Goal: Information Seeking & Learning: Learn about a topic

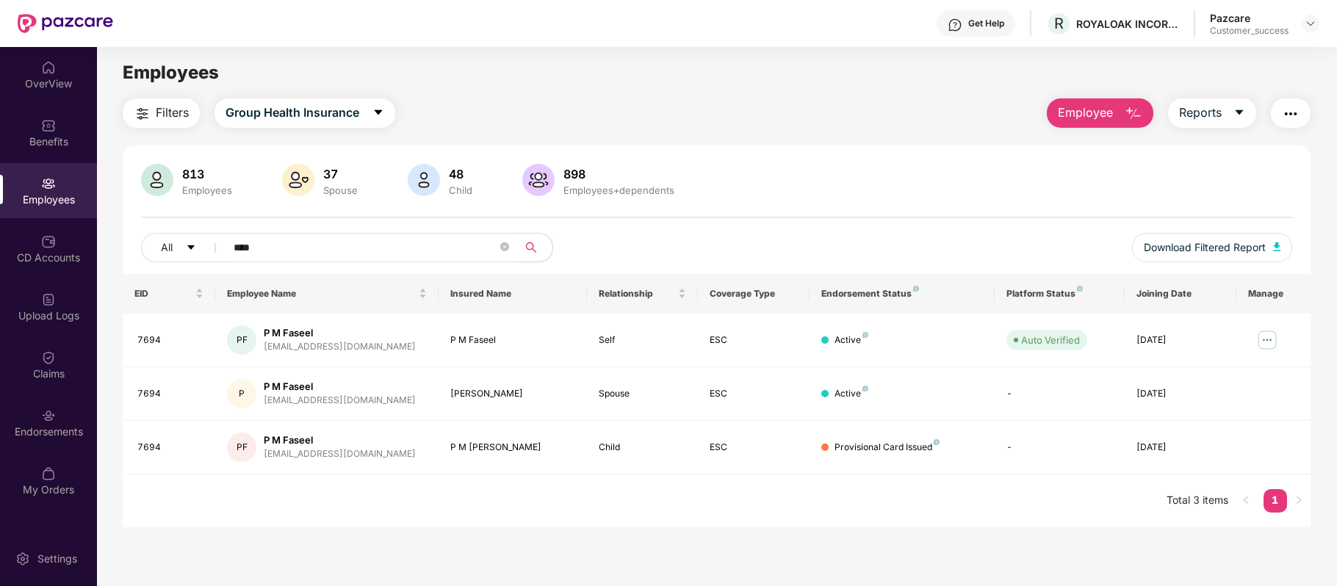
click at [989, 19] on div "Get Help" at bounding box center [986, 24] width 36 height 12
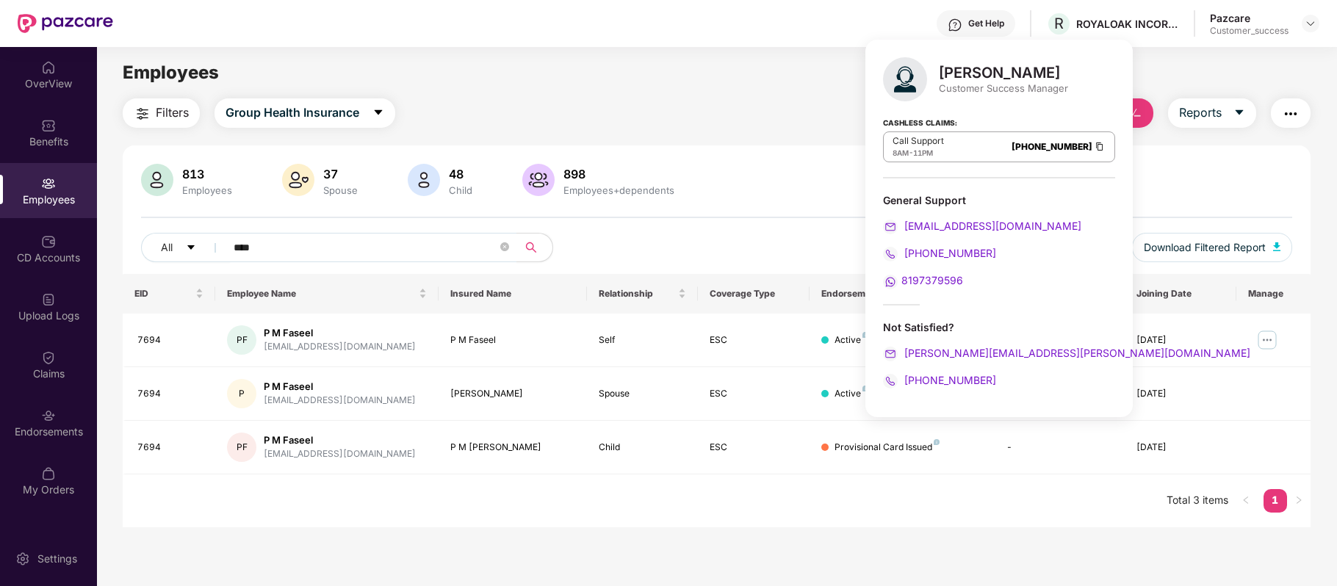
drag, startPoint x: 1056, startPoint y: 142, endPoint x: 1047, endPoint y: 148, distance: 11.0
click at [1047, 148] on div "Call Support 8AM - 11PM [PHONE_NUMBER]" at bounding box center [999, 146] width 232 height 31
click at [1094, 148] on img at bounding box center [1100, 146] width 12 height 12
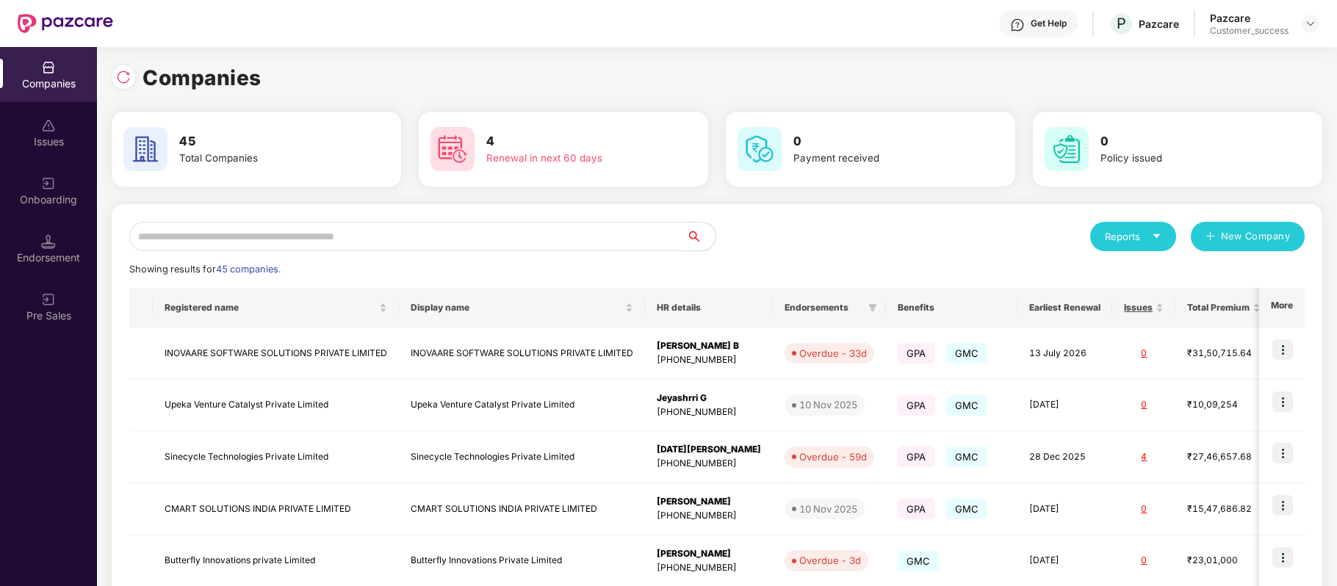
click at [391, 245] on input "text" at bounding box center [407, 236] width 557 height 29
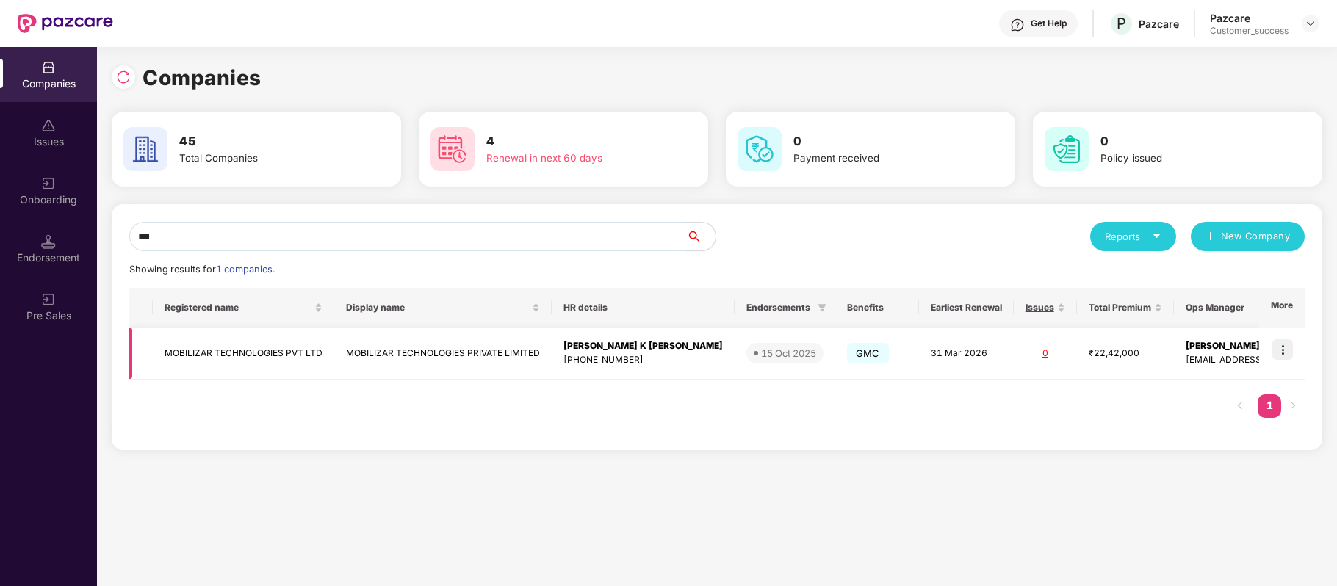
type input "***"
click at [1284, 347] on img at bounding box center [1282, 349] width 21 height 21
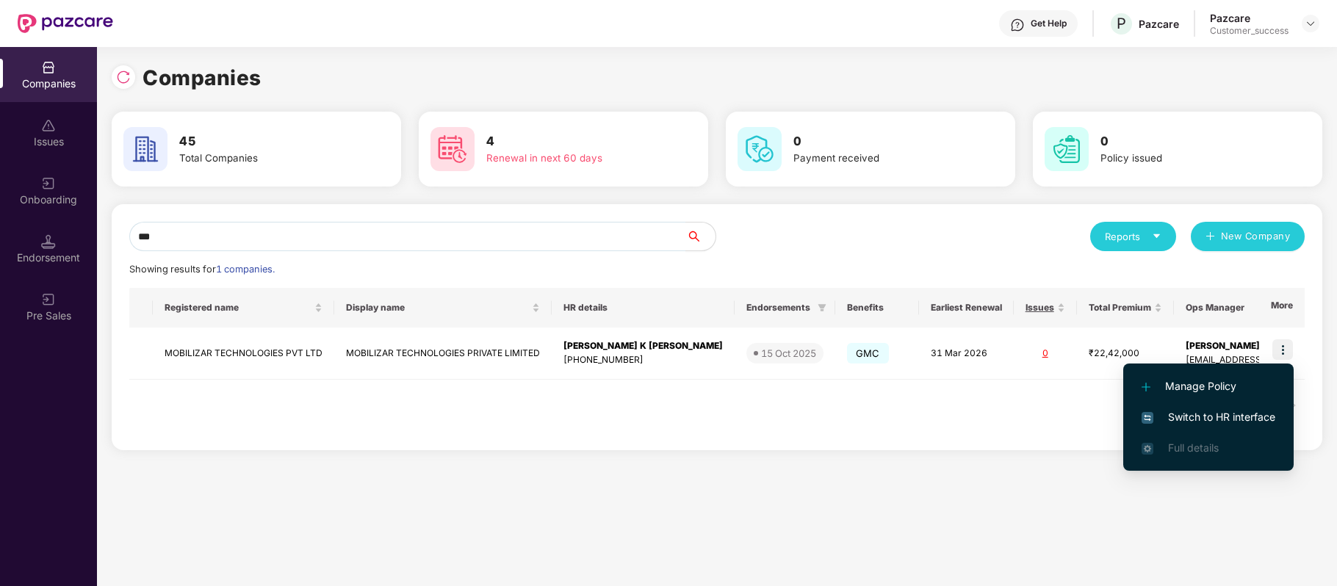
click at [1241, 409] on span "Switch to HR interface" at bounding box center [1208, 417] width 134 height 16
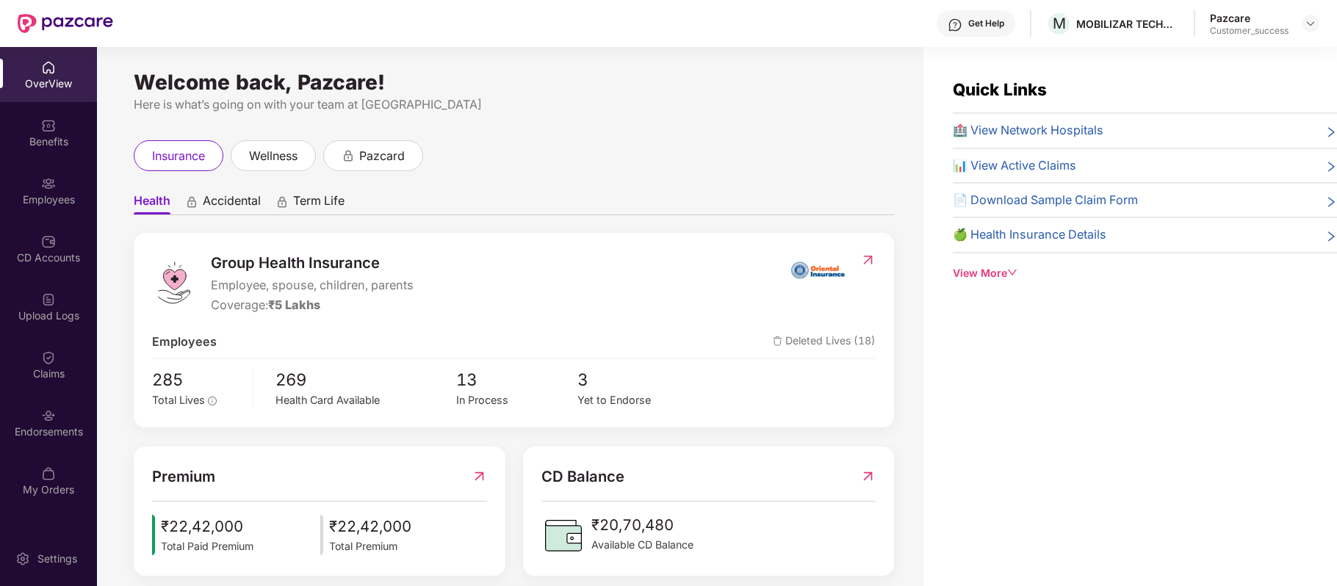
click at [72, 200] on div "Employees" at bounding box center [48, 199] width 97 height 15
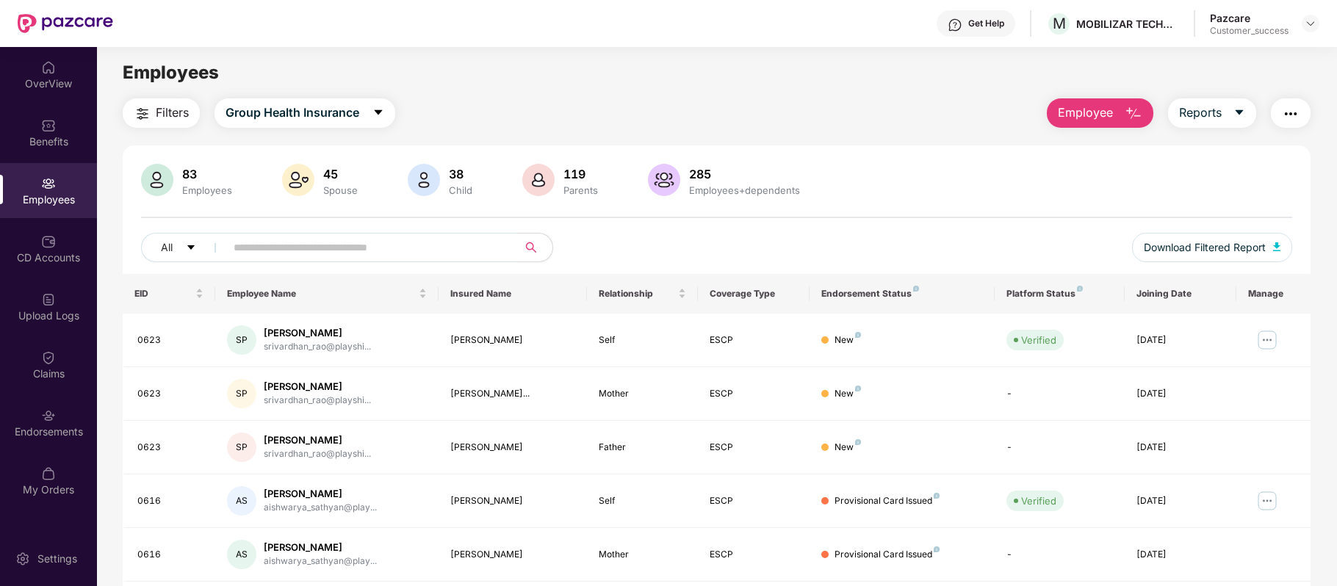
click at [303, 245] on input "text" at bounding box center [366, 248] width 264 height 22
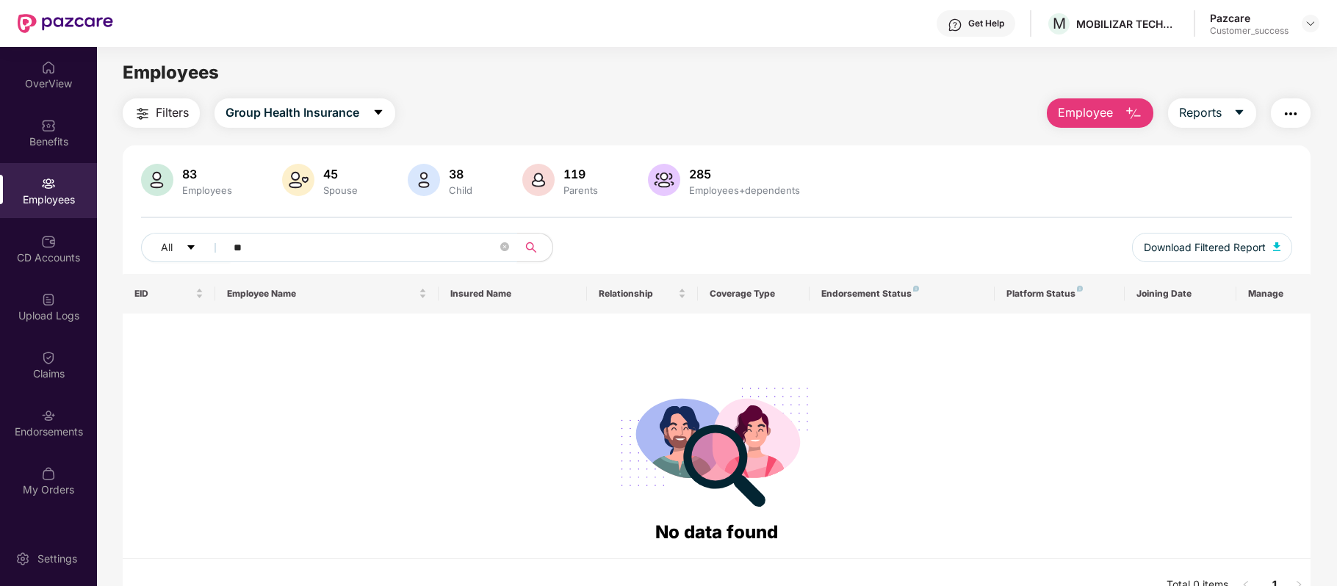
type input "*"
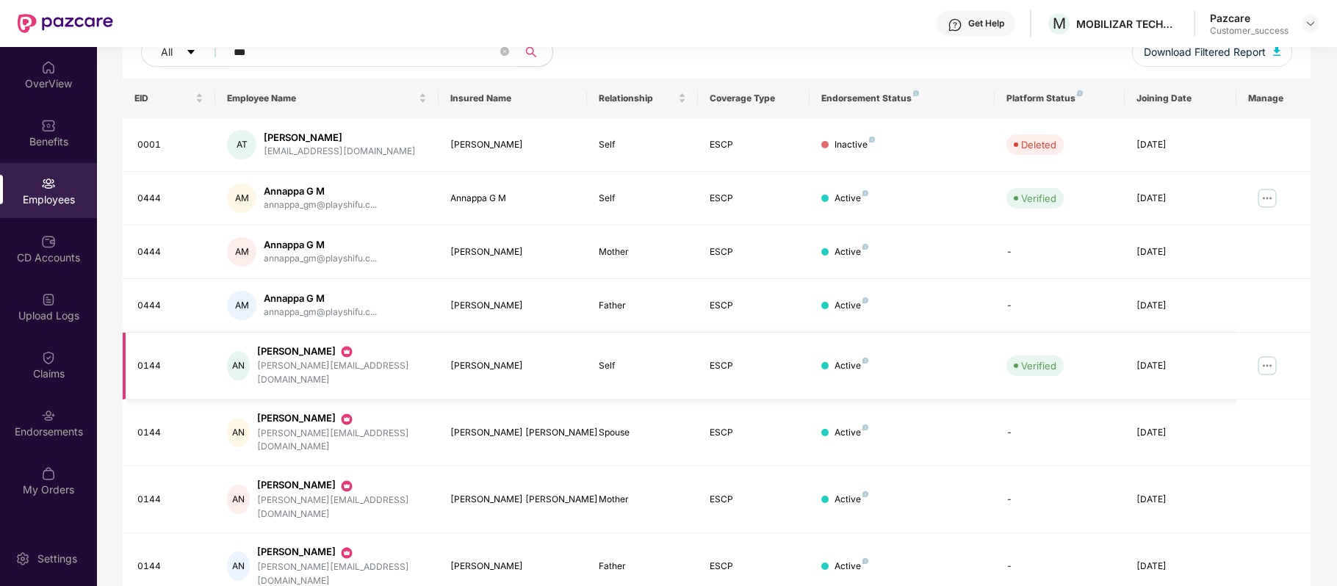
scroll to position [203, 0]
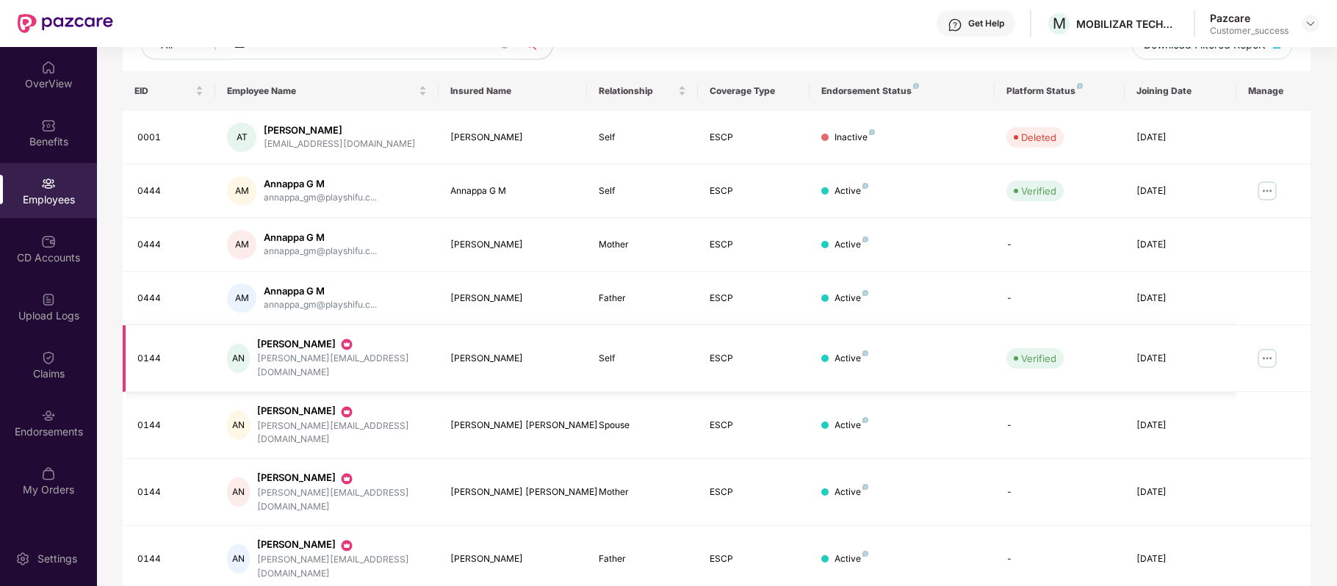
type input "***"
click at [1268, 358] on img at bounding box center [1267, 359] width 24 height 24
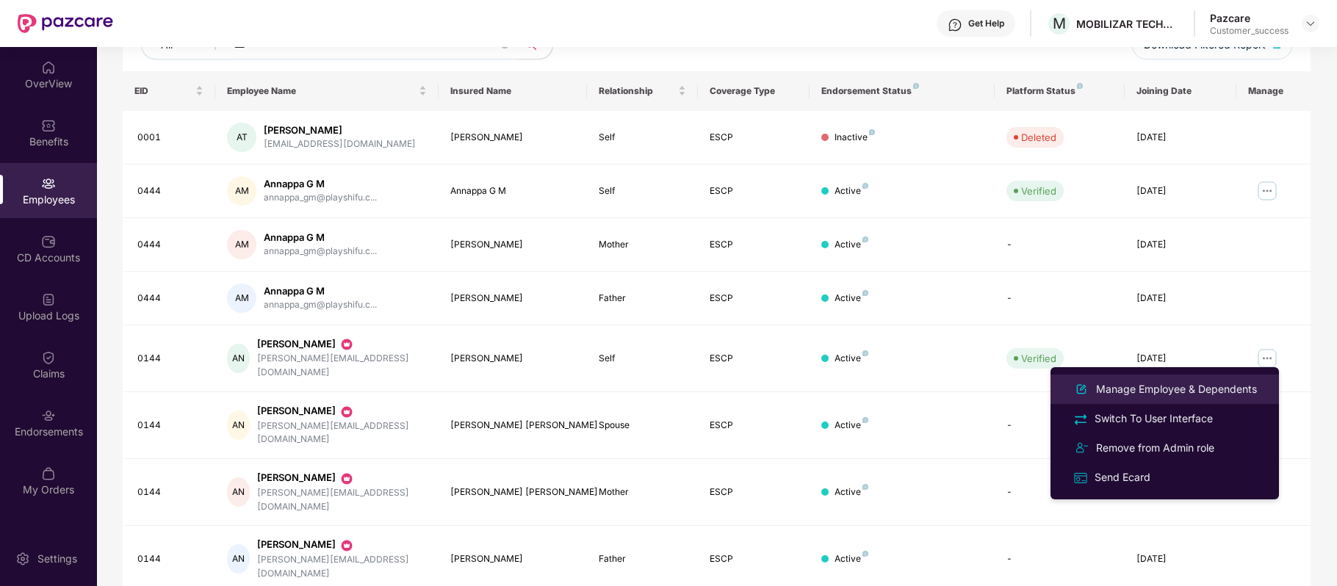
click at [1185, 386] on div "Manage Employee & Dependents" at bounding box center [1176, 389] width 167 height 16
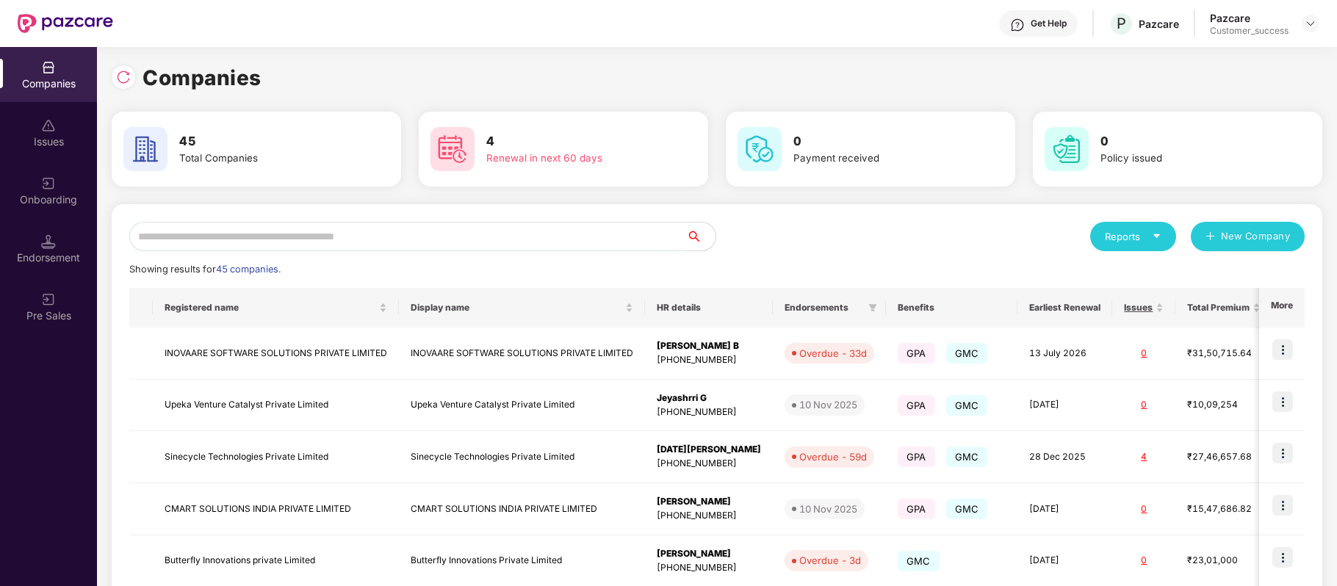
click at [450, 232] on input "text" at bounding box center [407, 236] width 557 height 29
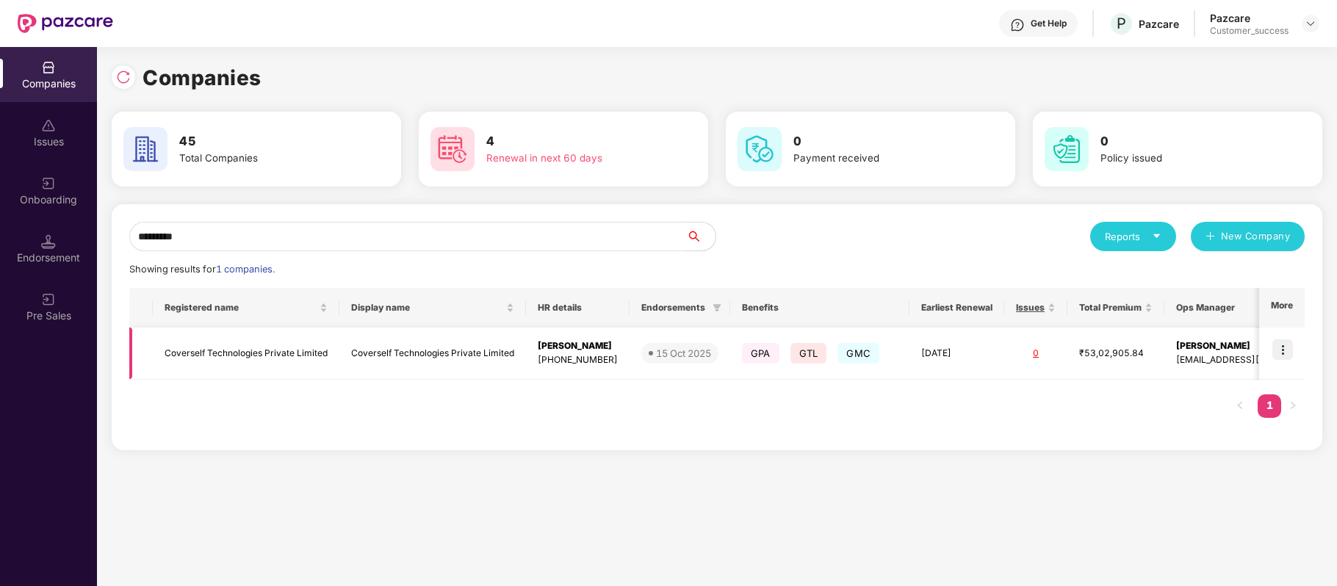
type input "*********"
click at [1282, 350] on img at bounding box center [1282, 349] width 21 height 21
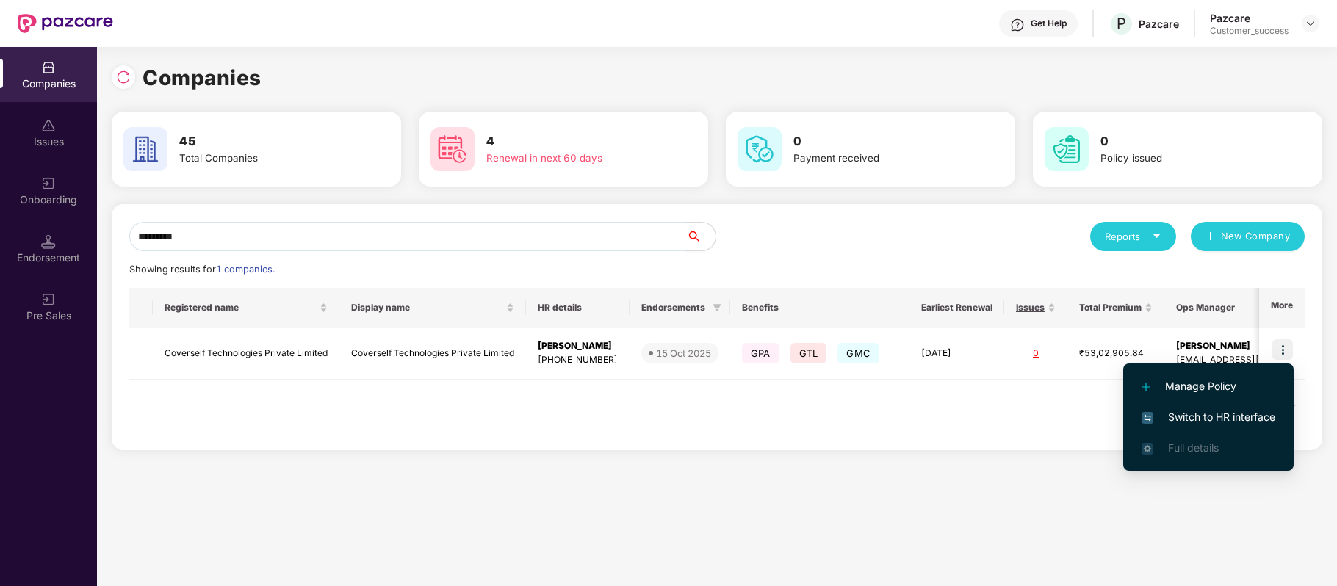
click at [1244, 418] on span "Switch to HR interface" at bounding box center [1208, 417] width 134 height 16
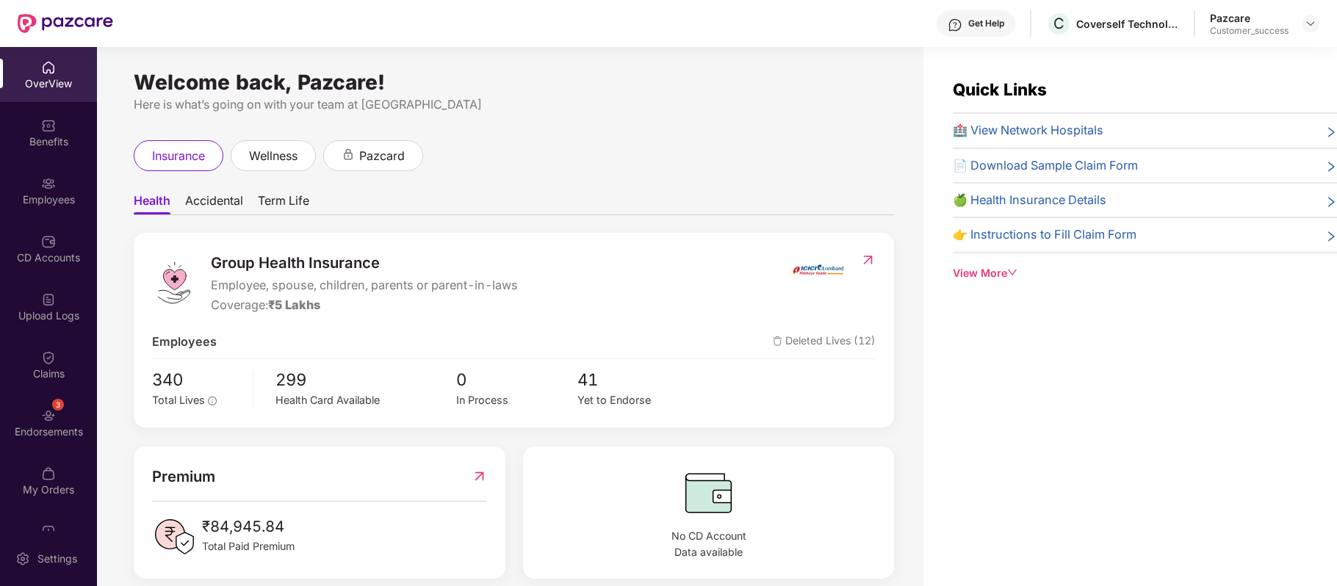
click at [51, 192] on div "Employees" at bounding box center [48, 199] width 97 height 15
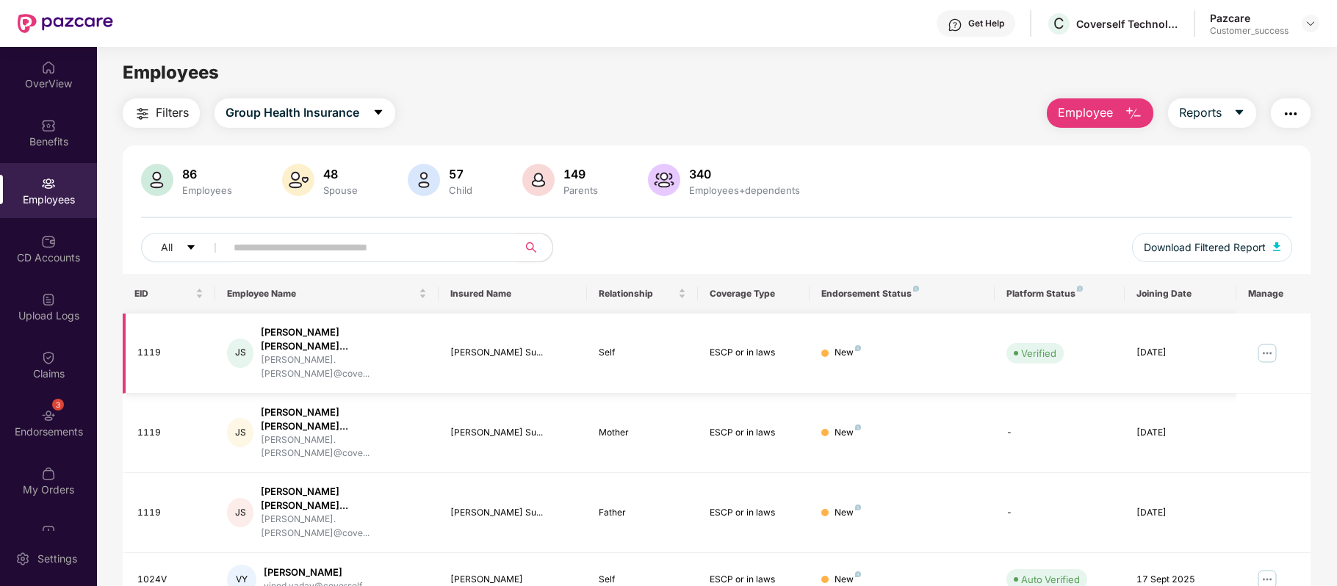
scroll to position [319, 0]
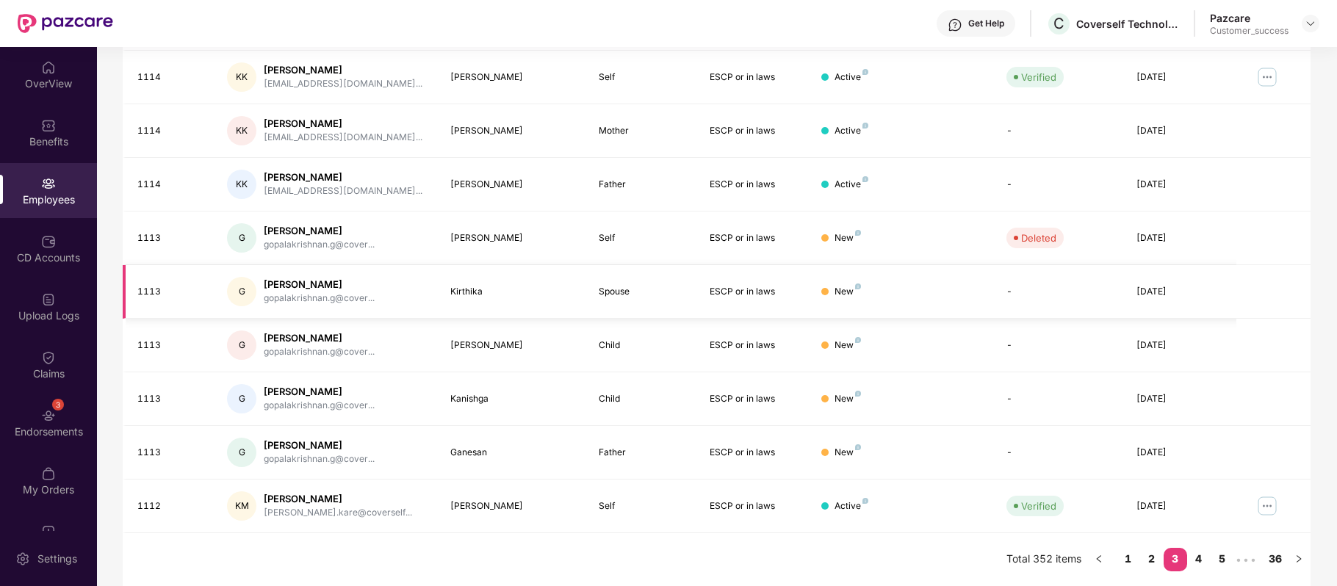
scroll to position [0, 0]
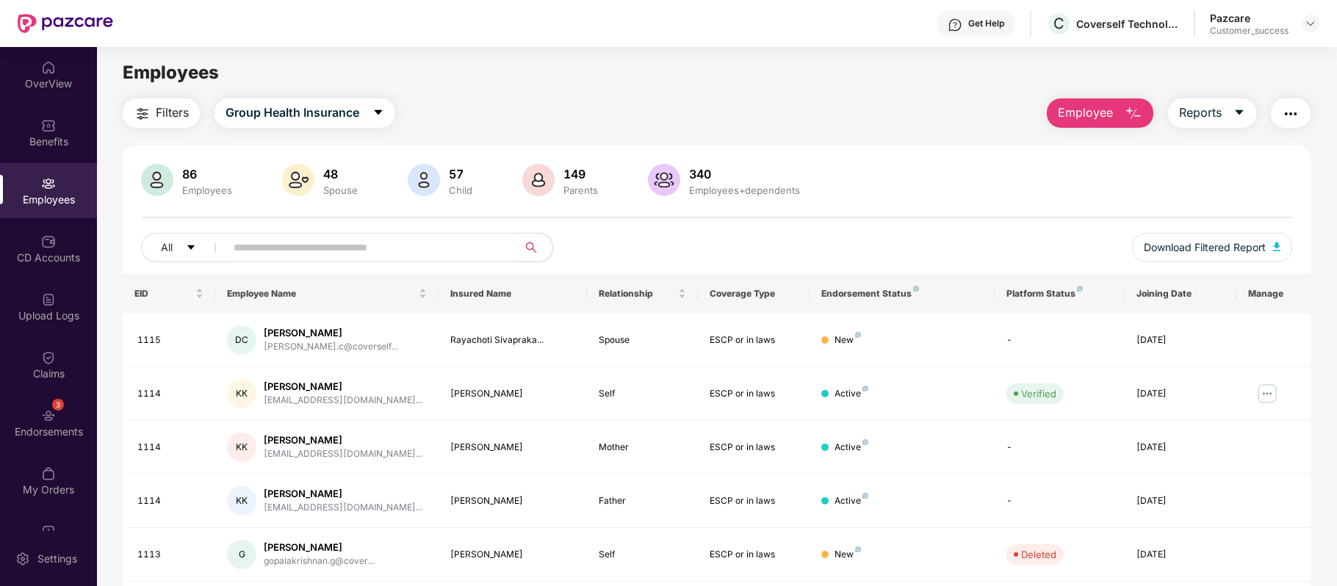
click at [433, 239] on input "text" at bounding box center [366, 248] width 264 height 22
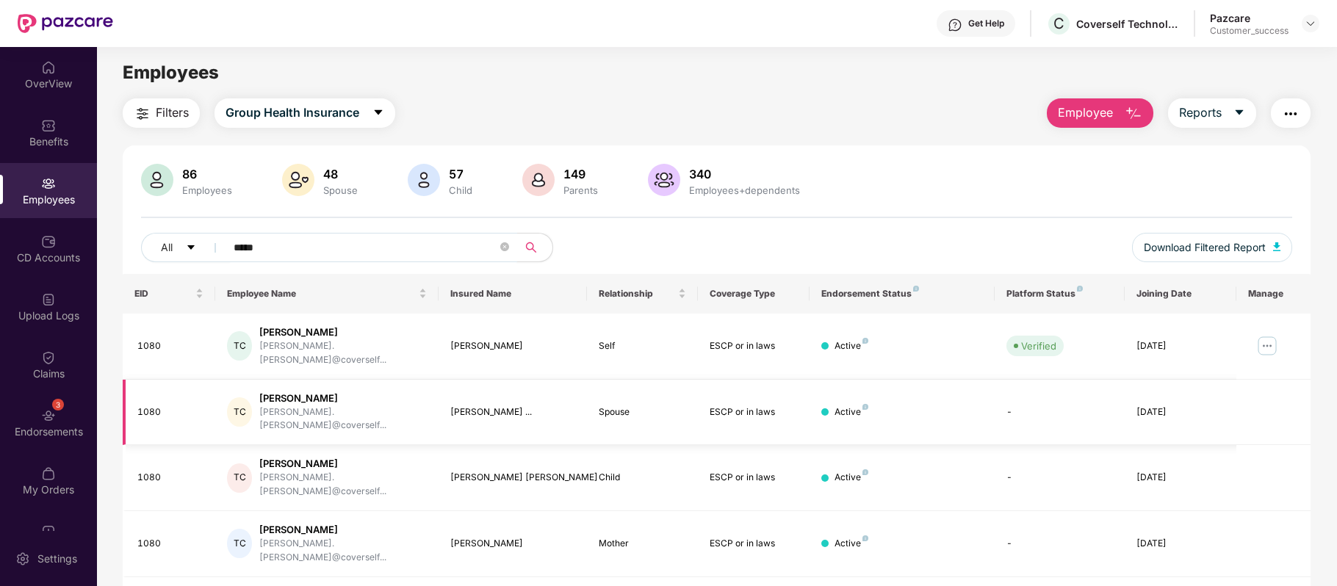
scroll to position [50, 0]
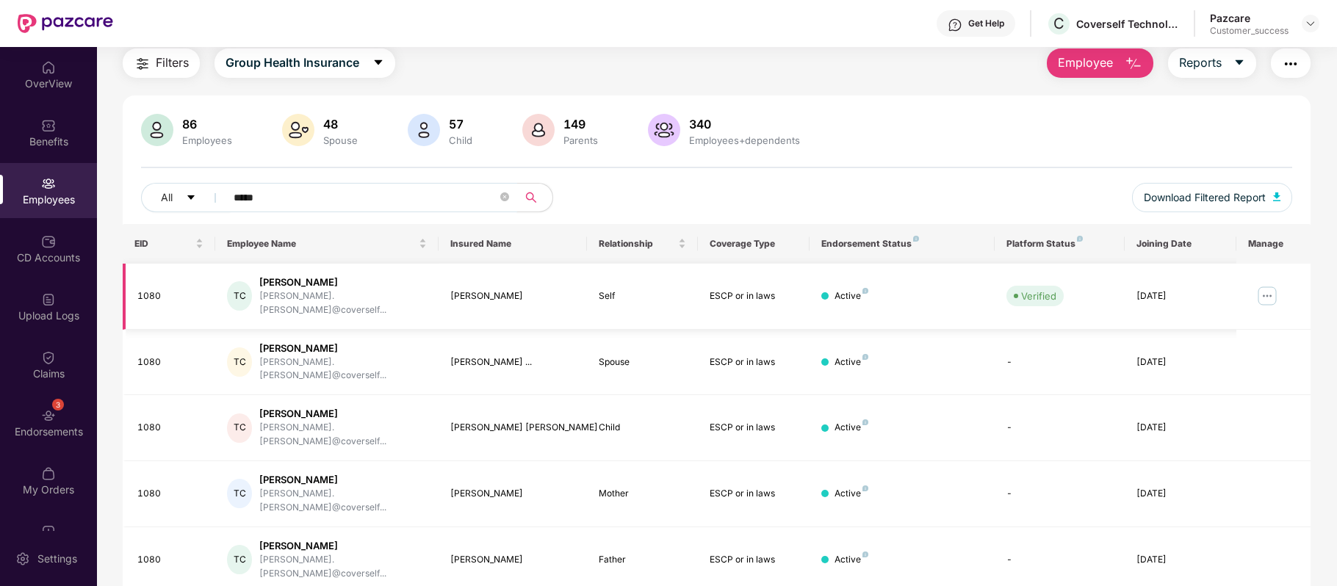
type input "*****"
click at [1266, 288] on img at bounding box center [1267, 296] width 24 height 24
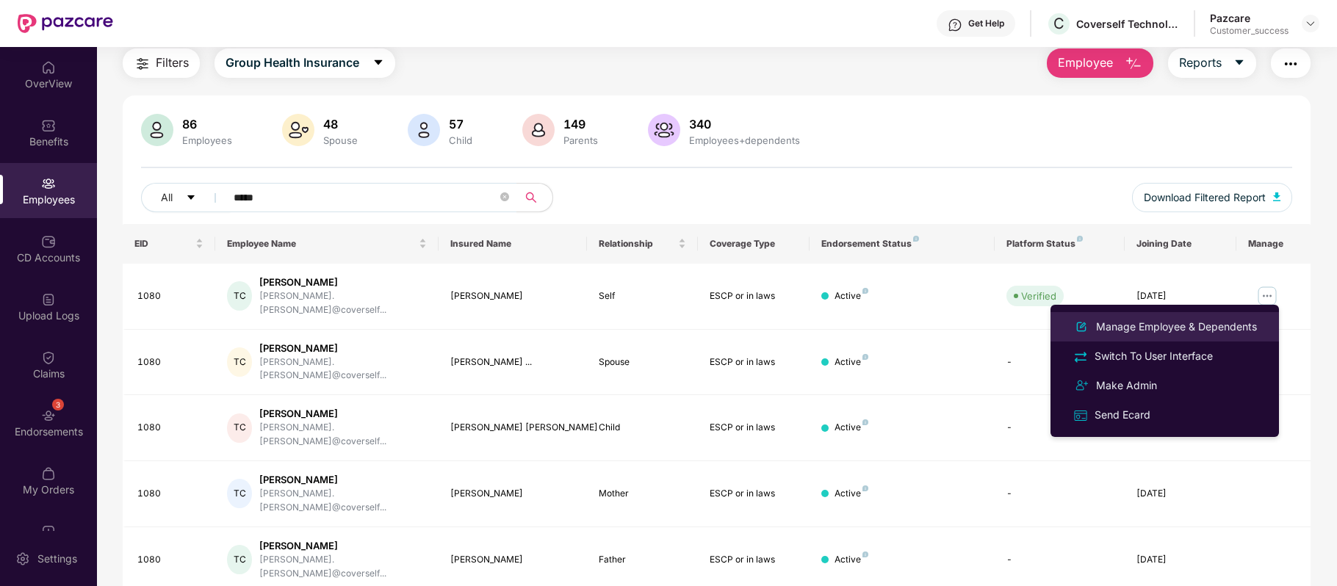
click at [1205, 319] on div "Manage Employee & Dependents" at bounding box center [1176, 327] width 167 height 16
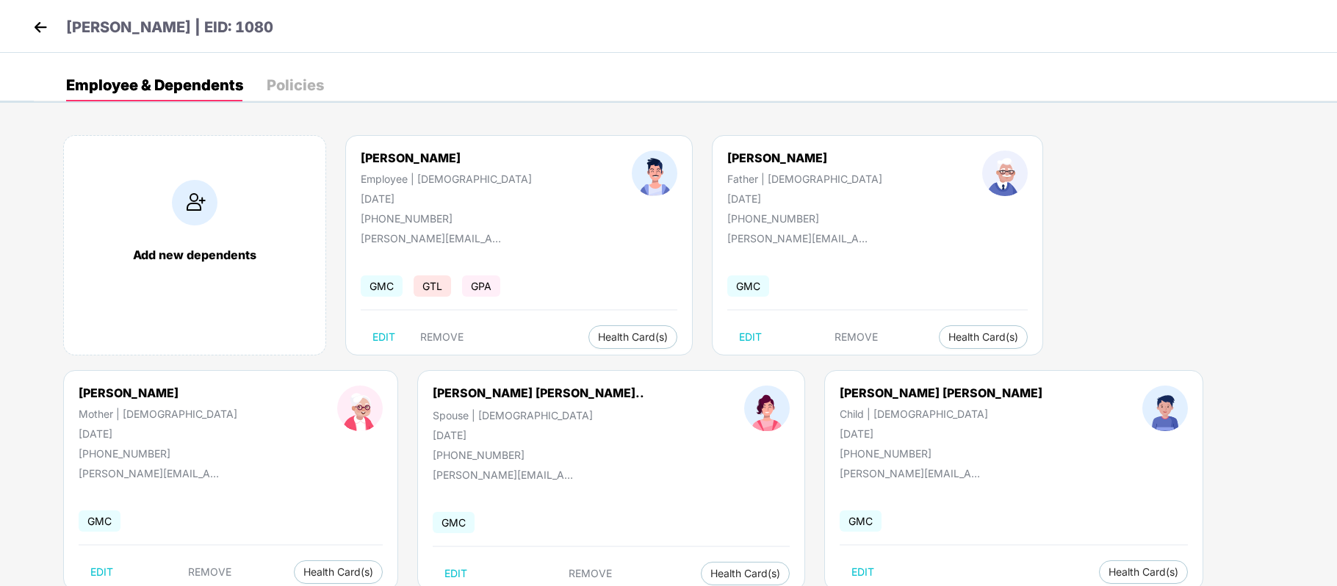
scroll to position [41, 0]
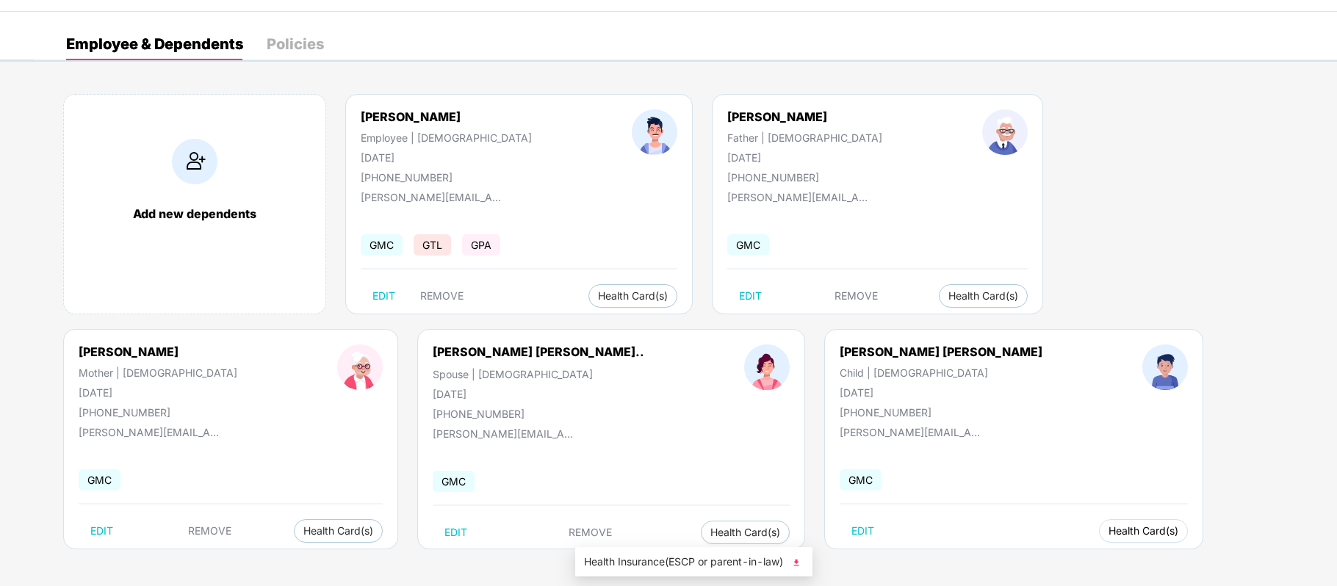
click at [1108, 529] on span "Health Card(s)" at bounding box center [1143, 530] width 70 height 7
click at [659, 557] on span "Health Insurance(ESCP or parent-in-law)" at bounding box center [694, 562] width 220 height 16
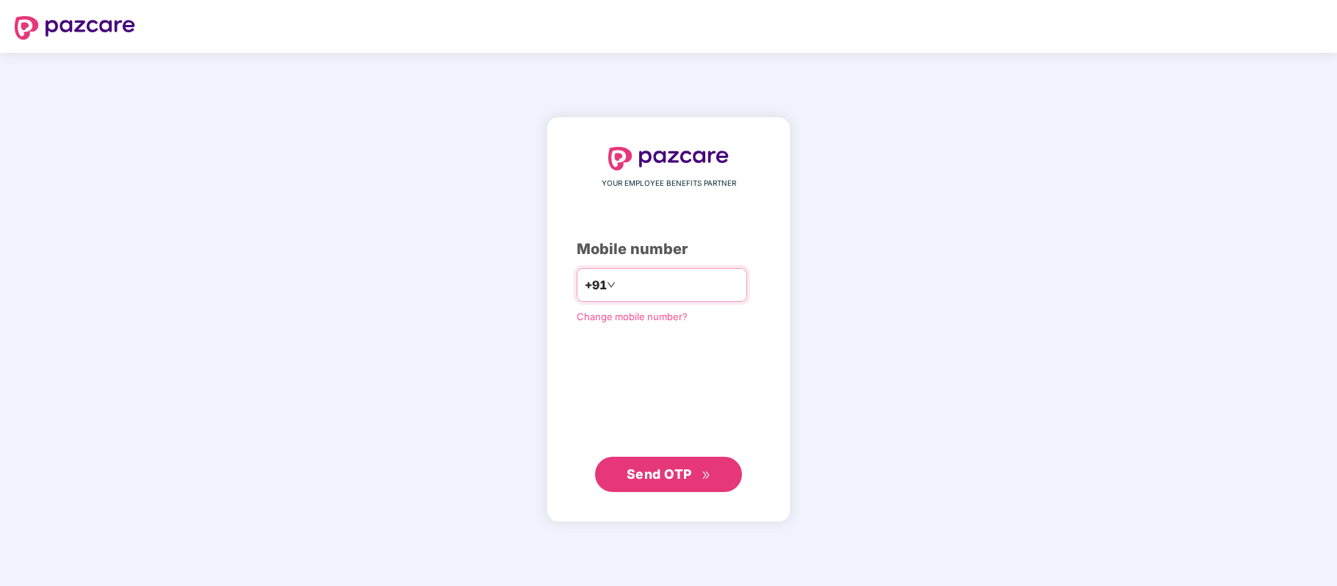
type input "**********"
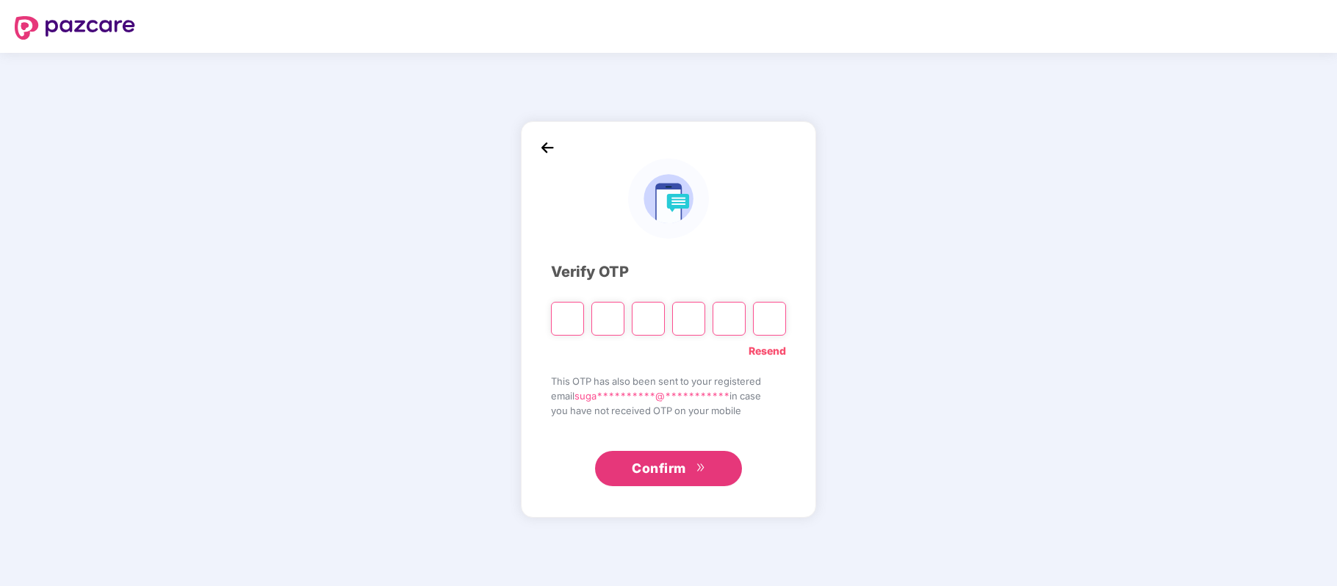
paste input "*"
type input "*"
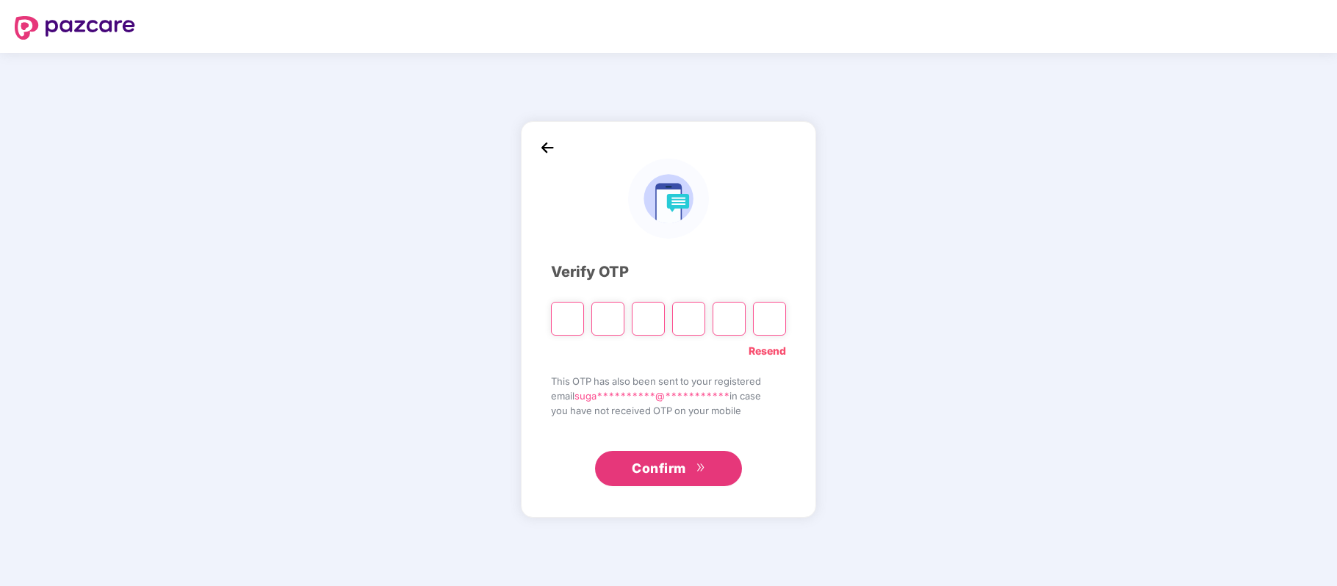
type input "*"
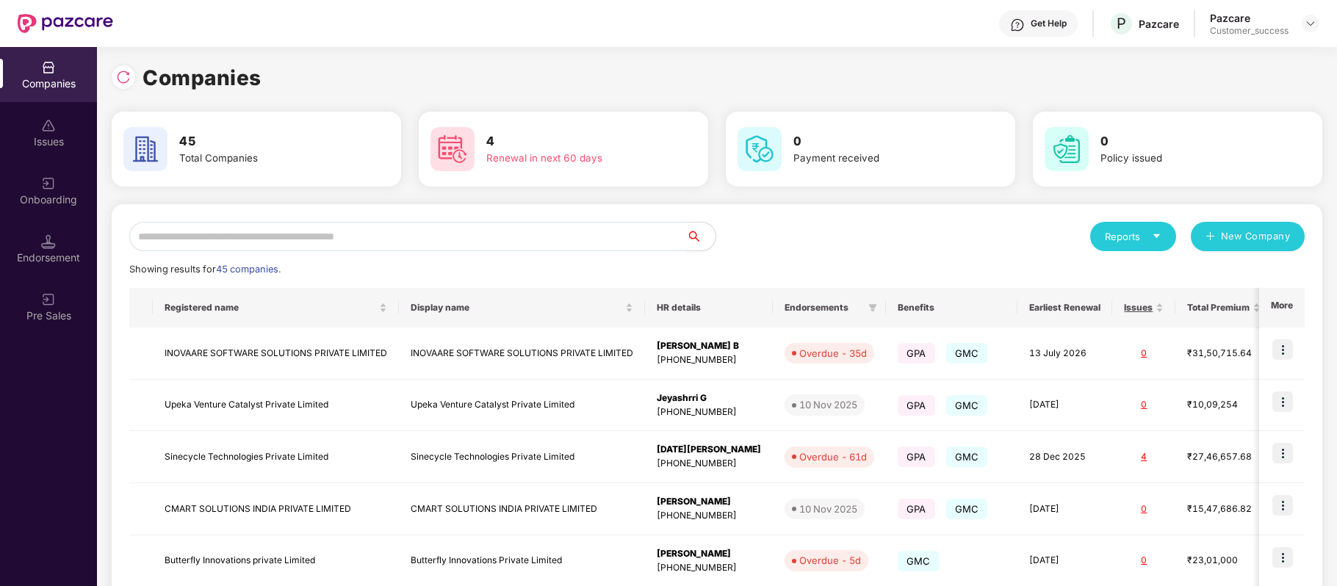
click at [350, 230] on input "text" at bounding box center [407, 236] width 557 height 29
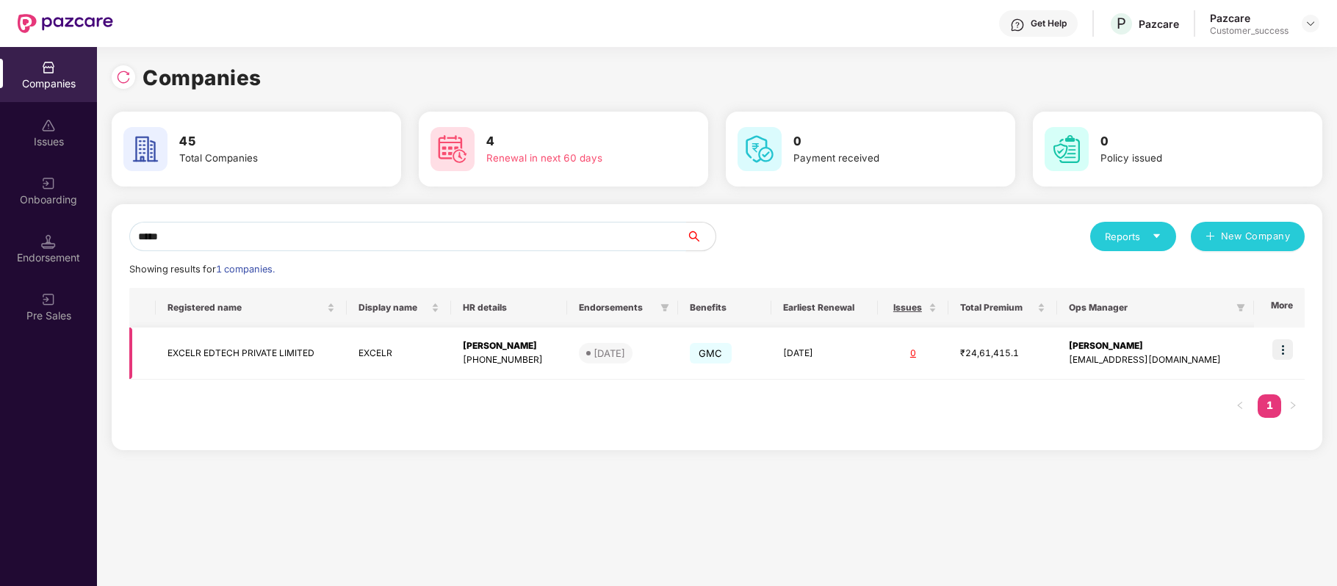
type input "*****"
click at [1284, 357] on img at bounding box center [1282, 349] width 21 height 21
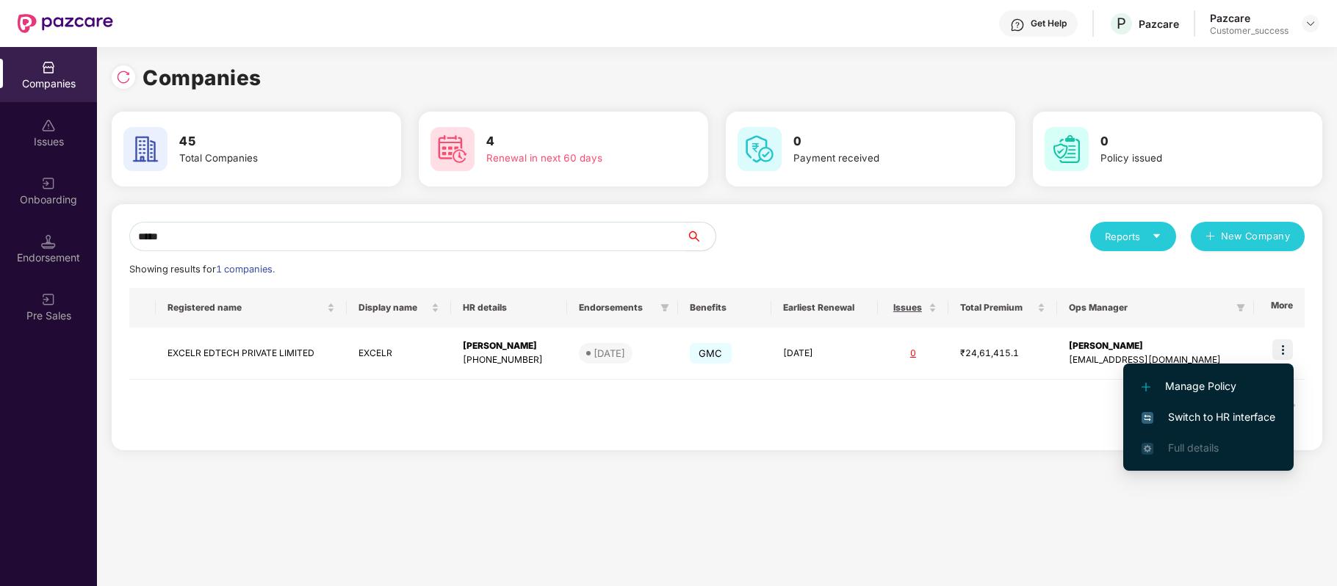
click at [1260, 412] on span "Switch to HR interface" at bounding box center [1208, 417] width 134 height 16
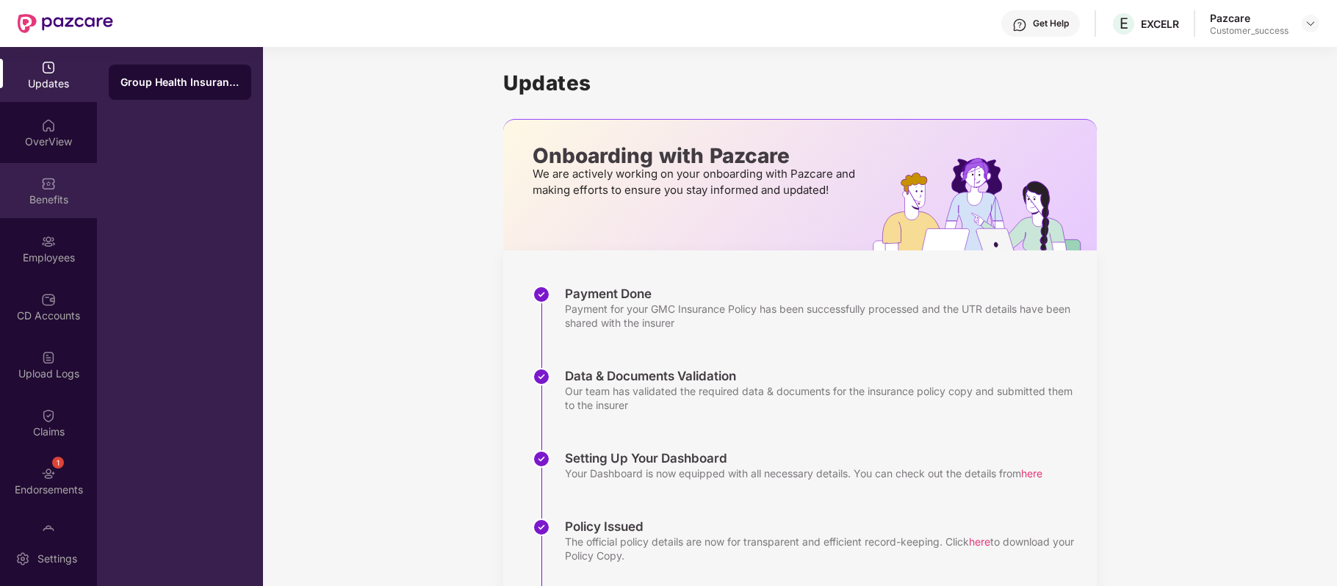
click at [48, 176] on img at bounding box center [48, 183] width 15 height 15
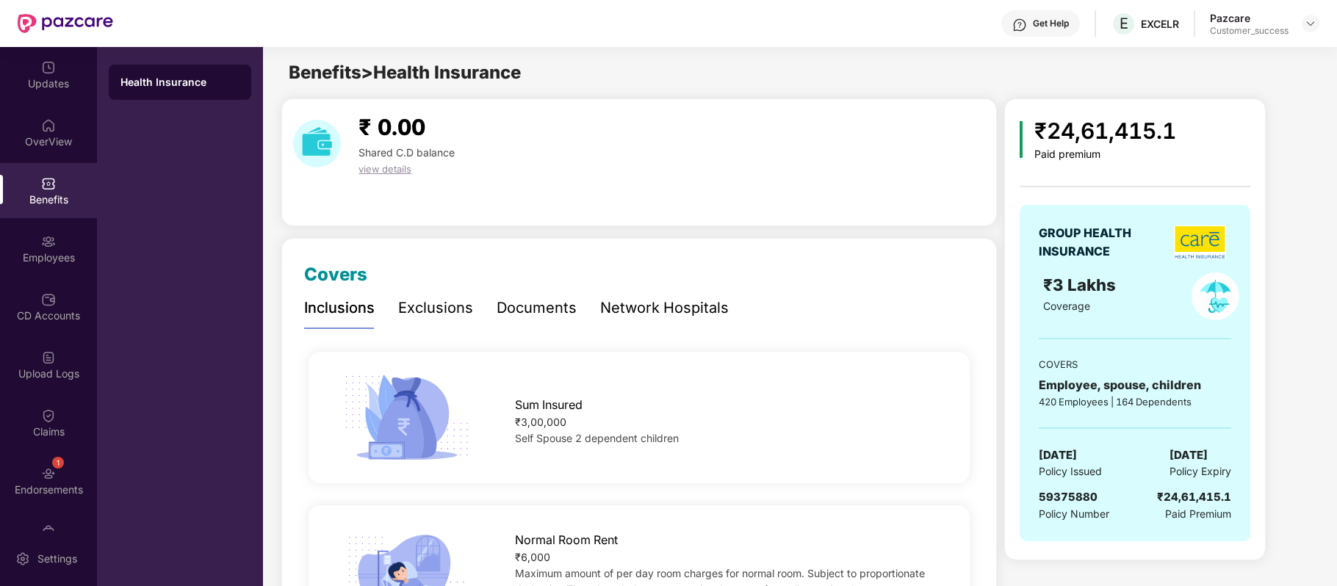
click at [1062, 498] on span "59375880" at bounding box center [1068, 497] width 59 height 14
copy span "59375880"
click at [1062, 498] on span "59375880" at bounding box center [1068, 497] width 59 height 14
drag, startPoint x: 1111, startPoint y: 48, endPoint x: 1149, endPoint y: 50, distance: 37.5
click at [1149, 50] on div "EXCELR" at bounding box center [1132, 52] width 48 height 24
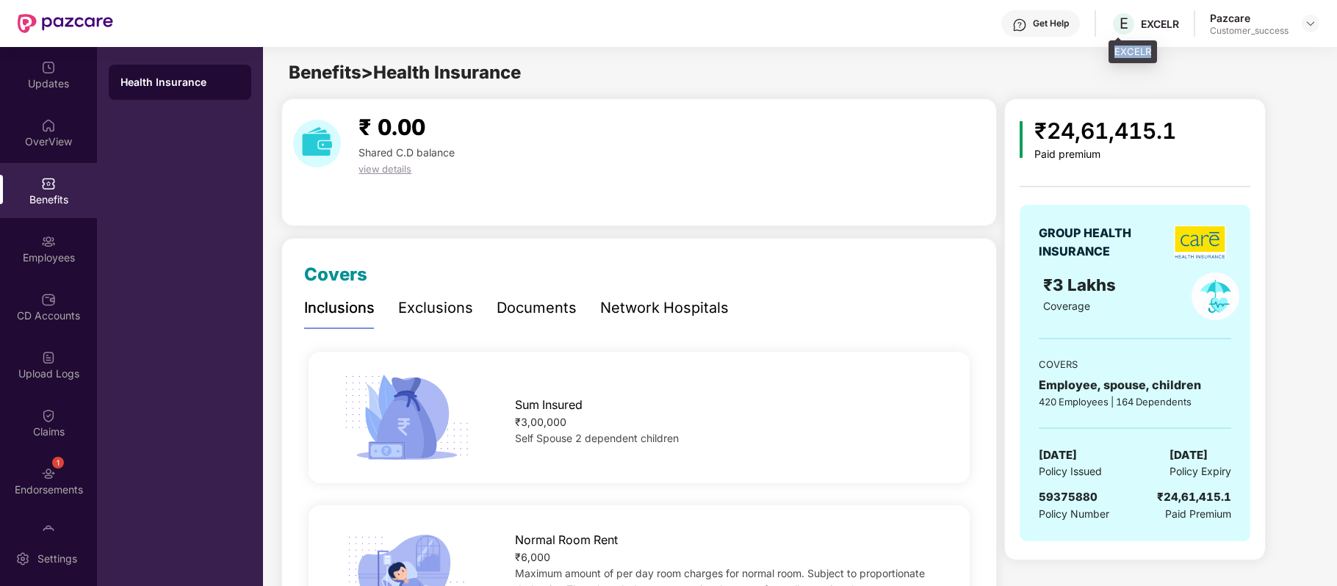
copy div "EXCELR"
click at [42, 244] on img at bounding box center [48, 241] width 15 height 15
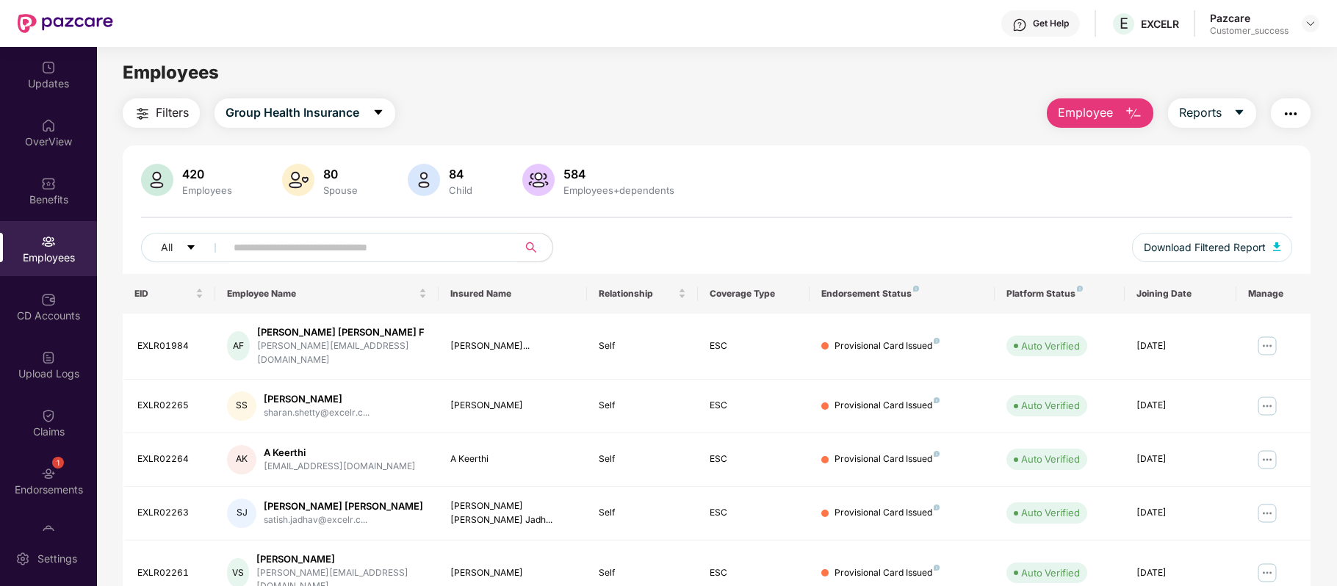
click at [426, 242] on input "text" at bounding box center [366, 248] width 264 height 22
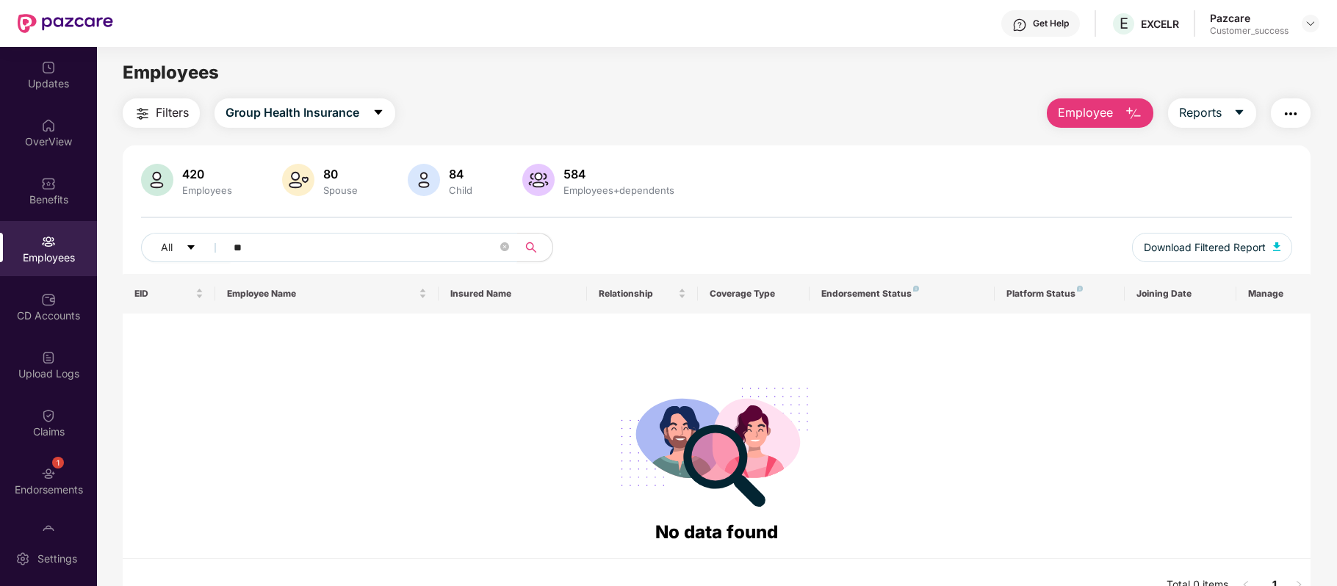
type input "*"
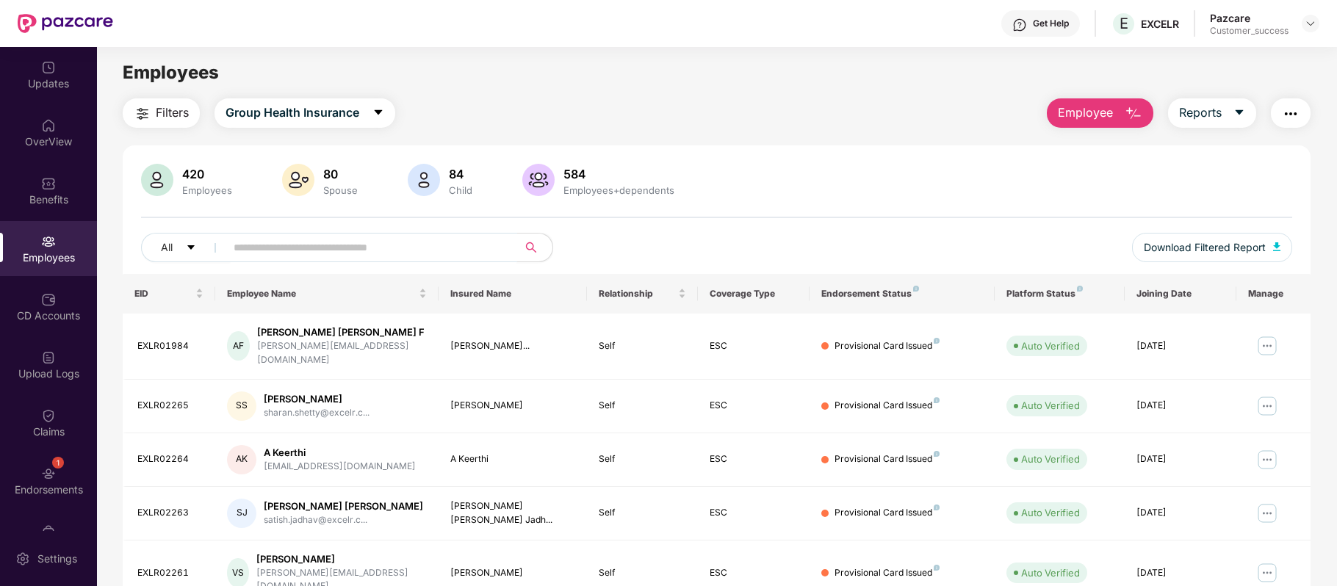
paste input "*******"
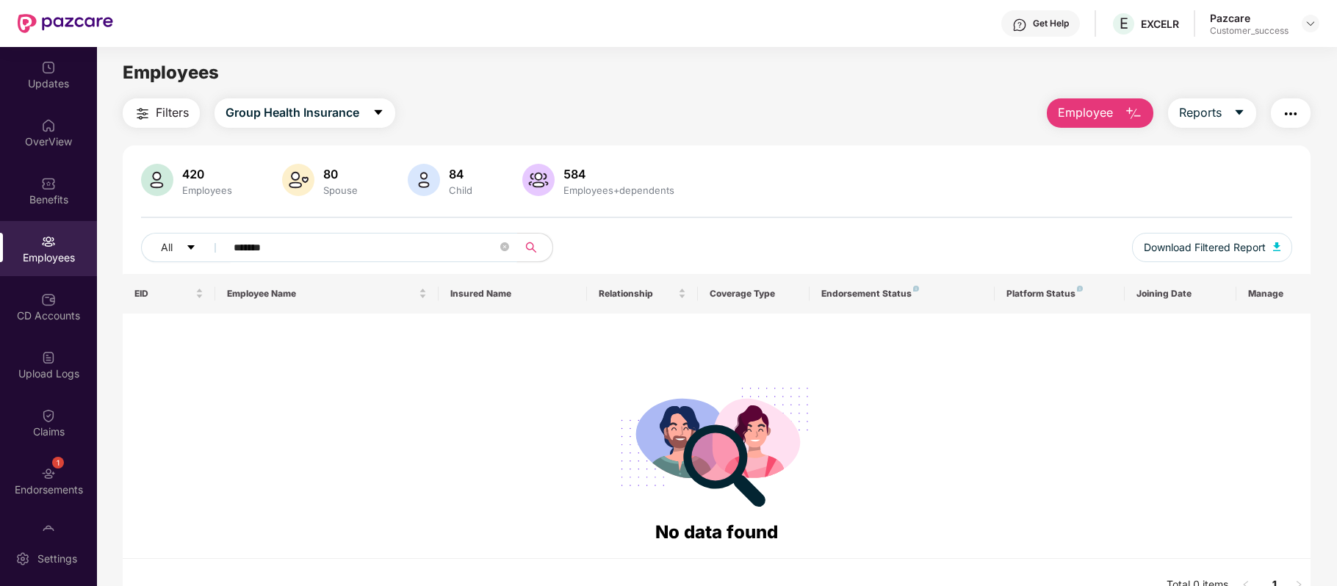
click at [238, 250] on input "*******" at bounding box center [366, 248] width 264 height 22
click at [300, 247] on input "*******" at bounding box center [366, 248] width 264 height 22
type input "*"
paste input "*******"
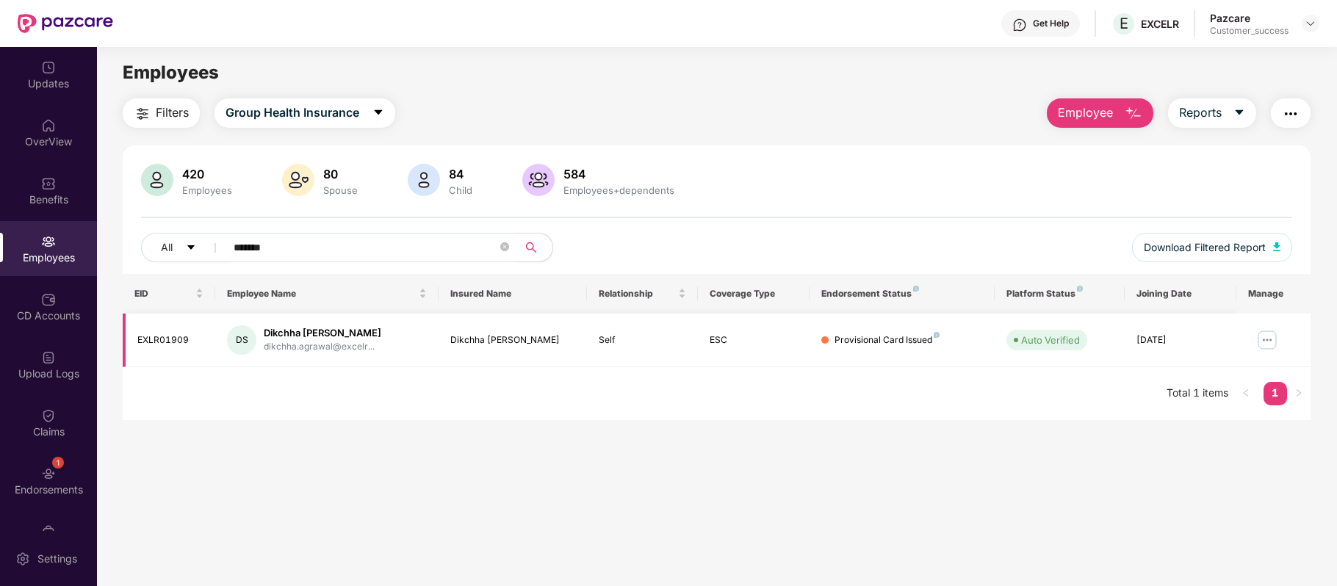
type input "*******"
drag, startPoint x: 356, startPoint y: 329, endPoint x: 265, endPoint y: 333, distance: 91.2
click at [265, 333] on div "Dikchha Singla" at bounding box center [323, 333] width 118 height 14
copy div "Dikchha Singla"
drag, startPoint x: 200, startPoint y: 339, endPoint x: 131, endPoint y: 338, distance: 69.0
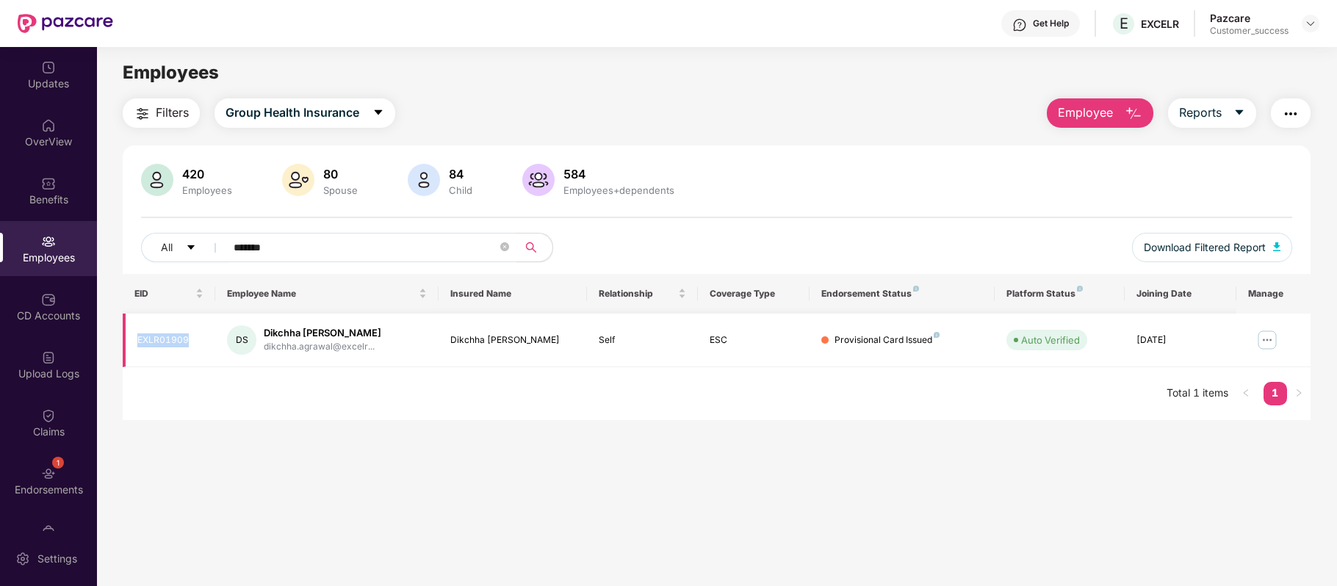
click at [131, 338] on td "EXLR01909" at bounding box center [169, 341] width 93 height 54
copy div "EXLR01909"
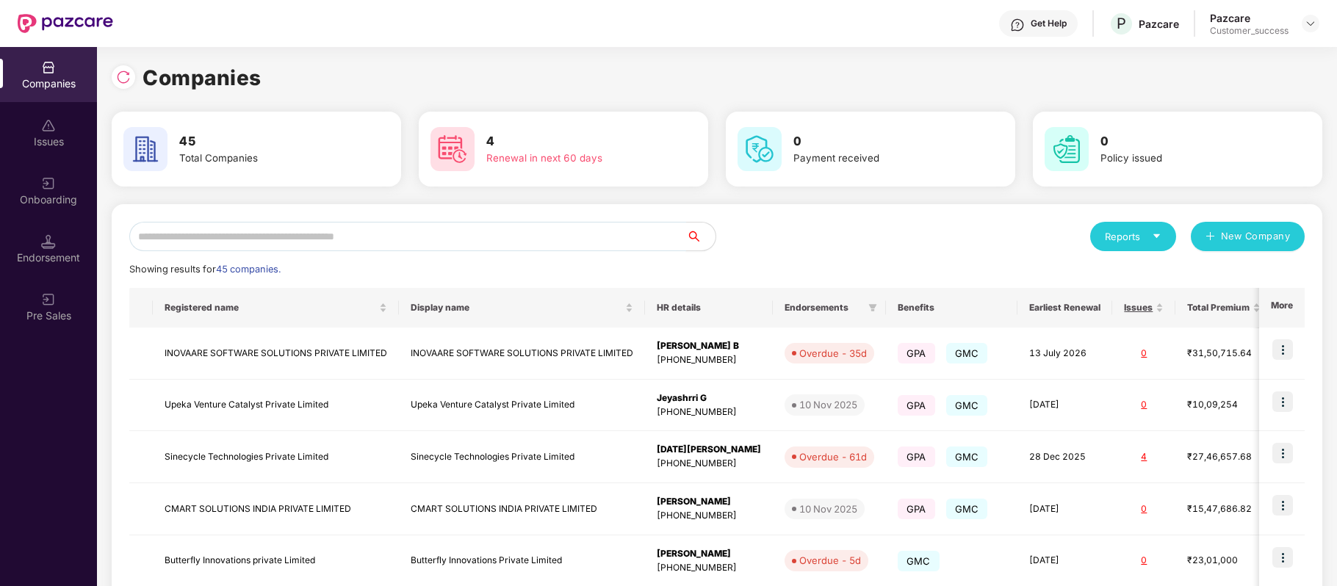
click at [388, 235] on input "text" at bounding box center [407, 236] width 557 height 29
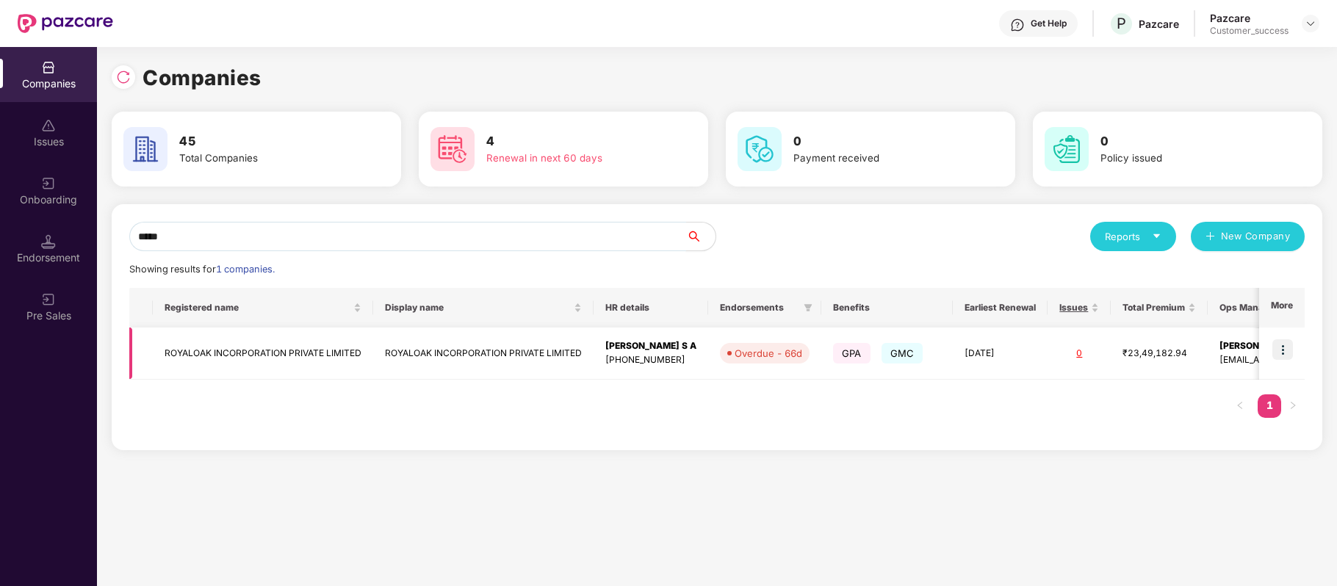
scroll to position [0, 103]
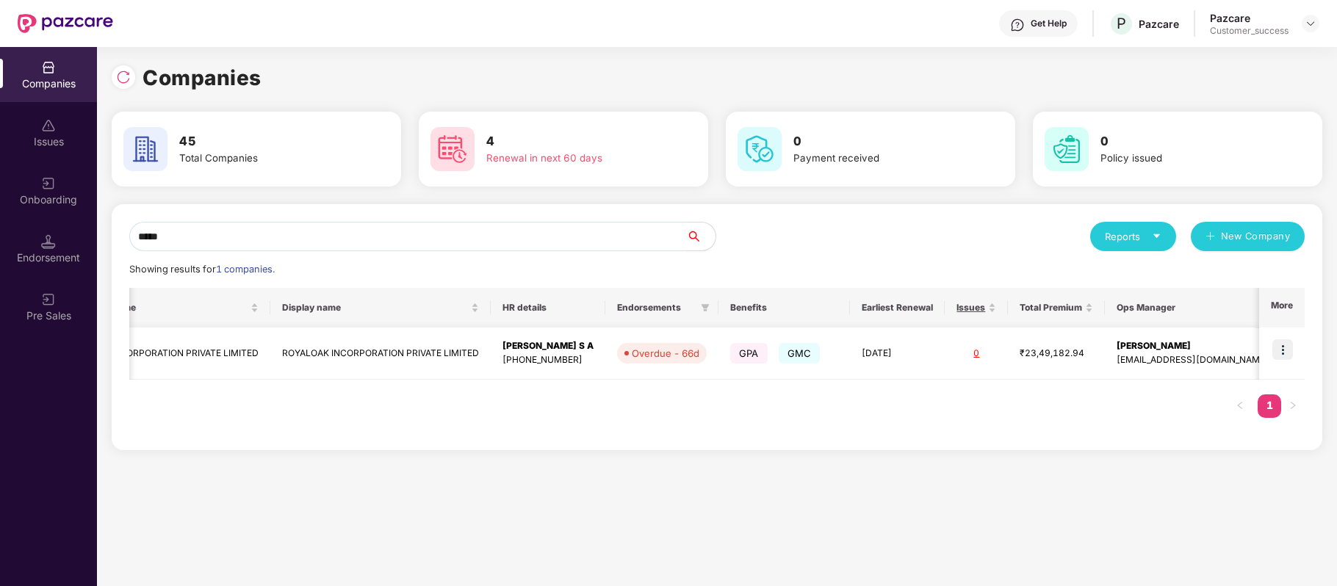
type input "*****"
click at [1279, 350] on img at bounding box center [1282, 349] width 21 height 21
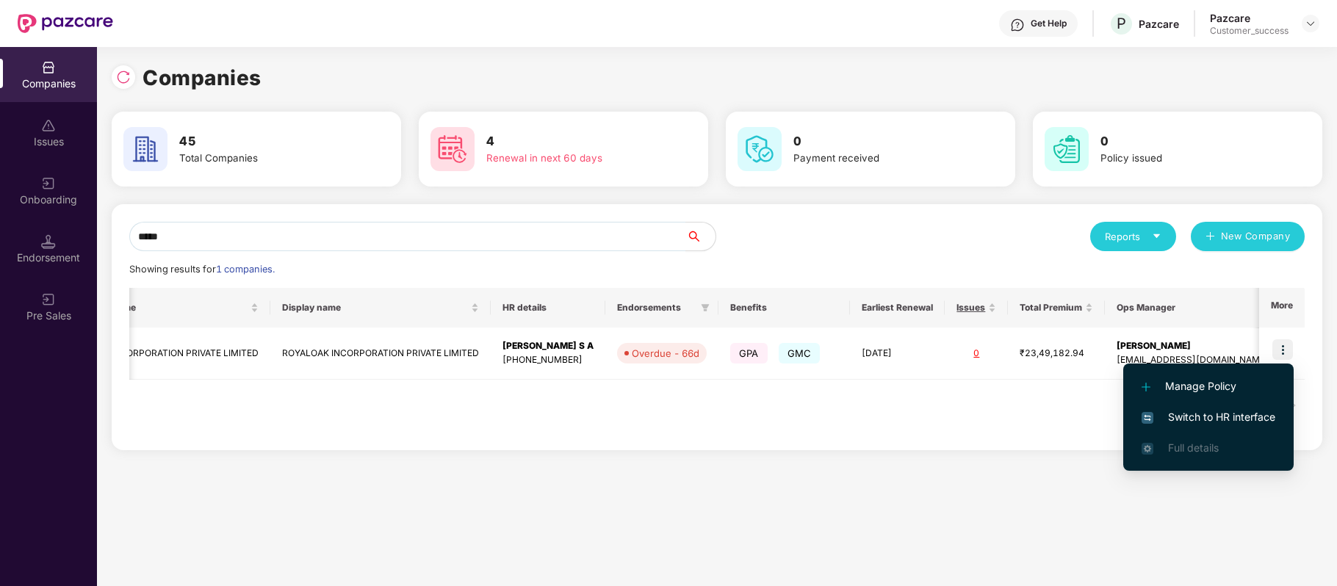
click at [1231, 412] on span "Switch to HR interface" at bounding box center [1208, 417] width 134 height 16
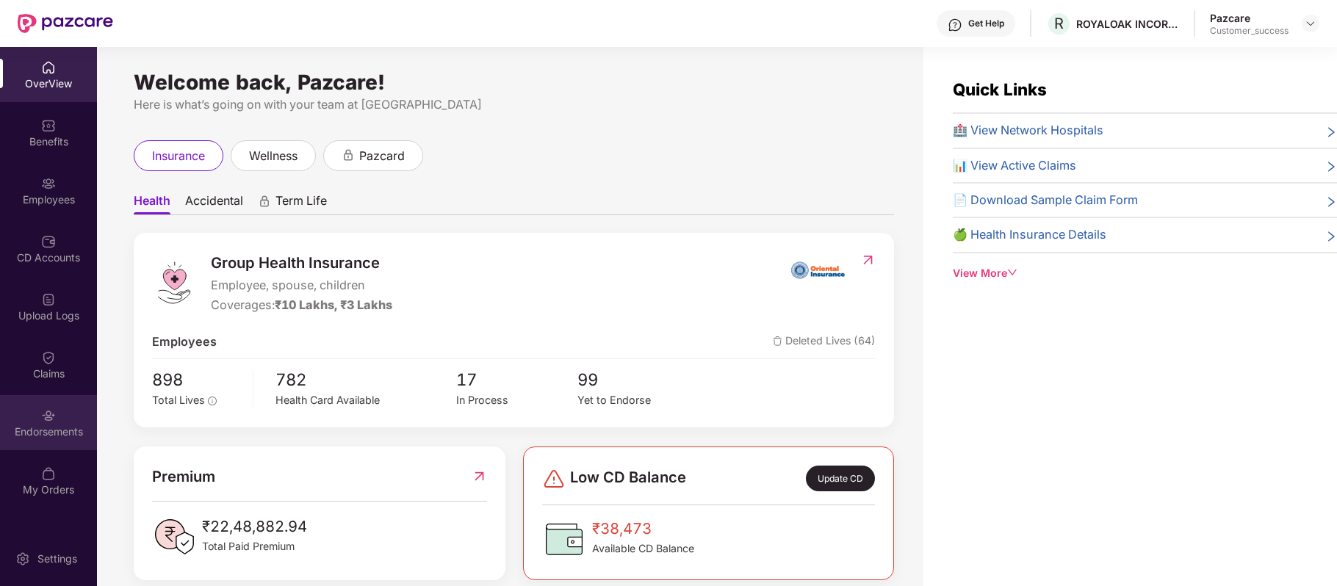
click at [50, 441] on div "Endorsements" at bounding box center [48, 422] width 97 height 55
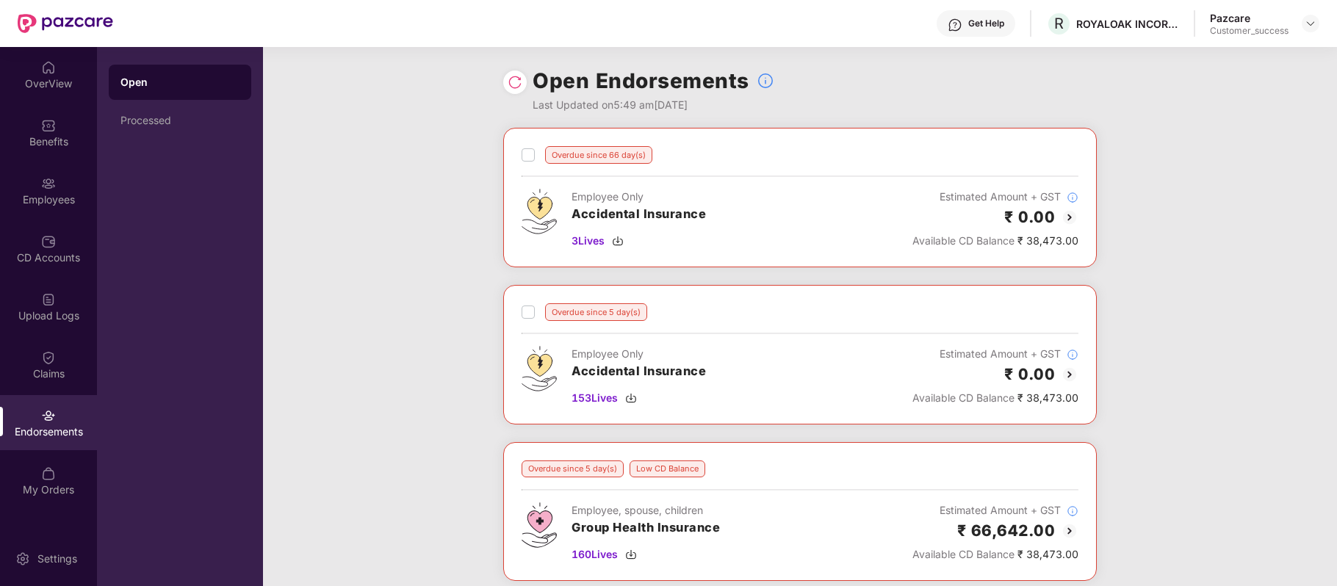
click at [1070, 214] on img at bounding box center [1070, 218] width 18 height 18
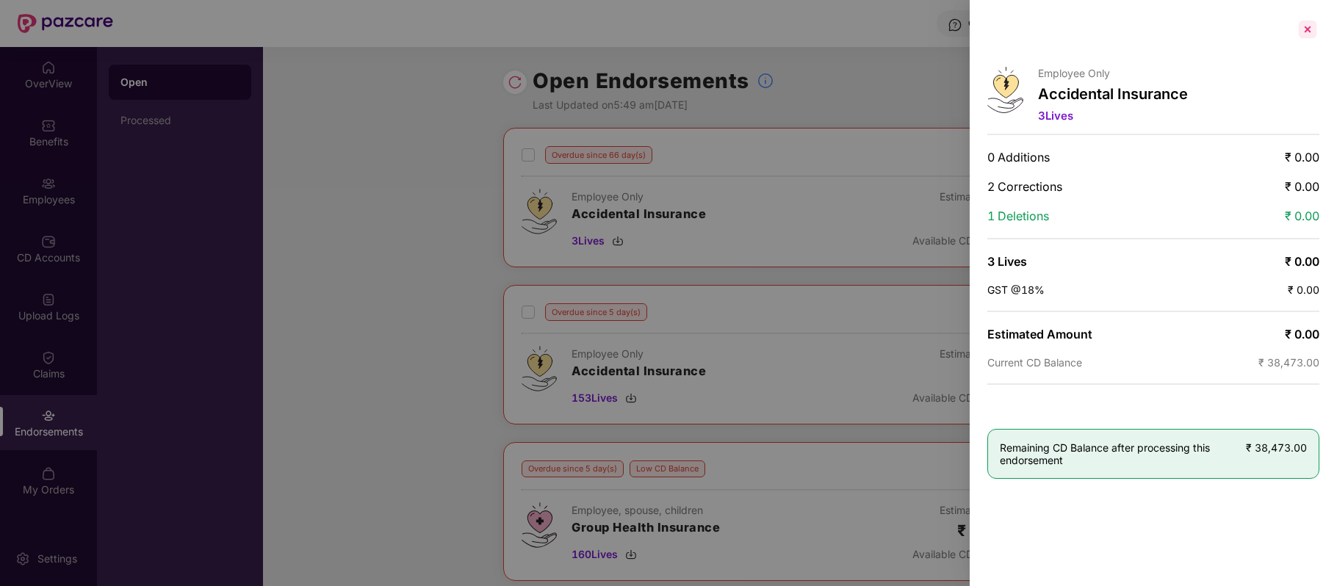
click at [1310, 25] on div at bounding box center [1308, 30] width 24 height 24
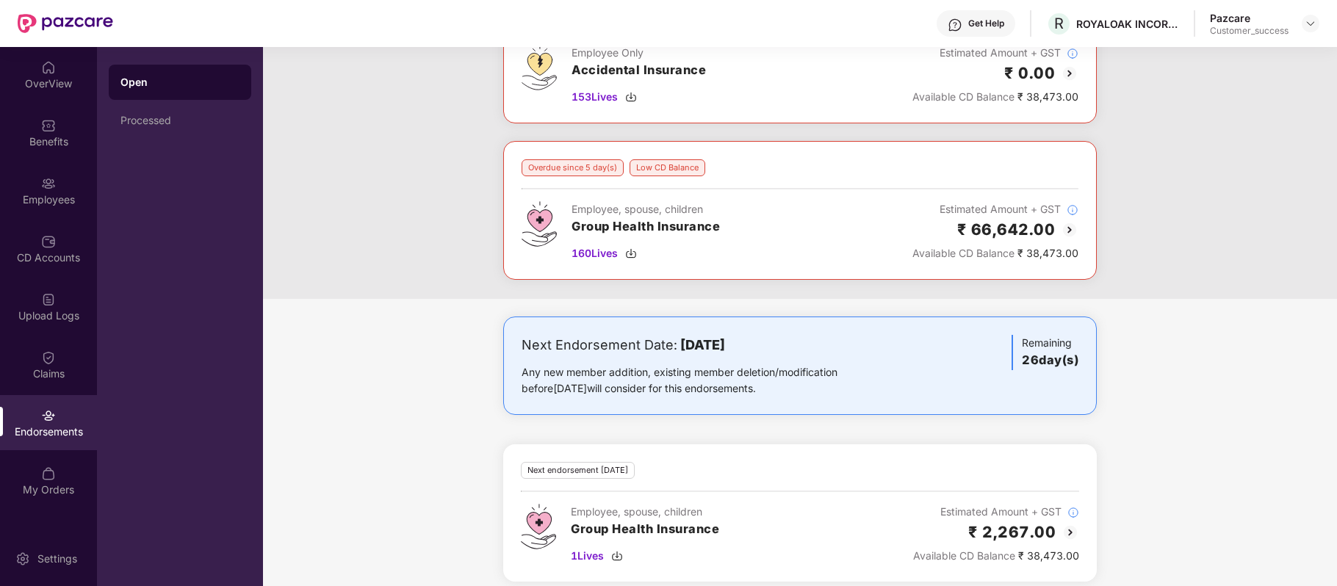
scroll to position [300, 0]
click at [1069, 239] on img at bounding box center [1070, 231] width 18 height 18
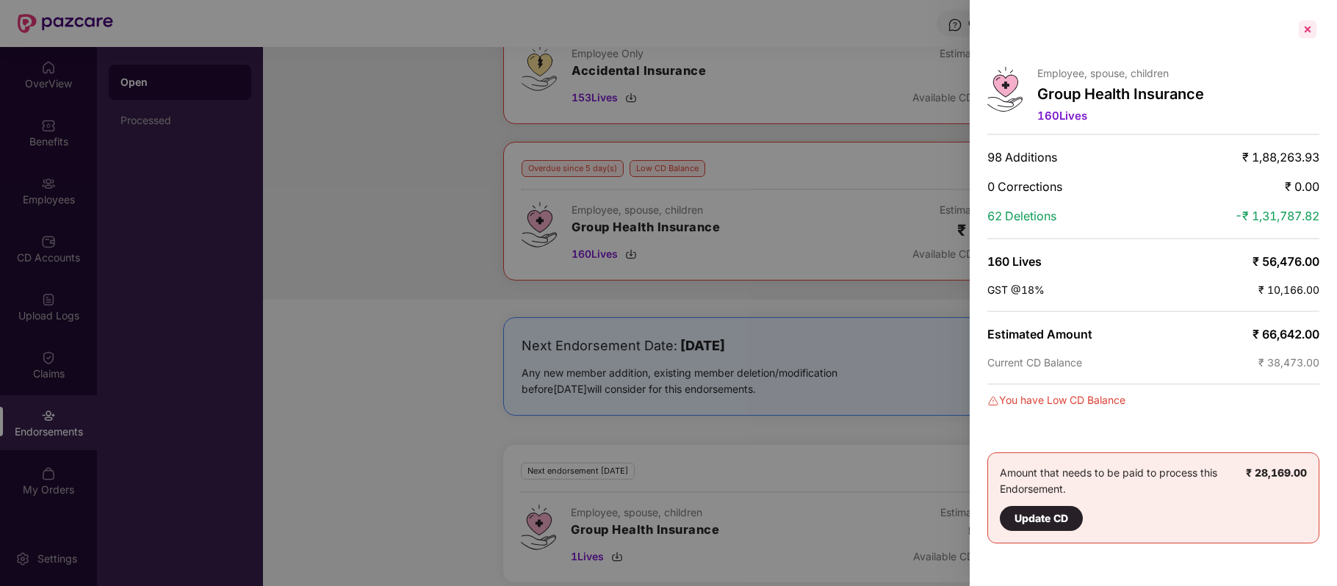
click at [1309, 31] on div at bounding box center [1308, 30] width 24 height 24
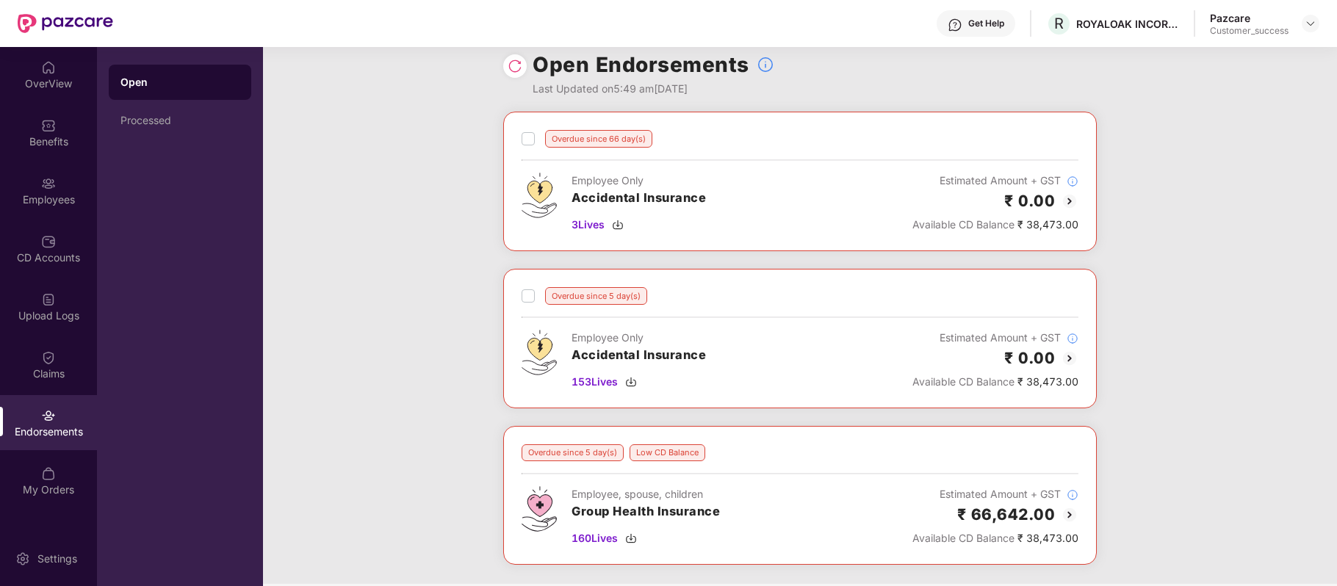
scroll to position [0, 0]
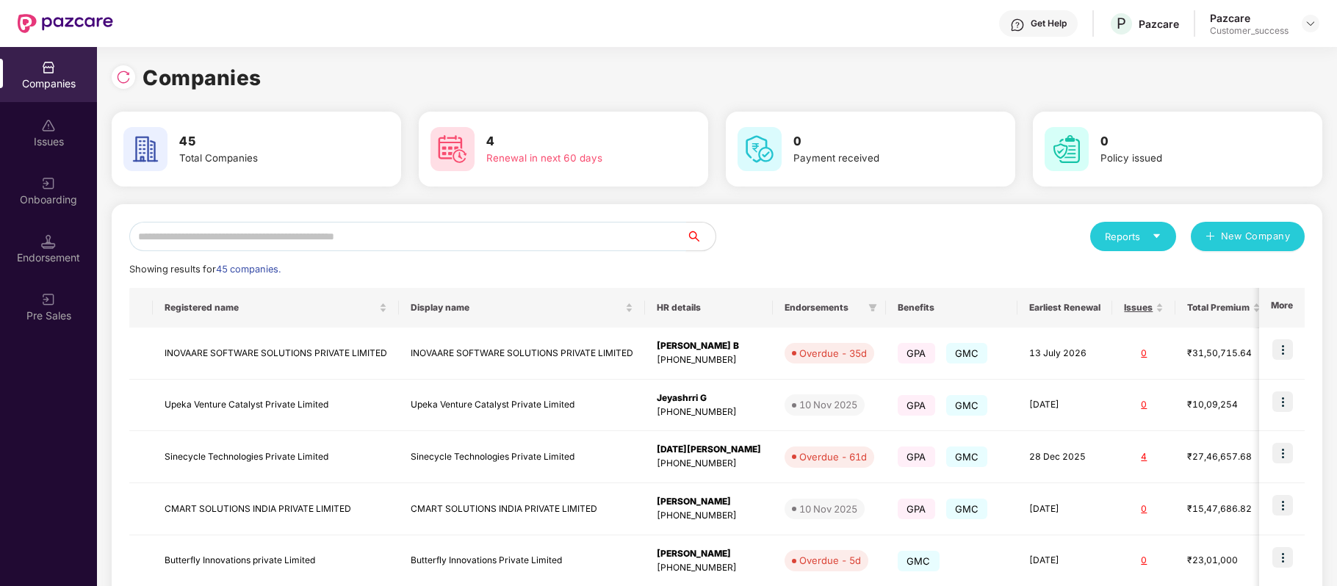
click at [342, 239] on input "text" at bounding box center [407, 236] width 557 height 29
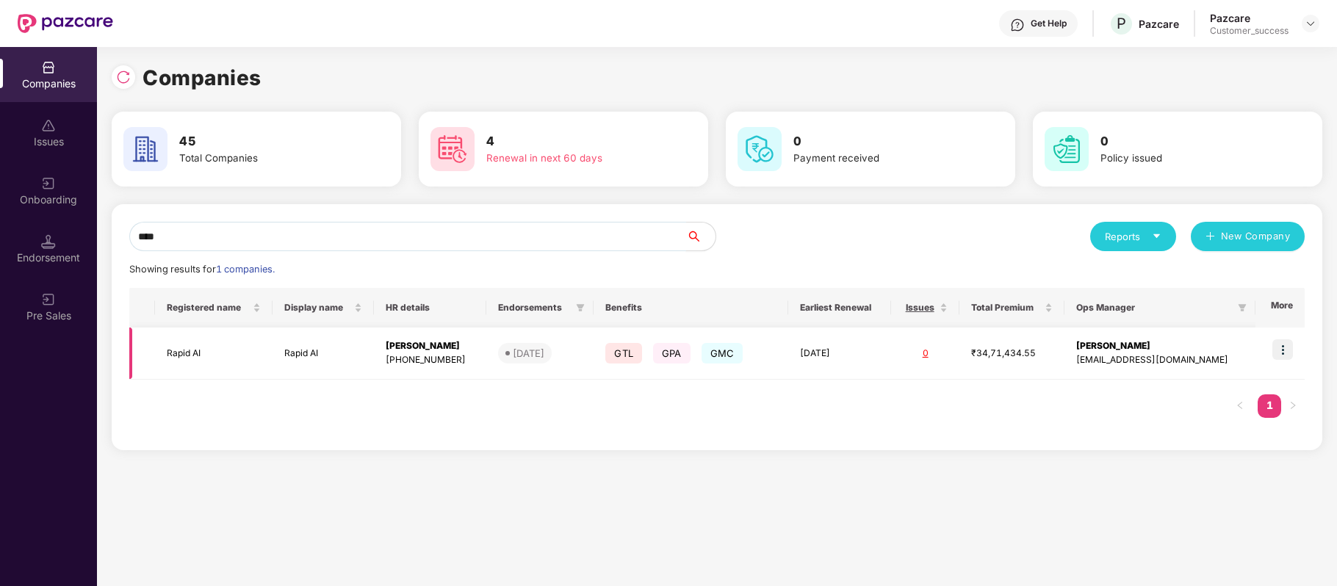
type input "****"
click at [1279, 347] on img at bounding box center [1282, 349] width 21 height 21
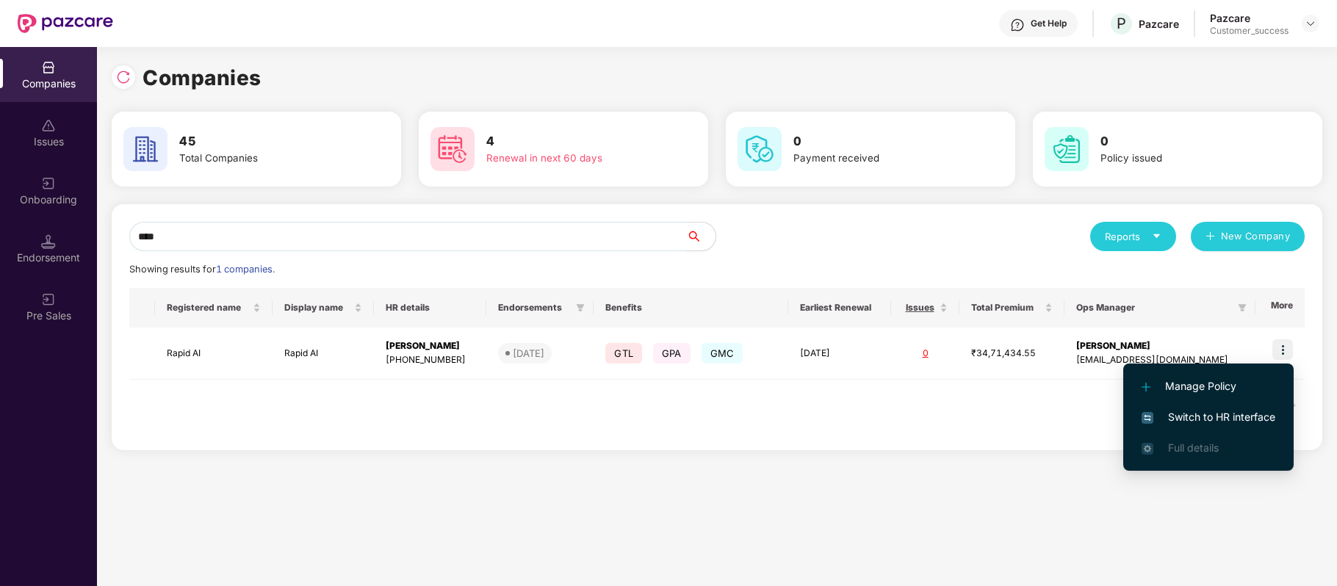
click at [1247, 422] on span "Switch to HR interface" at bounding box center [1208, 417] width 134 height 16
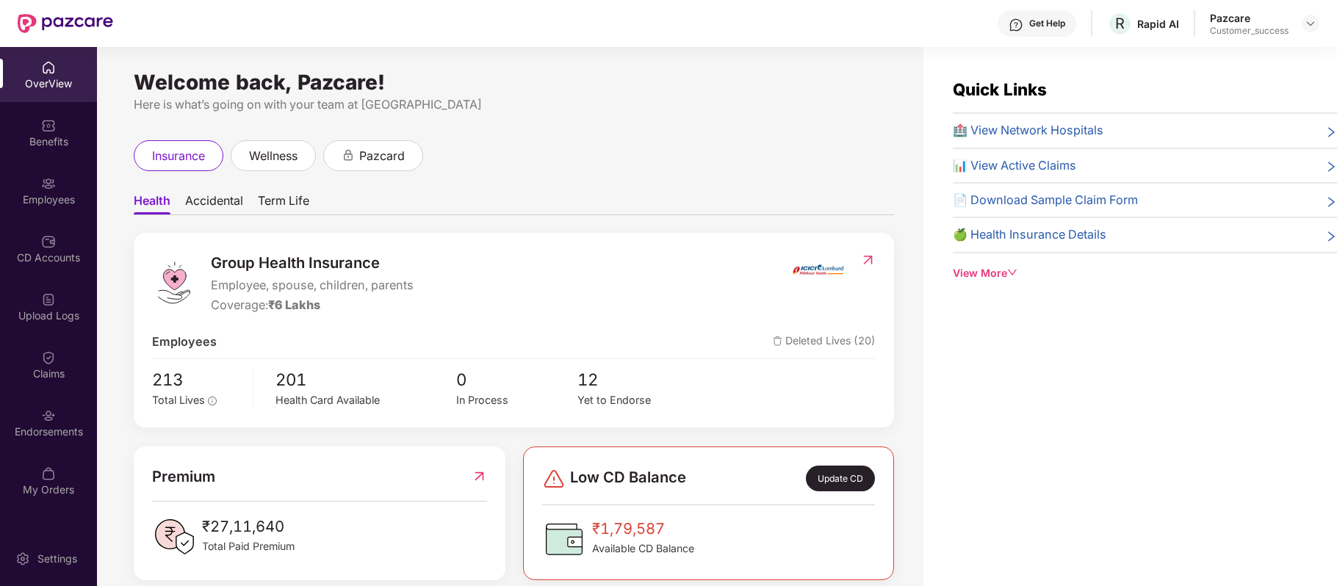
click at [41, 192] on div "Employees" at bounding box center [48, 199] width 97 height 15
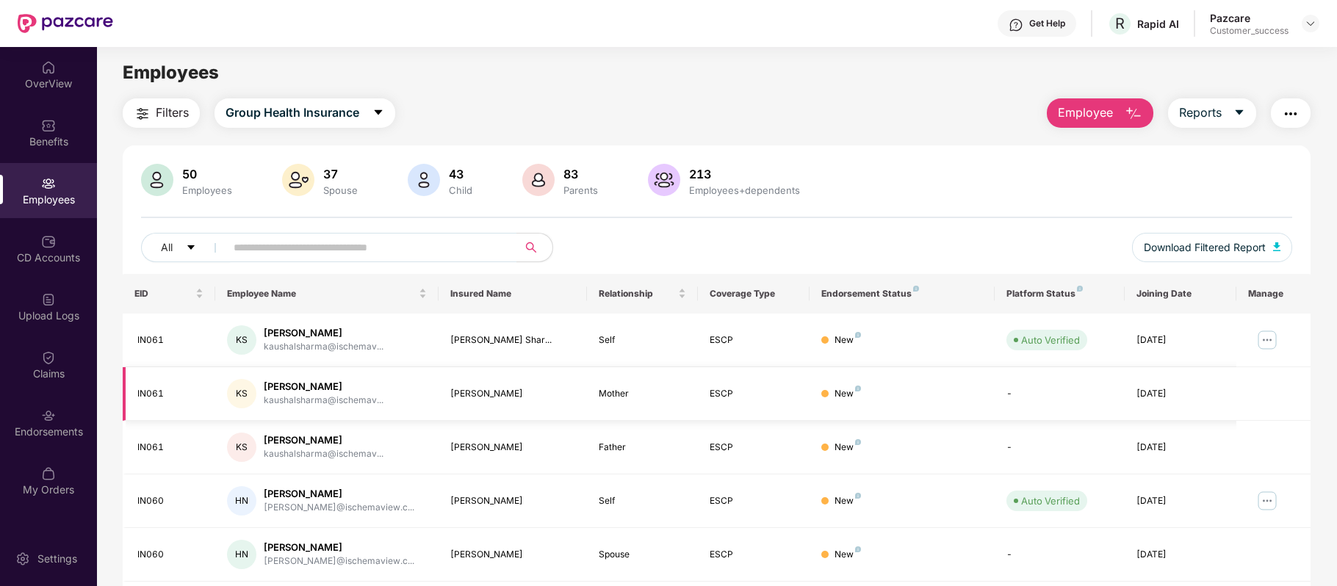
scroll to position [319, 0]
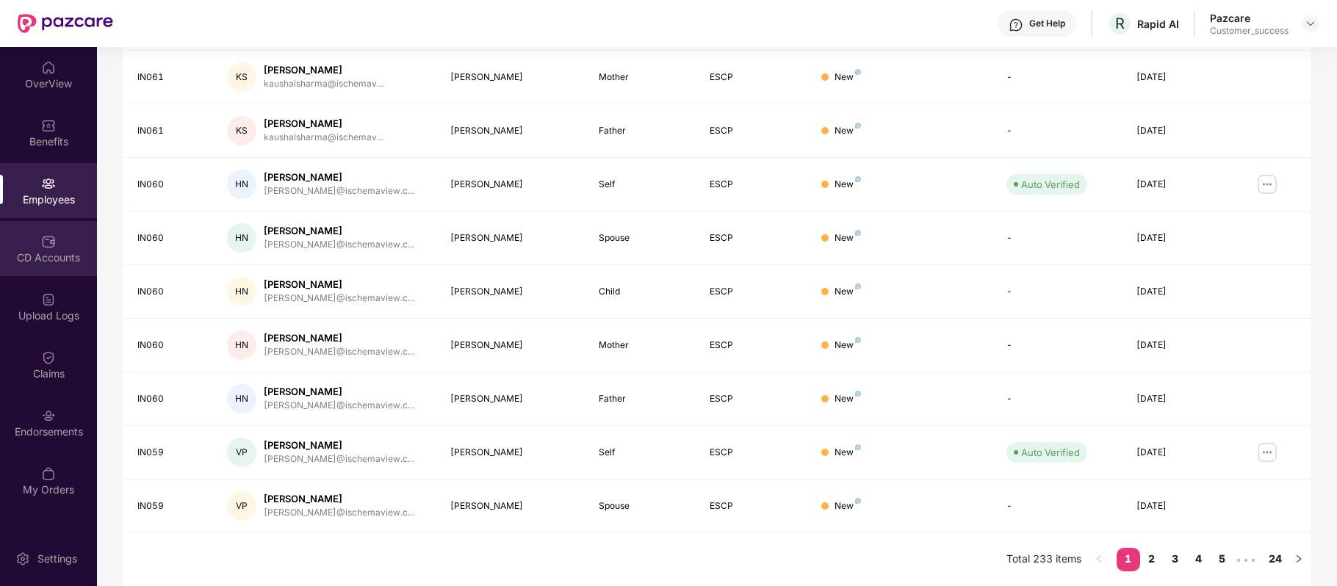
click at [45, 260] on div "CD Accounts" at bounding box center [48, 257] width 97 height 15
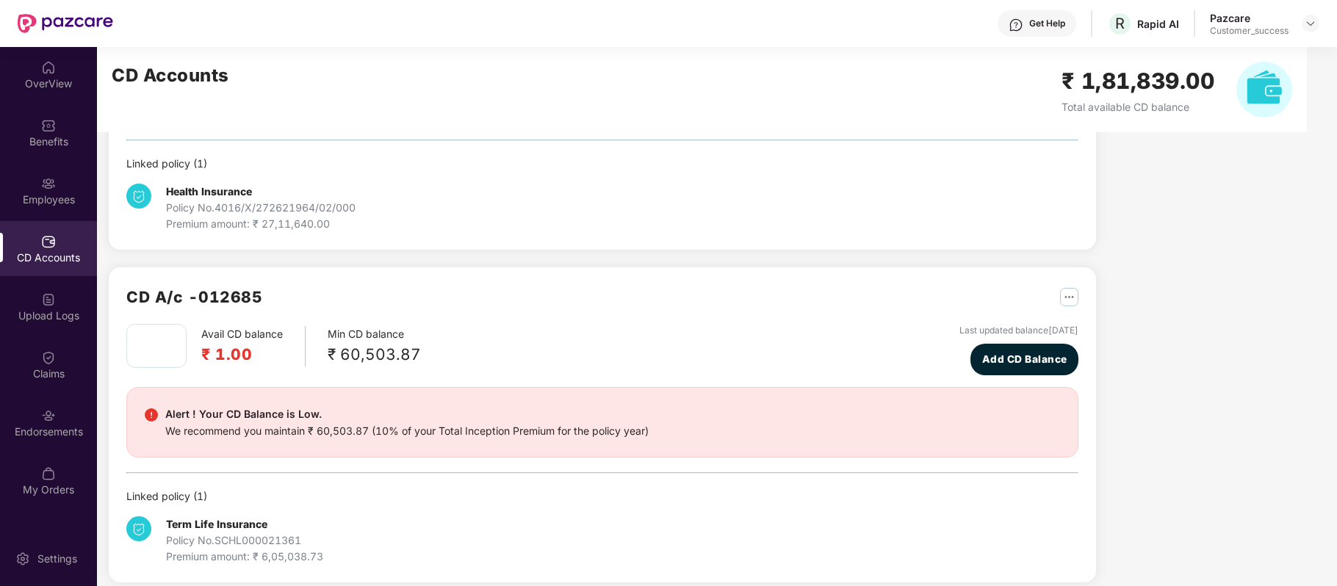
scroll to position [214, 0]
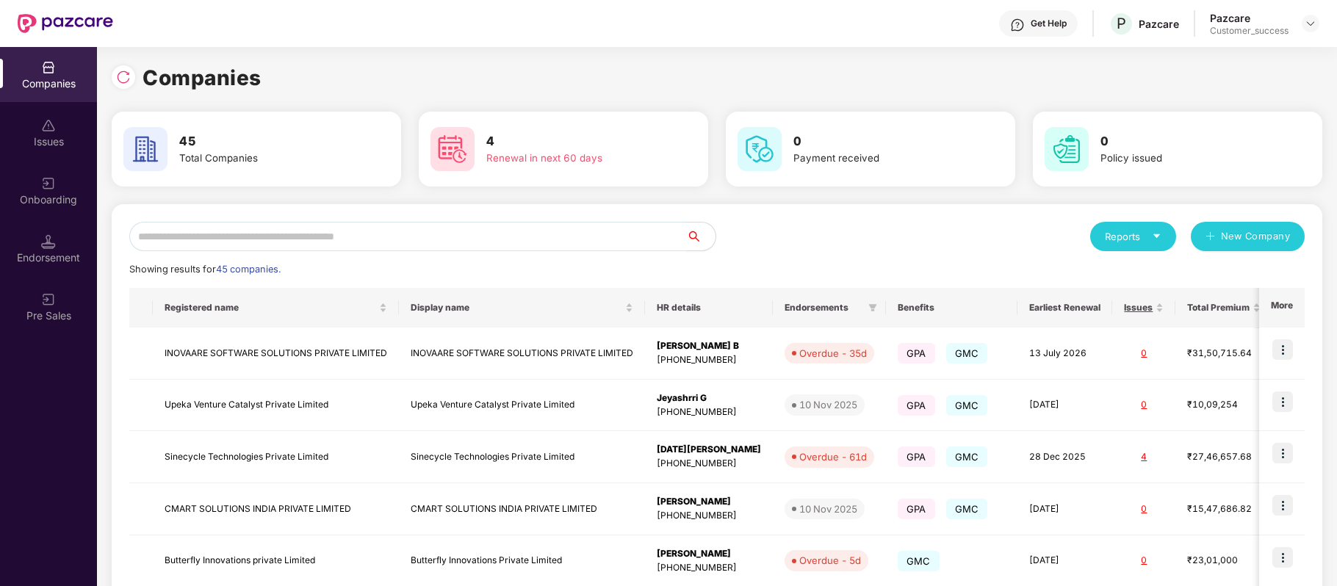
drag, startPoint x: 494, startPoint y: 369, endPoint x: 204, endPoint y: 239, distance: 317.2
click at [204, 239] on input "text" at bounding box center [407, 236] width 557 height 29
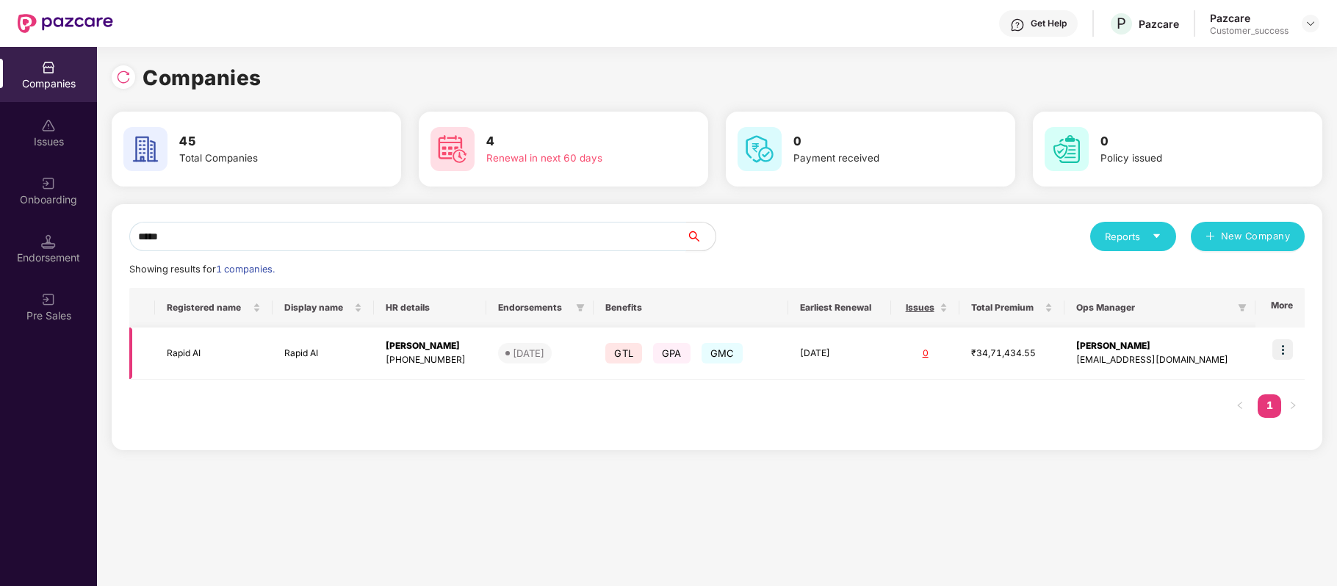
type input "*****"
click at [1279, 353] on img at bounding box center [1282, 349] width 21 height 21
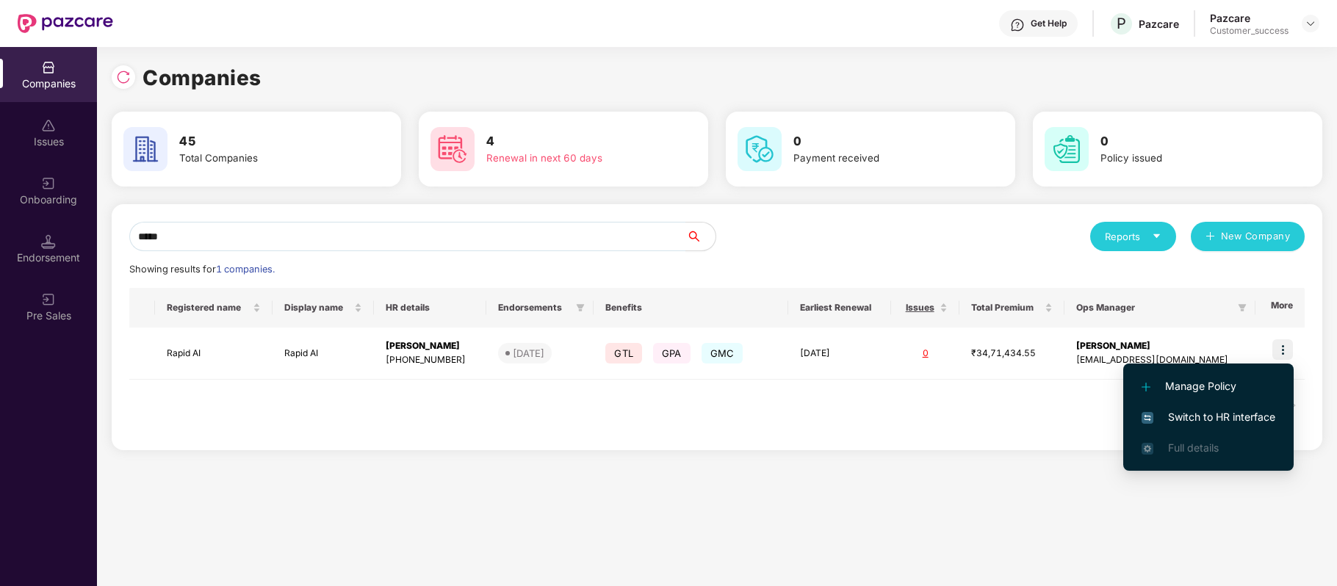
click at [1247, 419] on span "Switch to HR interface" at bounding box center [1208, 417] width 134 height 16
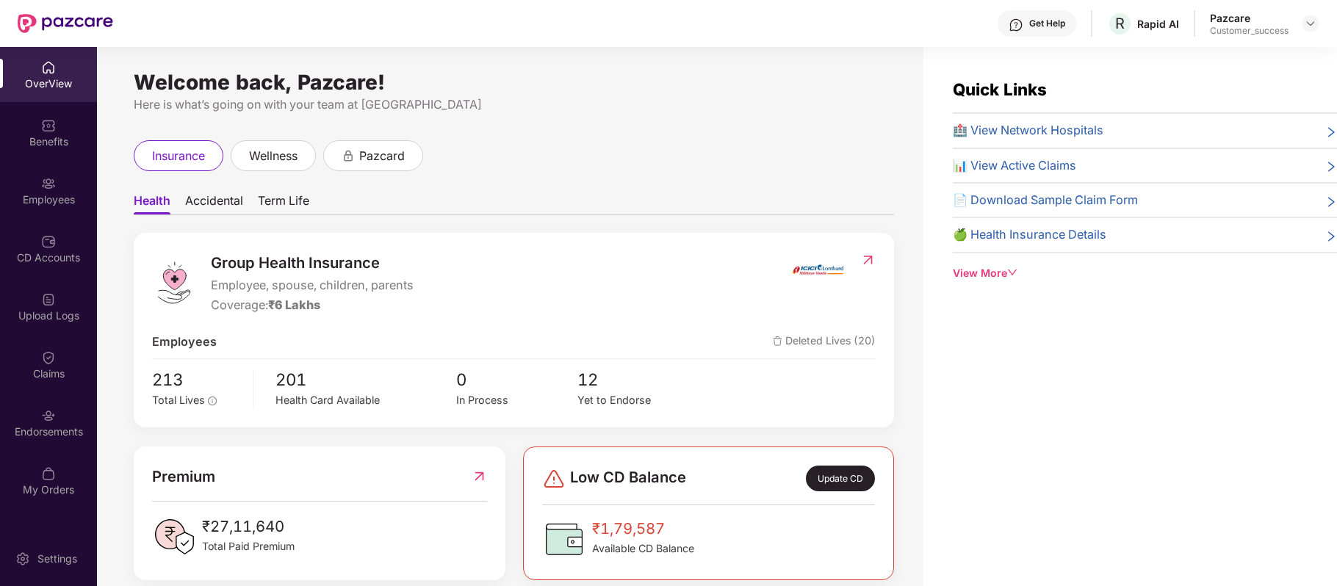
click at [54, 134] on div "Benefits" at bounding box center [48, 141] width 97 height 15
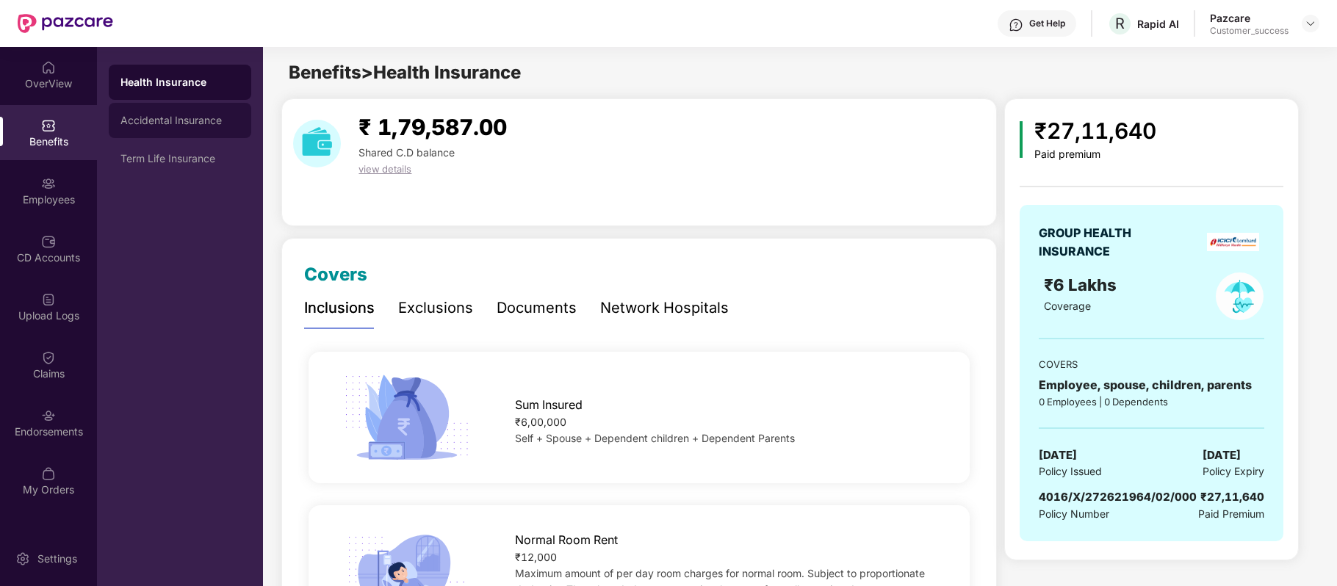
click at [185, 119] on div "Accidental Insurance" at bounding box center [179, 121] width 119 height 12
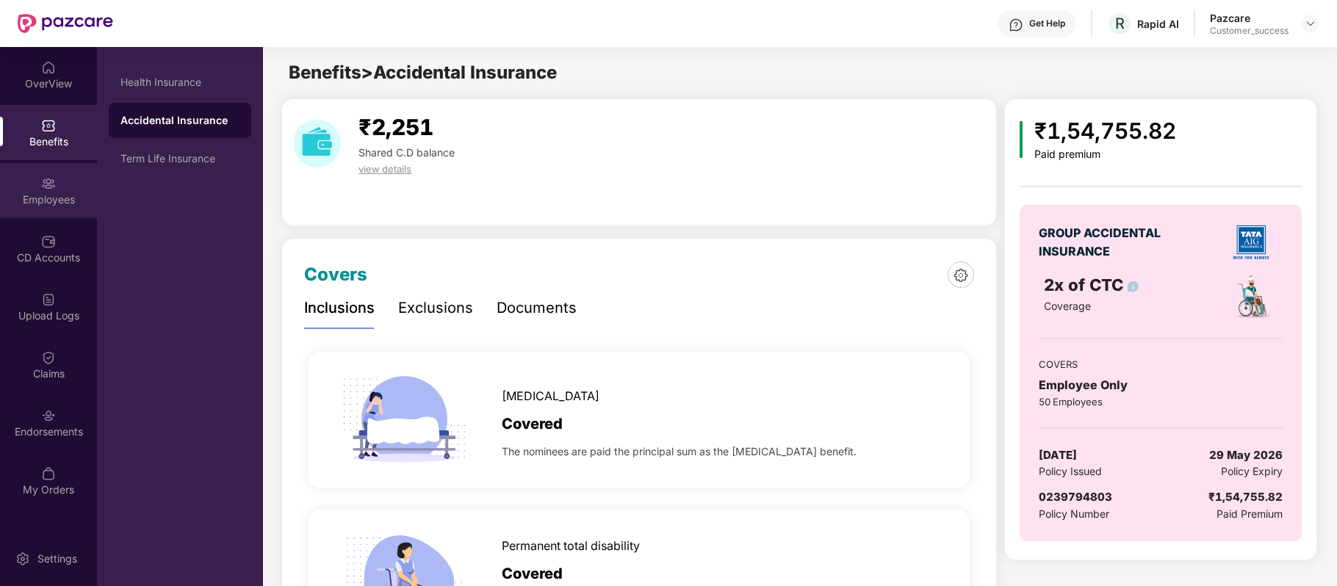
click at [51, 191] on div "Employees" at bounding box center [48, 190] width 97 height 55
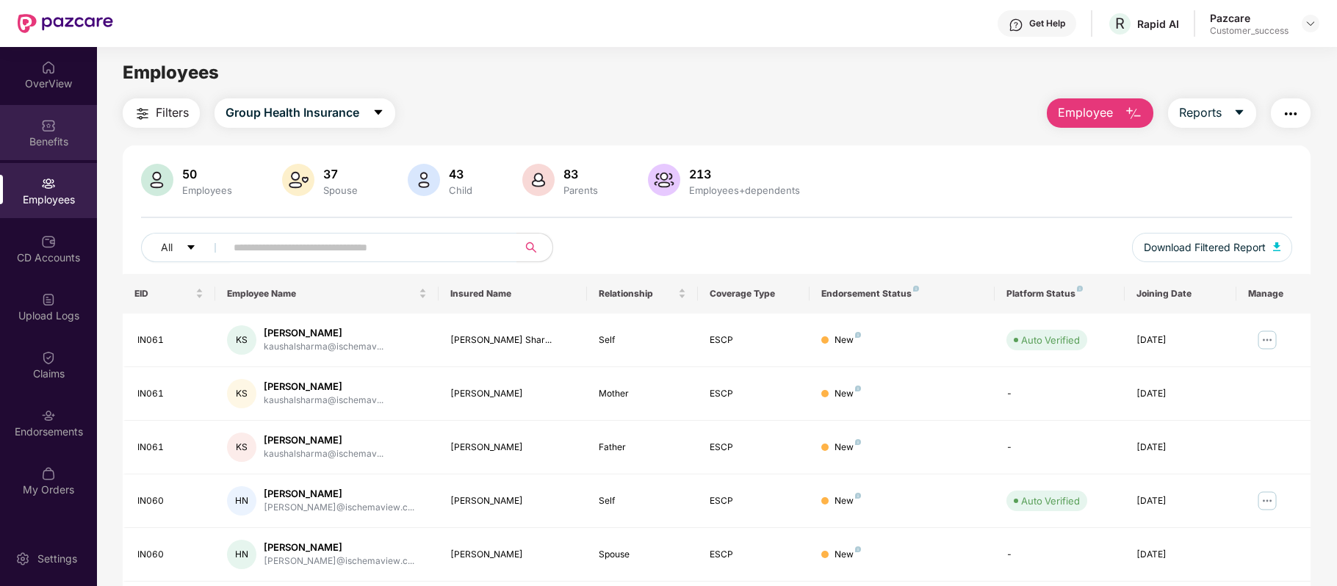
click at [54, 127] on img at bounding box center [48, 125] width 15 height 15
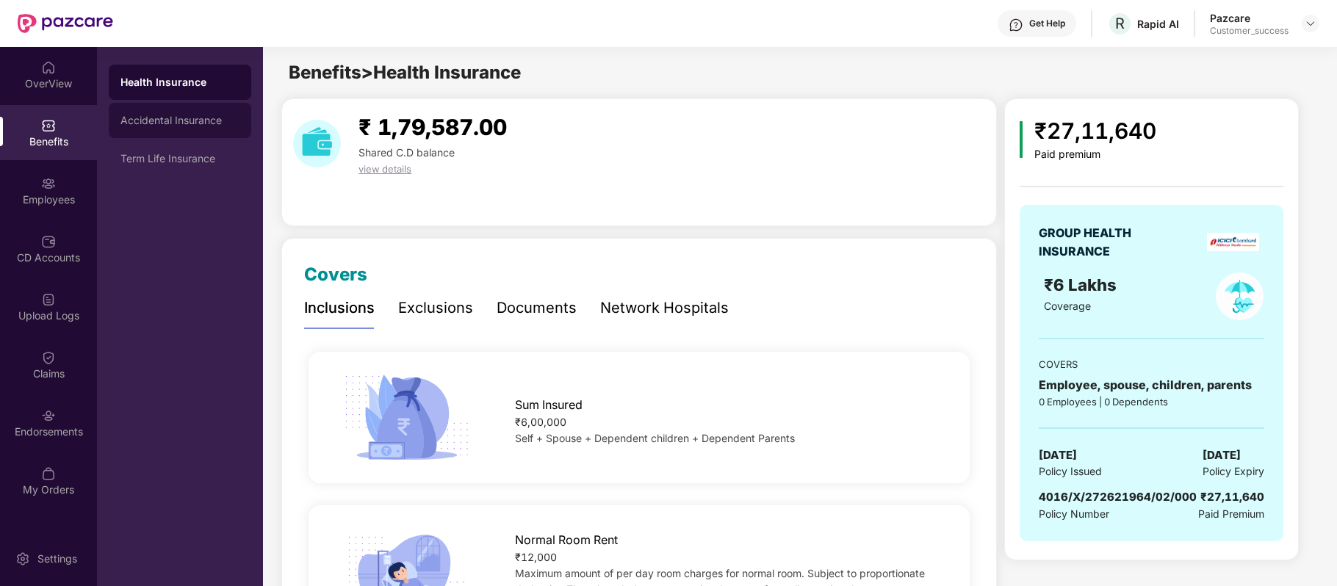
click at [166, 109] on div "Accidental Insurance" at bounding box center [180, 120] width 142 height 35
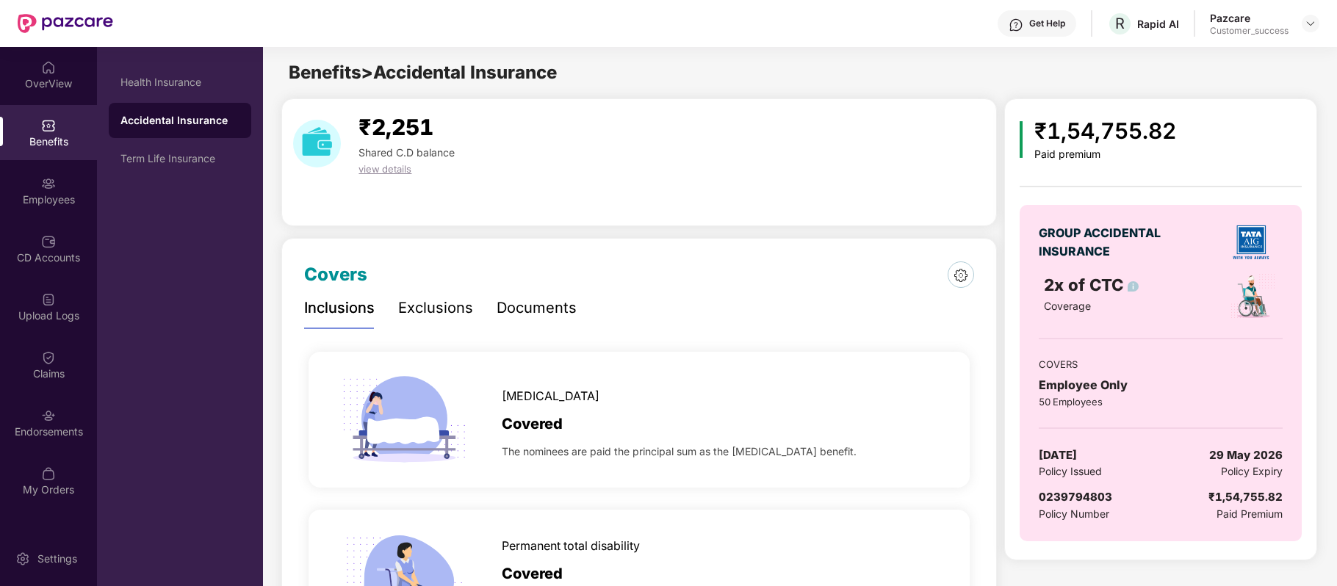
click at [1080, 501] on span "0239794803" at bounding box center [1075, 497] width 73 height 14
copy span "0239794803"
click at [47, 245] on img at bounding box center [48, 241] width 15 height 15
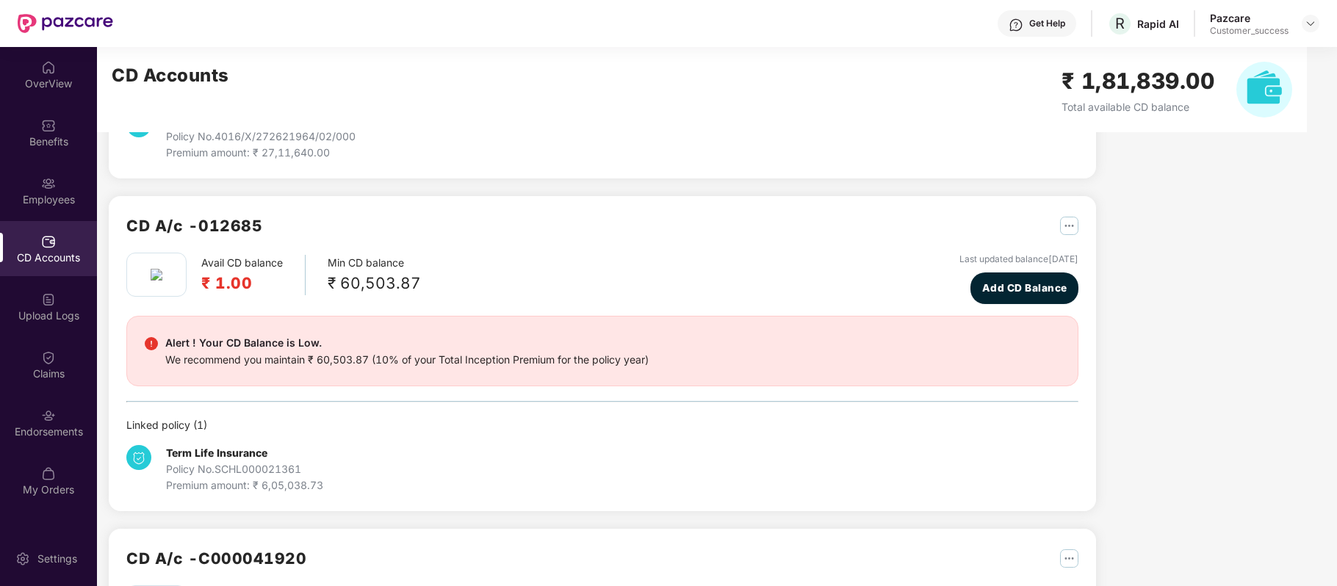
scroll to position [288, 0]
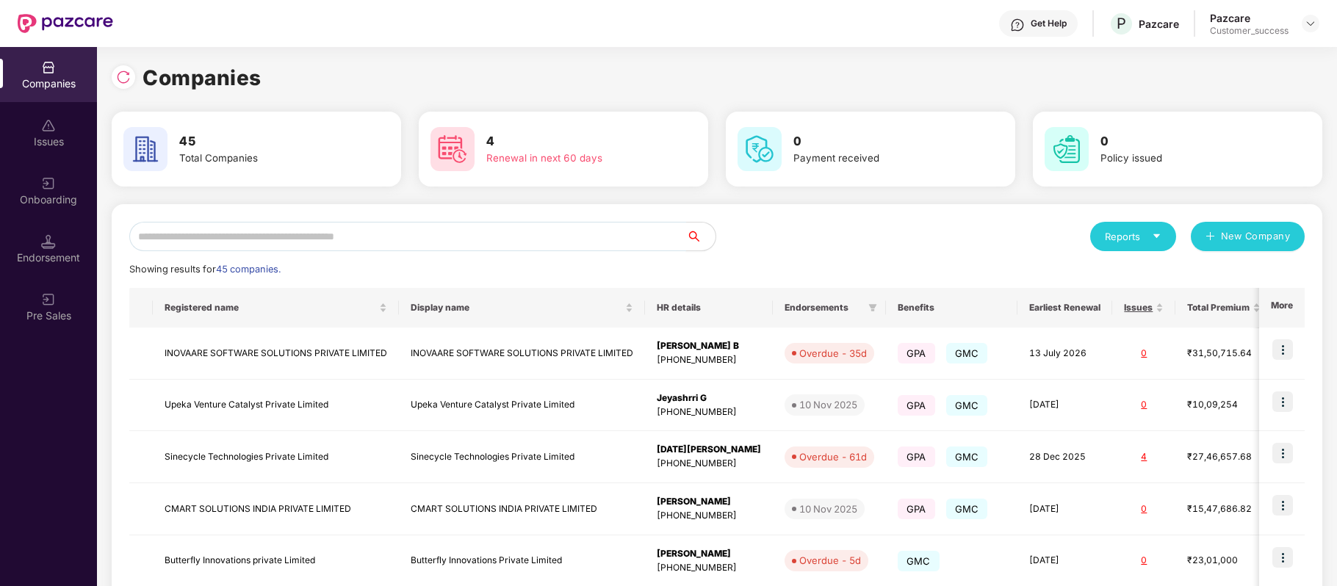
click at [336, 224] on input "text" at bounding box center [407, 236] width 557 height 29
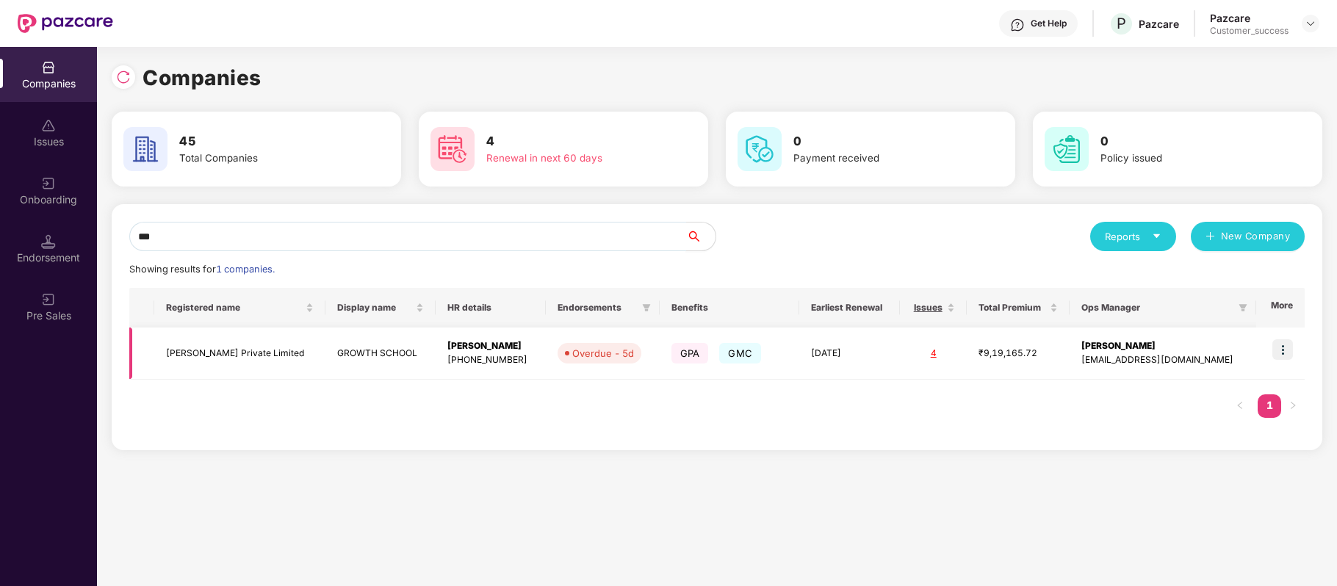
type input "***"
click at [256, 348] on td "Sisinty Private Limited" at bounding box center [240, 354] width 172 height 52
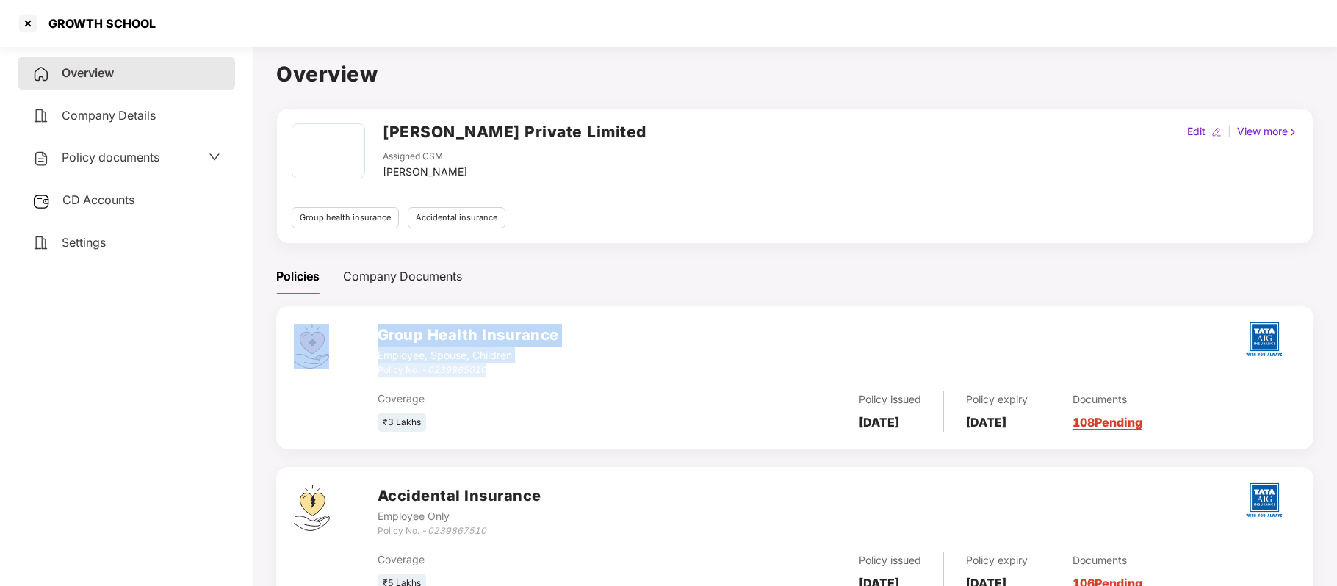
drag, startPoint x: 498, startPoint y: 371, endPoint x: 373, endPoint y: 371, distance: 124.9
click at [373, 371] on div "Group Health Insurance Employee, Spouse, Children Policy No. - 0239865010 Cover…" at bounding box center [794, 377] width 1037 height 143
click at [504, 373] on div "Policy No. - 0239865010" at bounding box center [468, 371] width 181 height 14
drag, startPoint x: 504, startPoint y: 373, endPoint x: 378, endPoint y: 377, distance: 126.4
click at [378, 377] on div "Policy No. - 0239865010" at bounding box center [468, 371] width 181 height 14
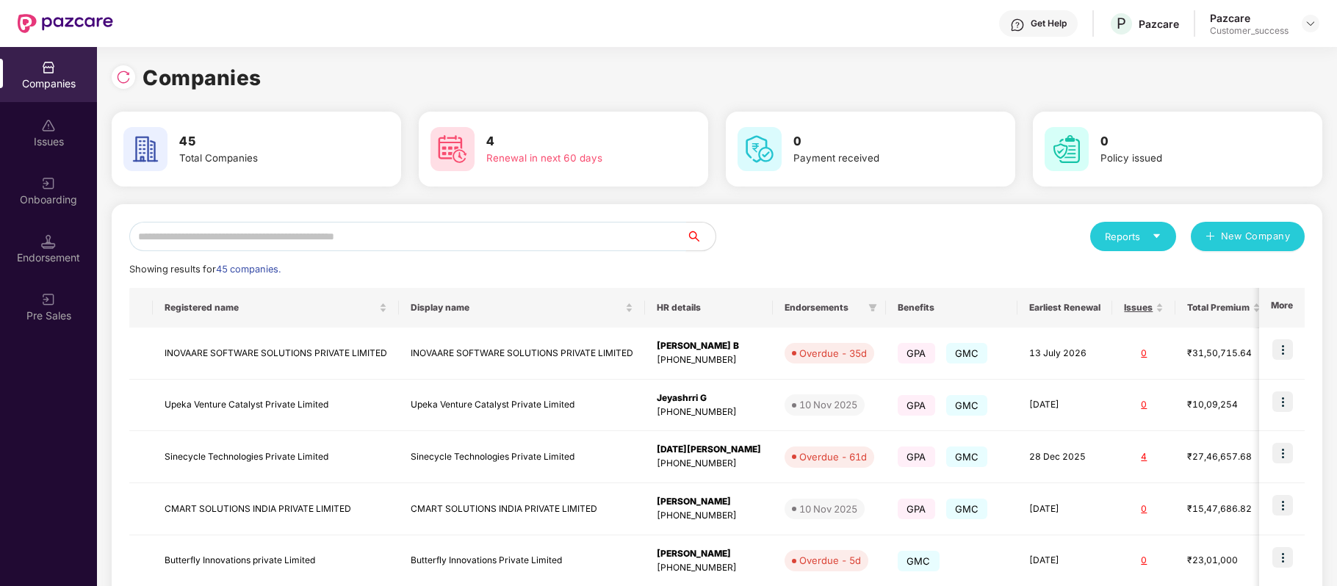
click at [375, 235] on input "text" at bounding box center [407, 236] width 557 height 29
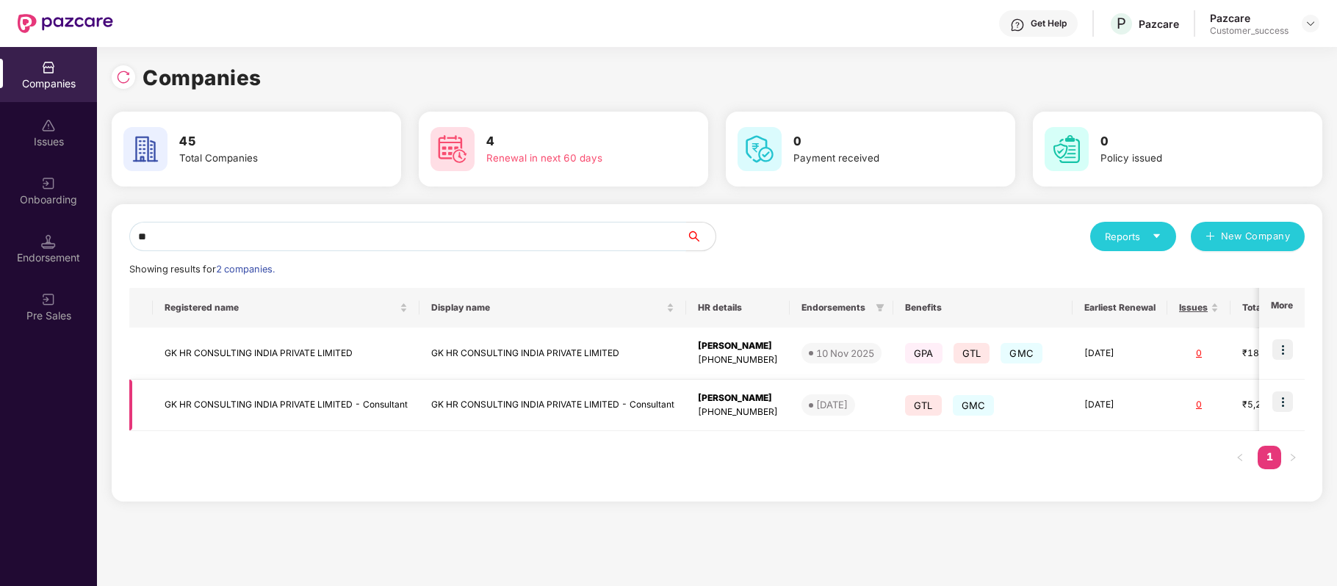
type input "**"
click at [1282, 401] on img at bounding box center [1282, 401] width 21 height 21
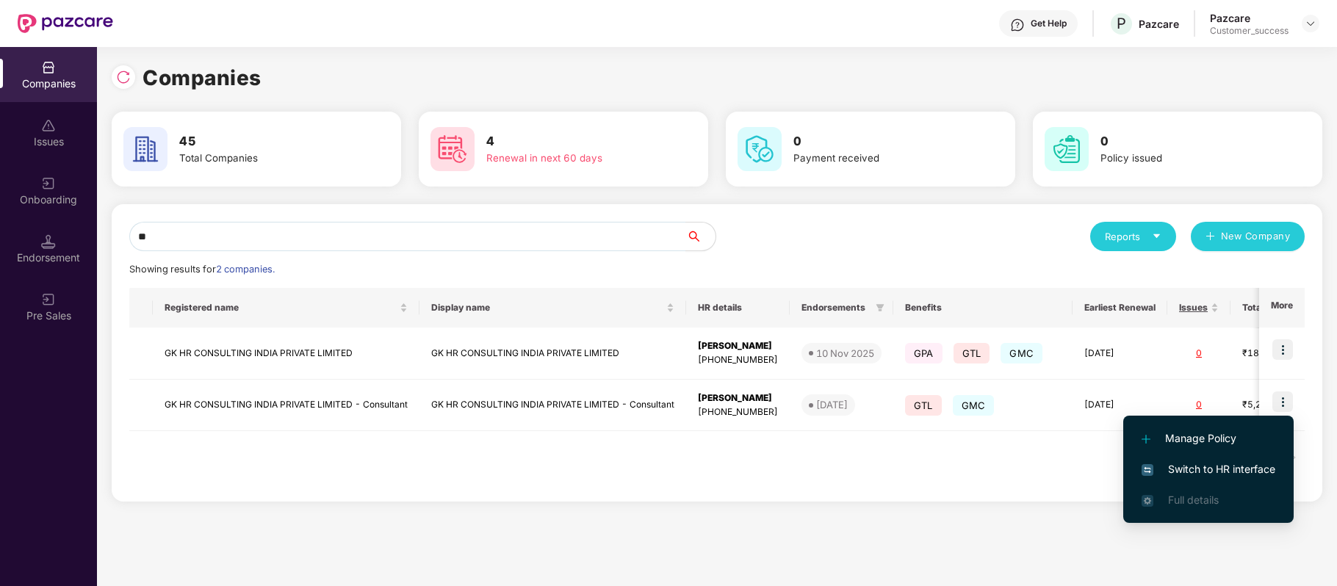
click at [1238, 467] on span "Switch to HR interface" at bounding box center [1208, 469] width 134 height 16
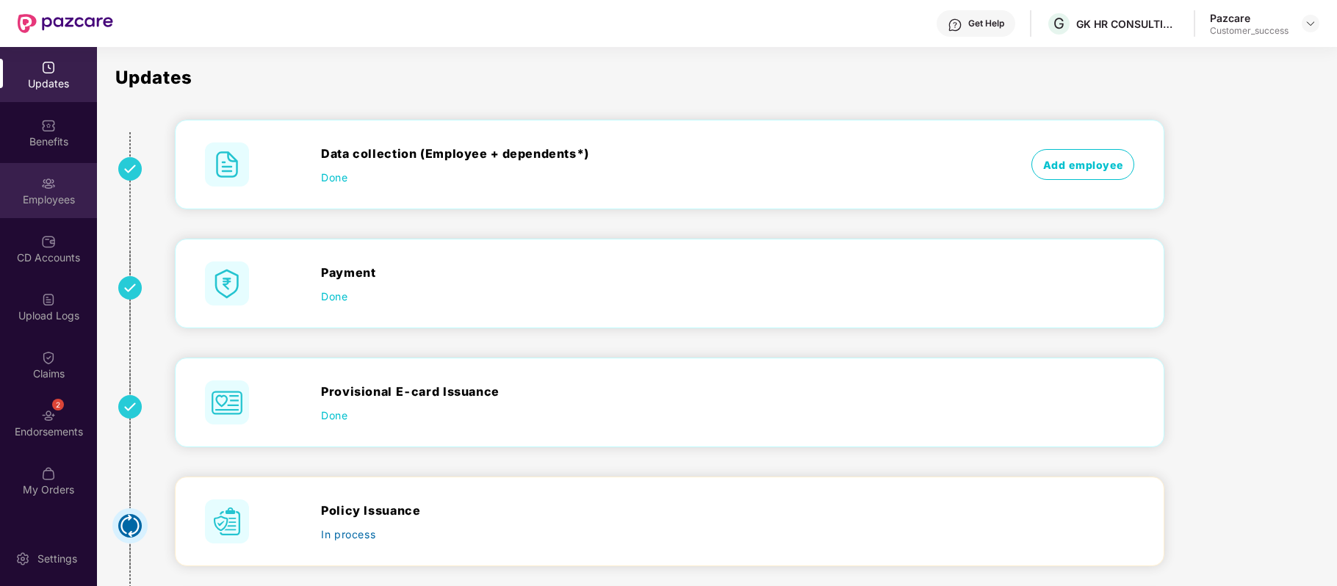
click at [54, 192] on div "Employees" at bounding box center [48, 199] width 97 height 15
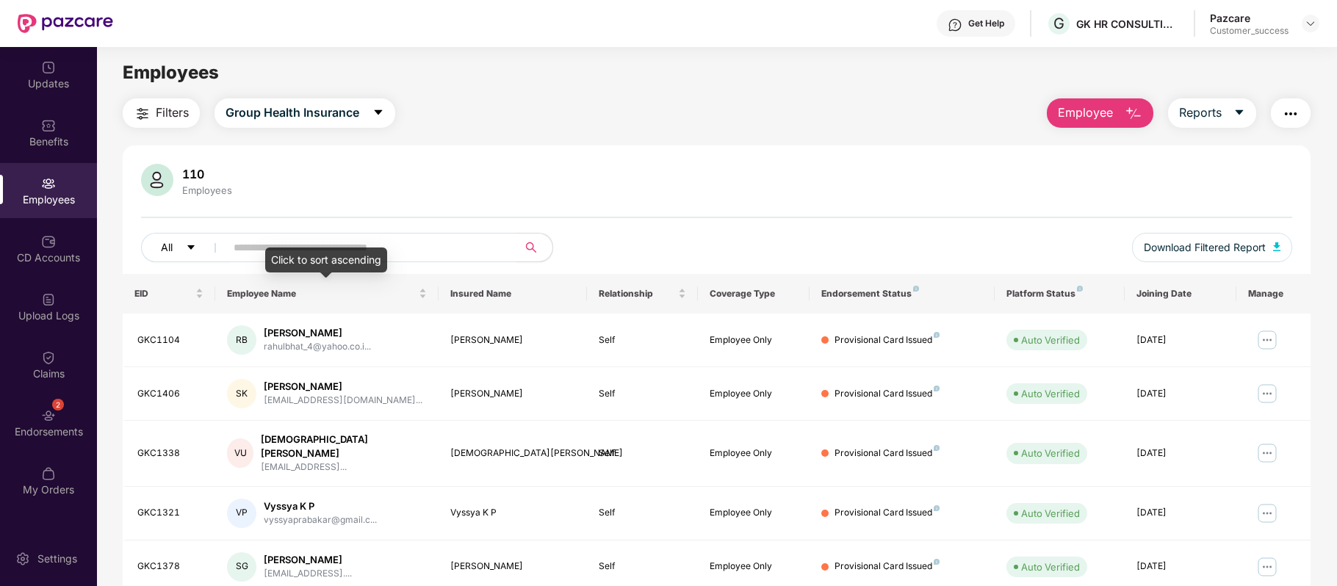
scroll to position [1, 0]
click at [306, 122] on button "Group Health Insurance" at bounding box center [304, 112] width 181 height 29
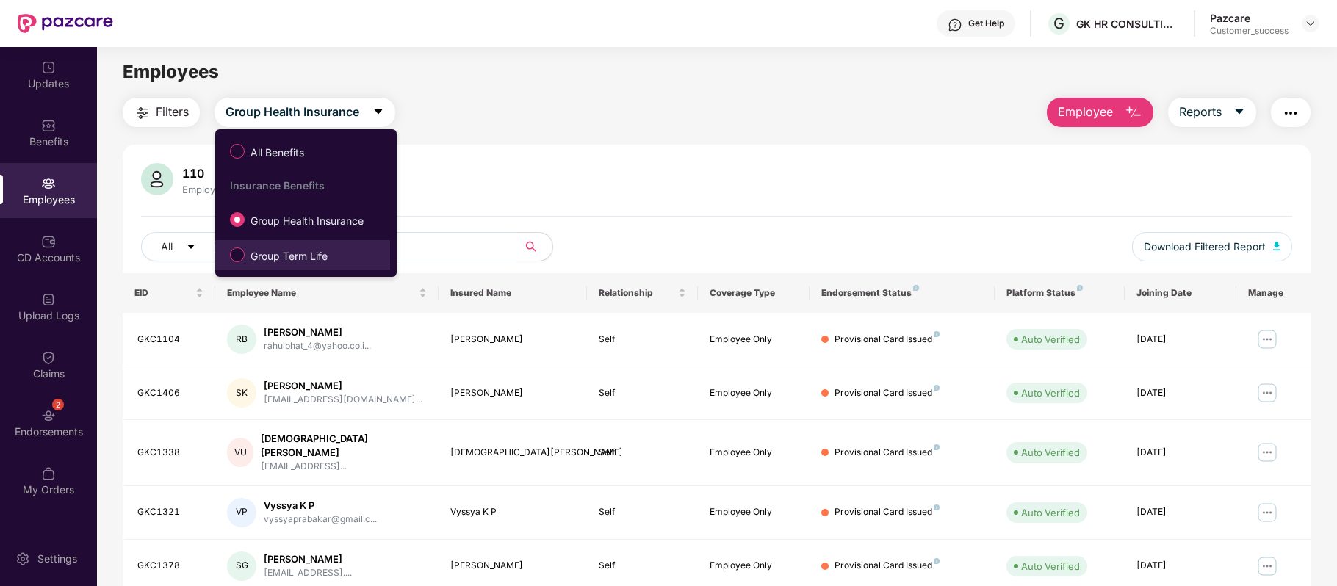
click at [294, 250] on span "Group Term Life" at bounding box center [289, 256] width 89 height 16
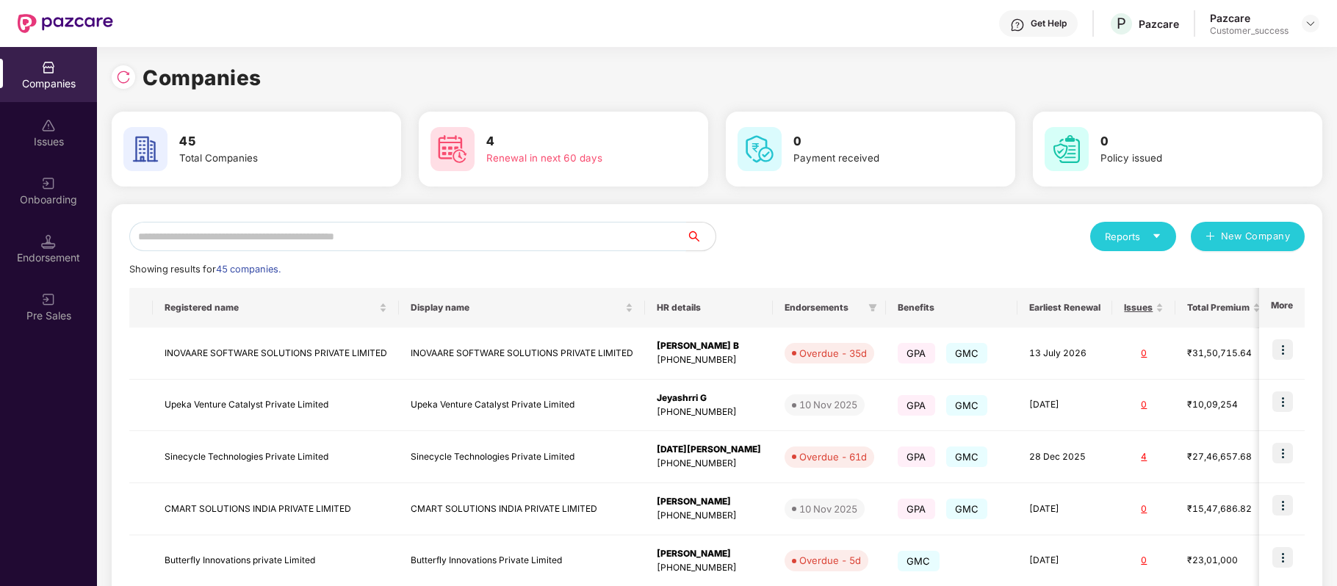
click at [348, 237] on input "text" at bounding box center [407, 236] width 557 height 29
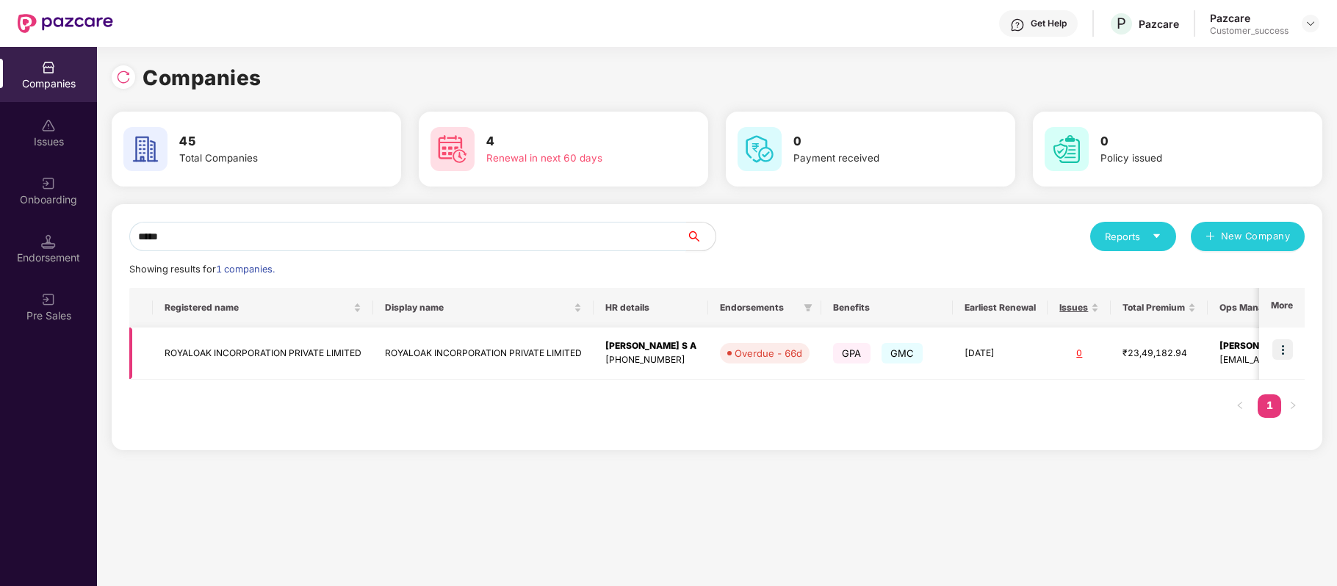
type input "*****"
click at [1285, 350] on img at bounding box center [1282, 349] width 21 height 21
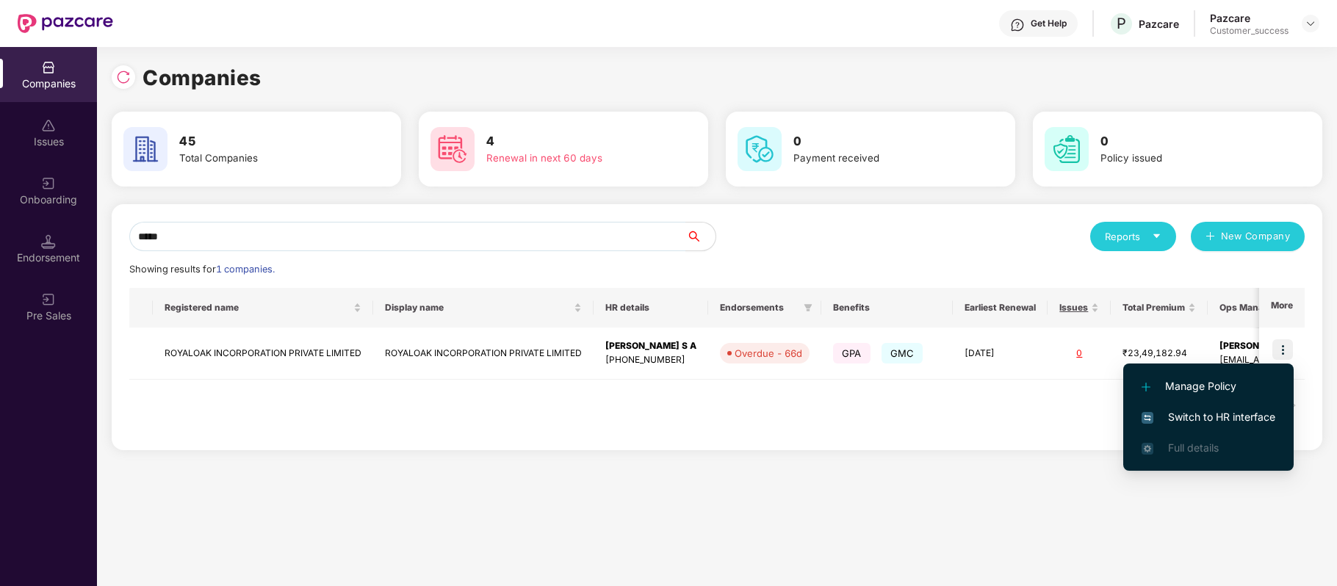
click at [1232, 409] on span "Switch to HR interface" at bounding box center [1208, 417] width 134 height 16
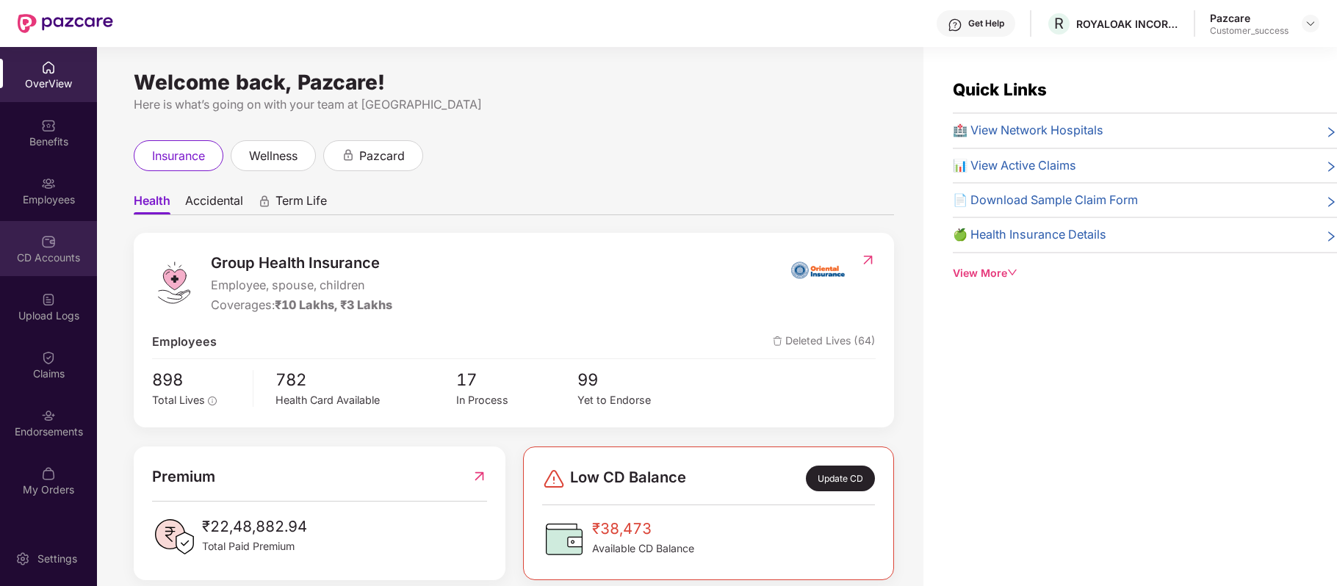
click at [60, 263] on div "CD Accounts" at bounding box center [48, 257] width 97 height 15
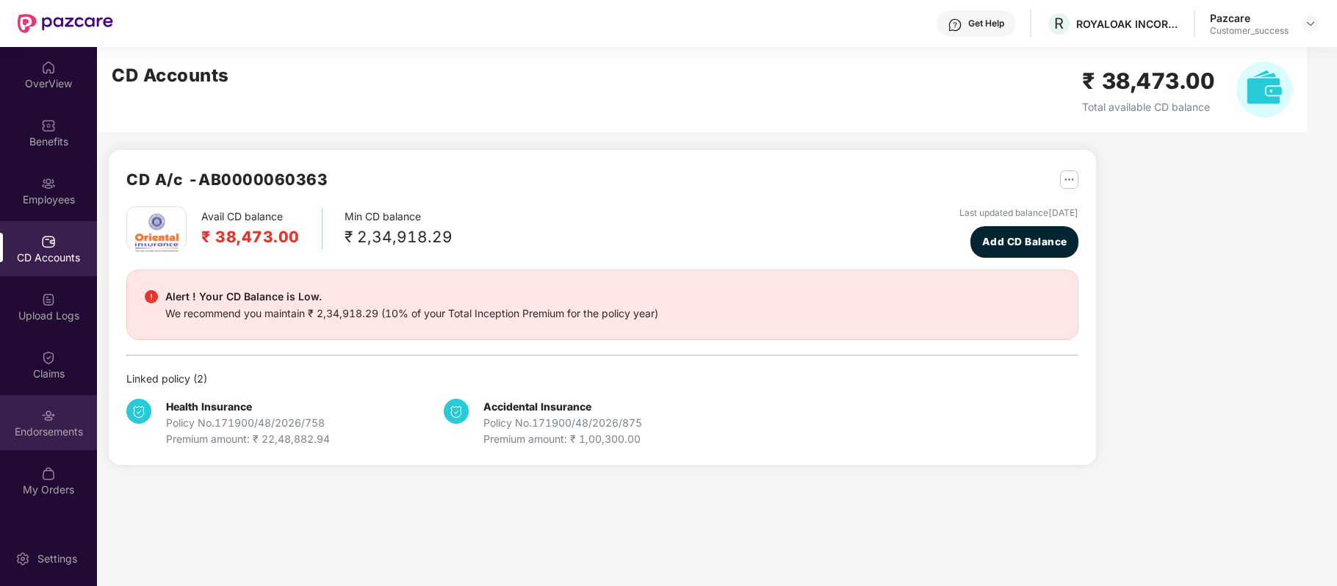
click at [56, 420] on div "Endorsements" at bounding box center [48, 422] width 97 height 55
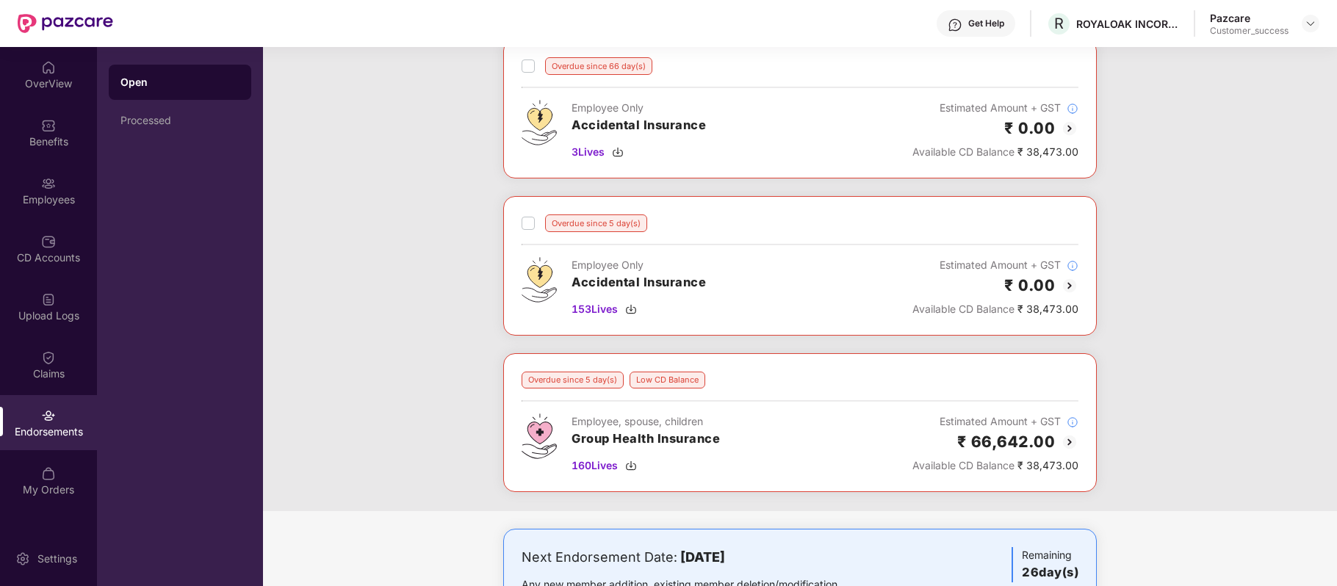
scroll to position [90, 0]
click at [1065, 447] on img at bounding box center [1070, 442] width 18 height 18
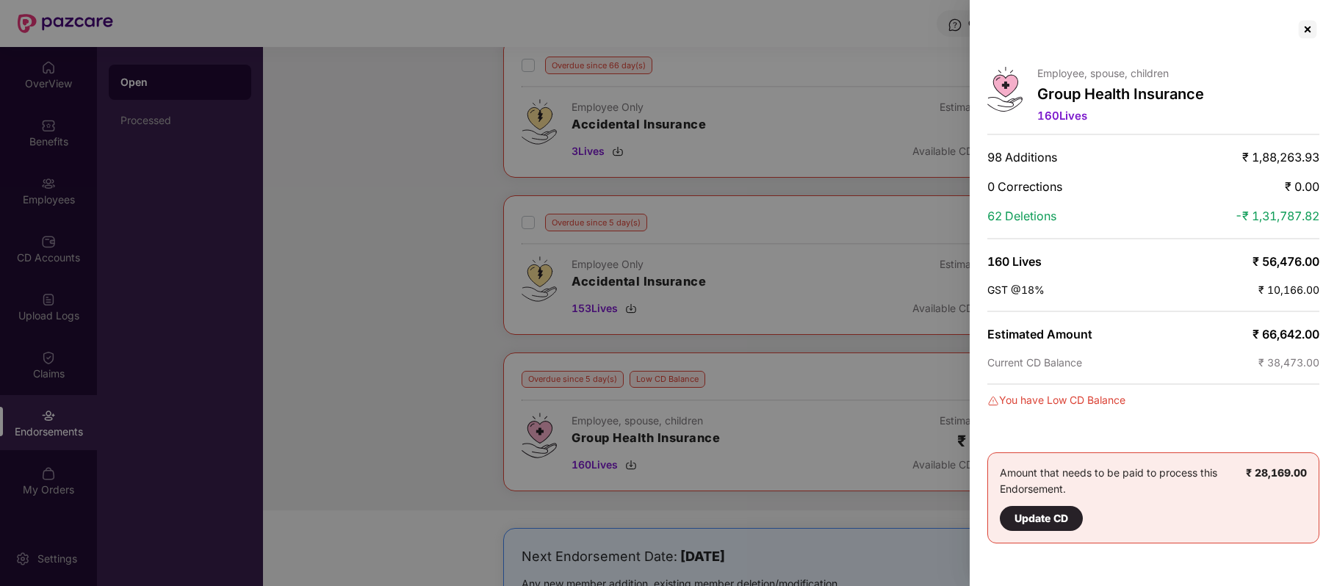
click at [397, 321] on div at bounding box center [668, 293] width 1337 height 586
click at [1303, 32] on div at bounding box center [1308, 30] width 24 height 24
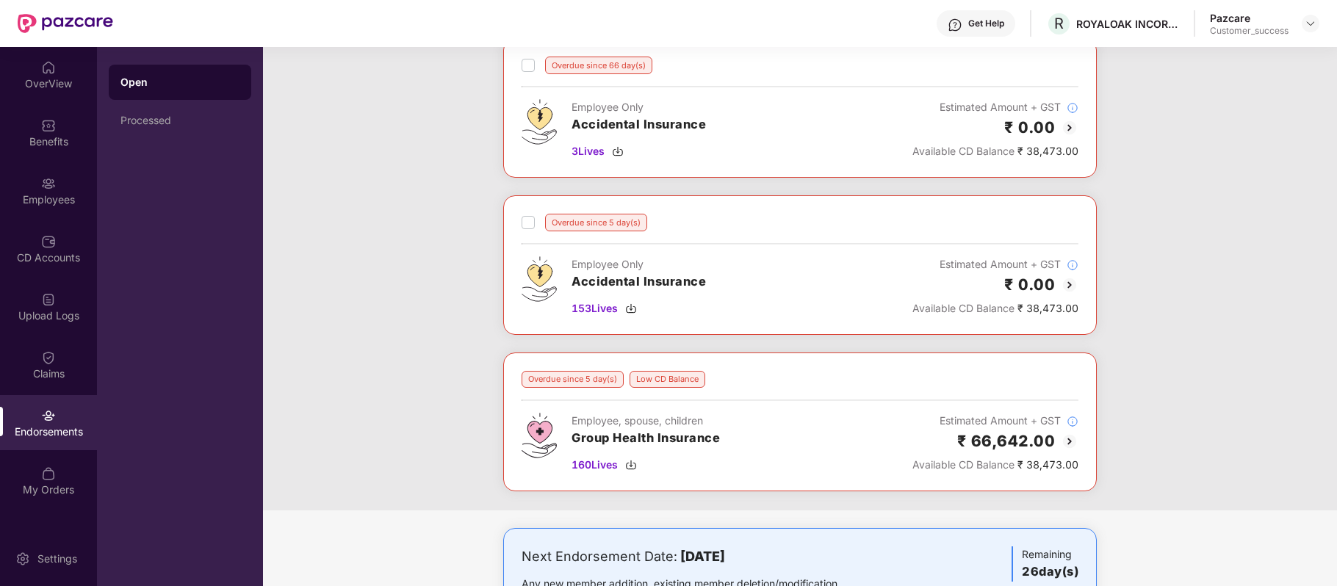
click at [1065, 444] on img at bounding box center [1070, 442] width 18 height 18
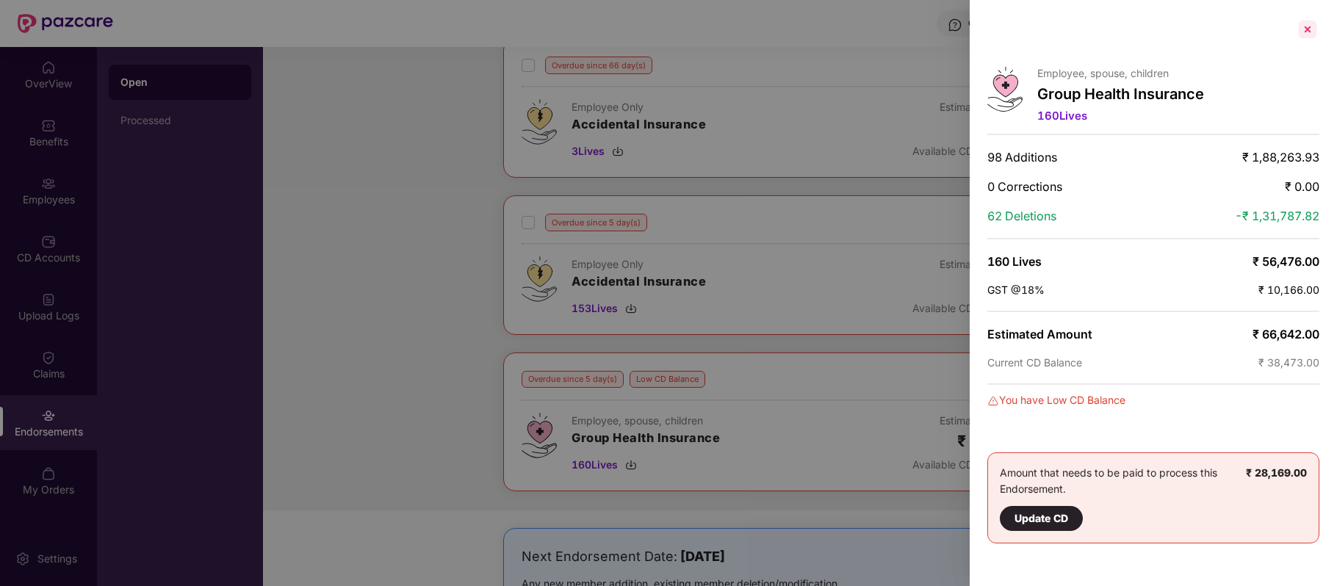
click at [1307, 29] on div at bounding box center [1308, 30] width 24 height 24
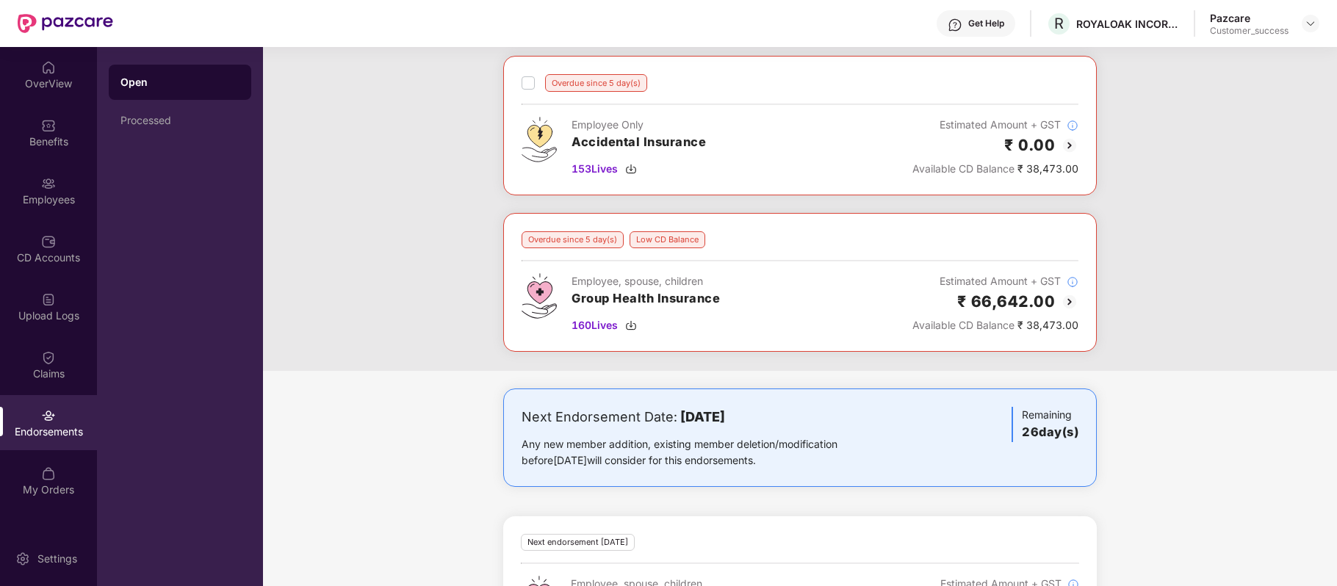
scroll to position [321, 0]
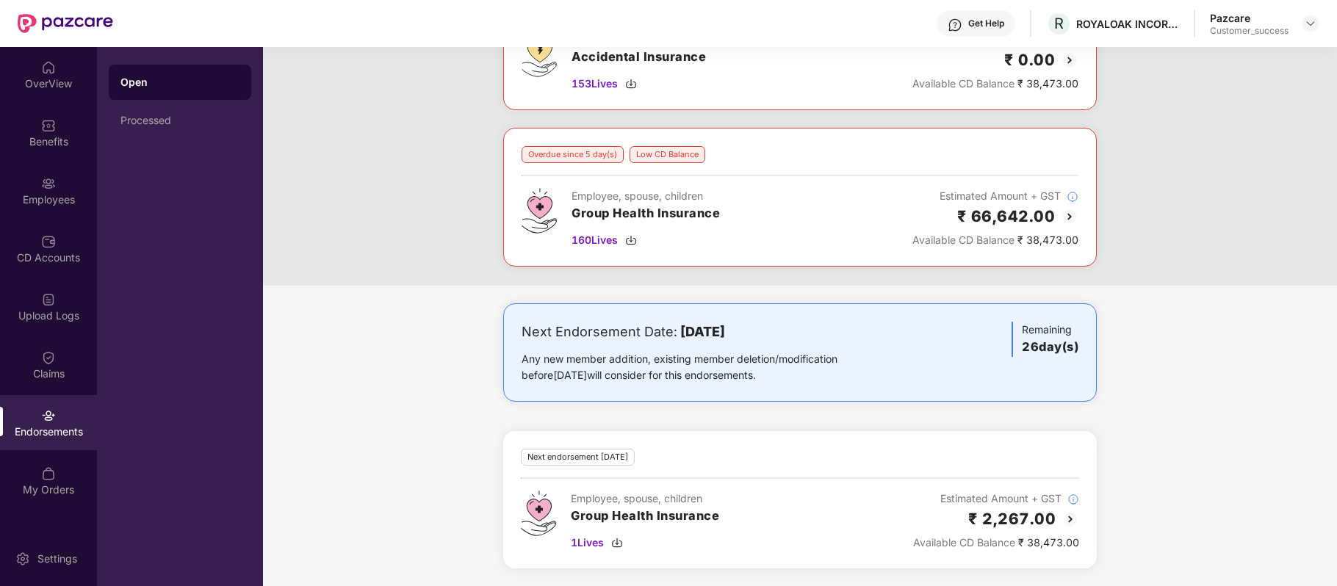
click at [1064, 517] on img at bounding box center [1070, 519] width 18 height 18
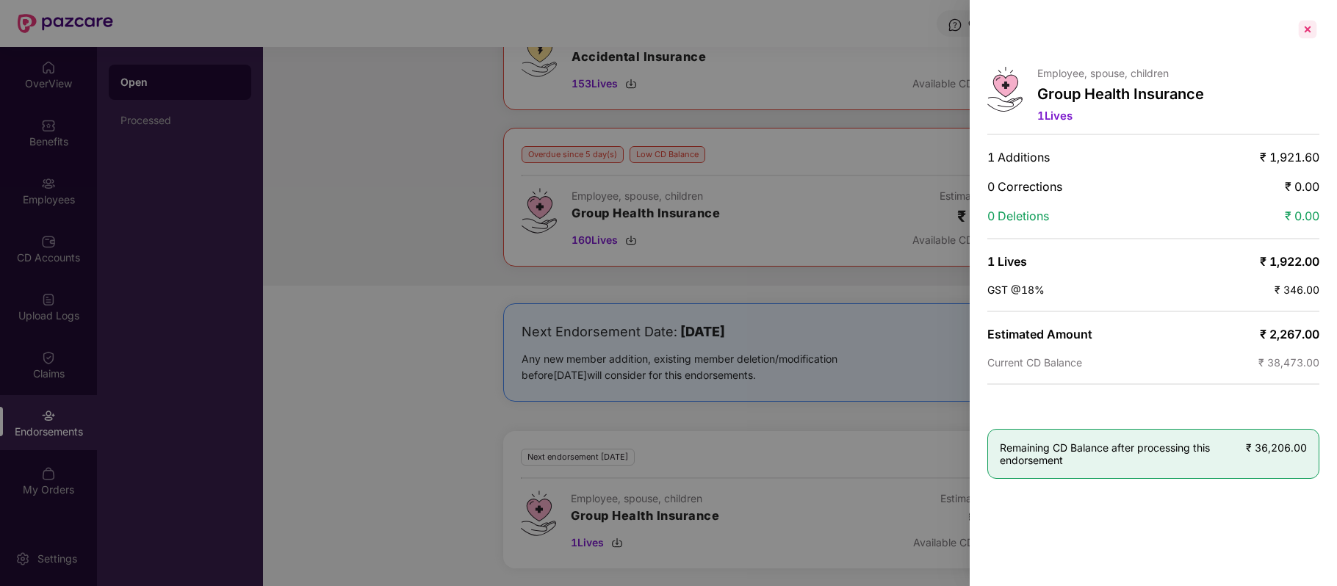
click at [1306, 26] on div at bounding box center [1308, 30] width 24 height 24
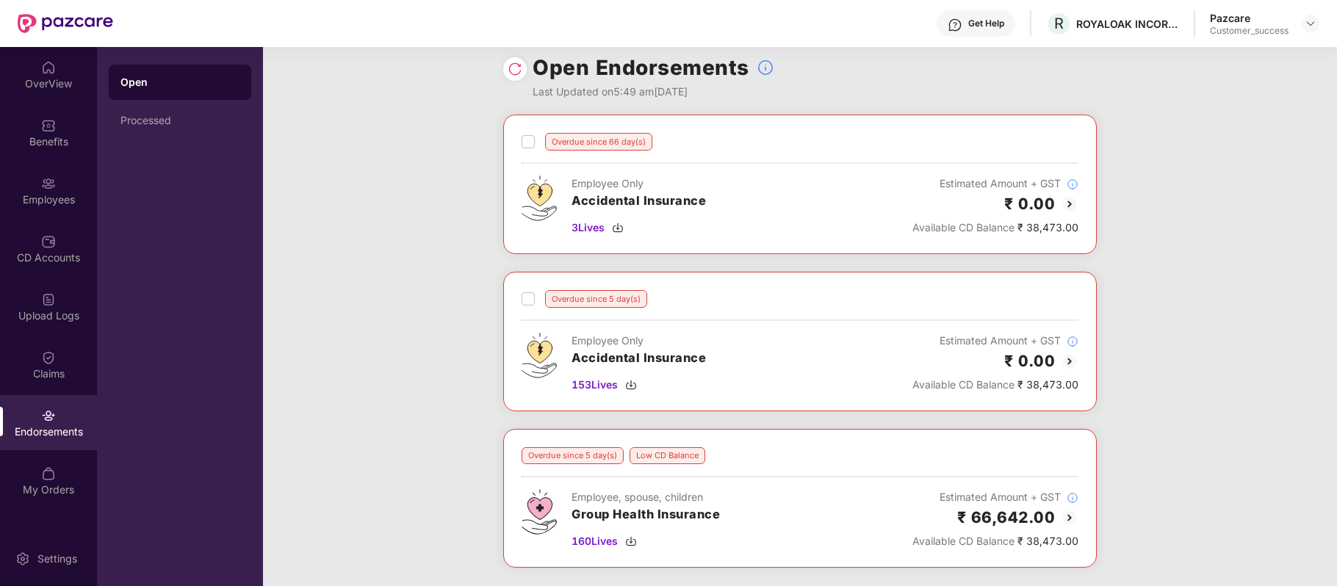
scroll to position [0, 0]
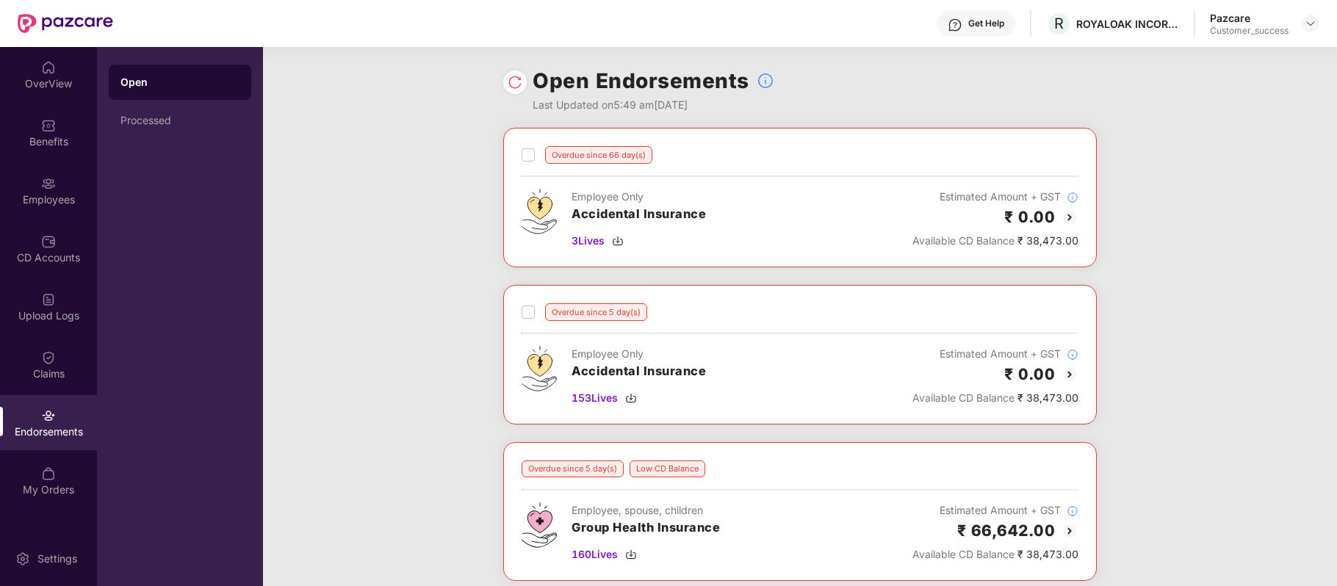
click at [1068, 380] on img at bounding box center [1070, 375] width 18 height 18
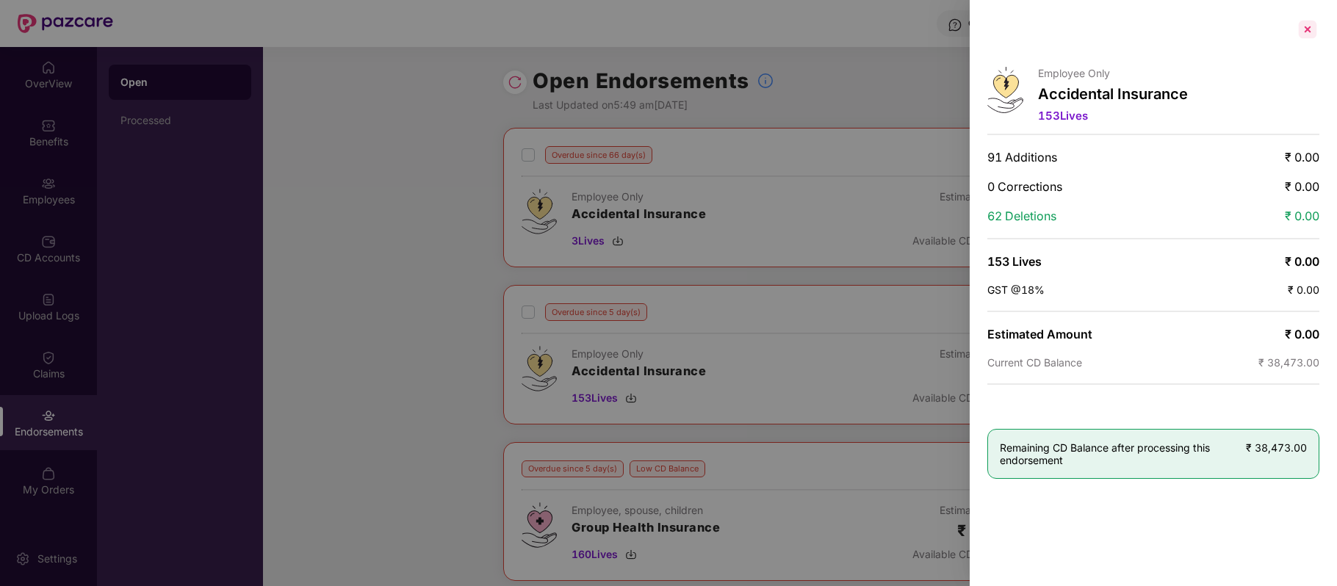
click at [1308, 26] on div at bounding box center [1308, 30] width 24 height 24
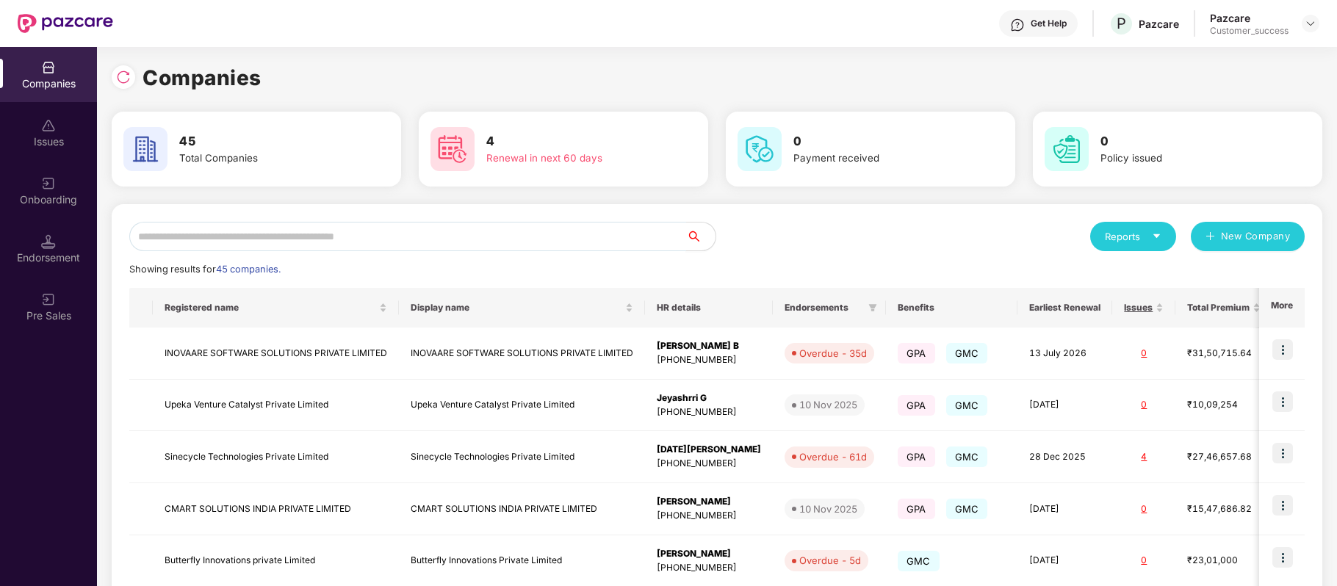
click at [379, 247] on input "text" at bounding box center [407, 236] width 557 height 29
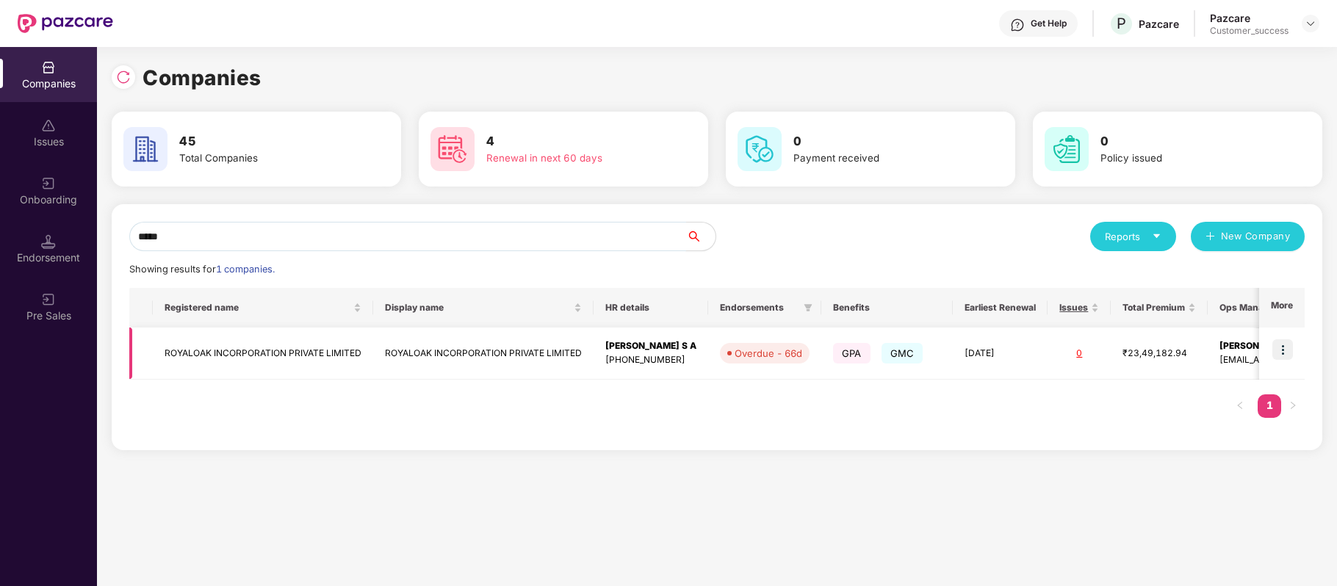
type input "*****"
click at [321, 350] on td "ROYALOAK INCORPORATION PRIVATE LIMITED" at bounding box center [263, 354] width 220 height 52
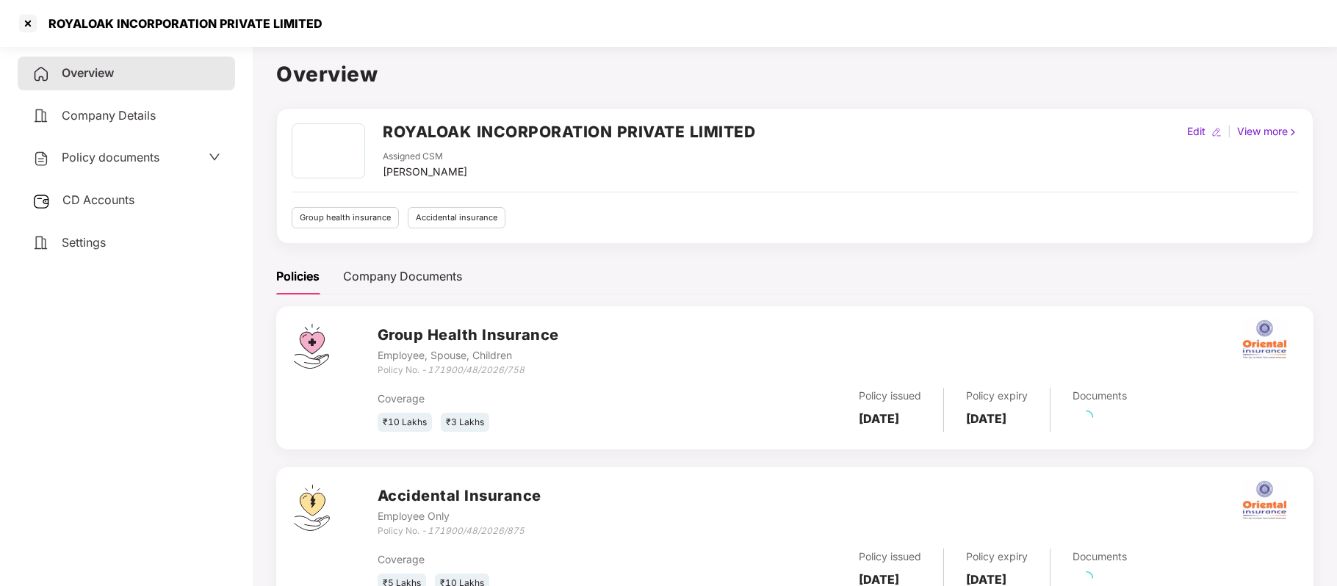
click at [133, 153] on span "Policy documents" at bounding box center [111, 157] width 98 height 15
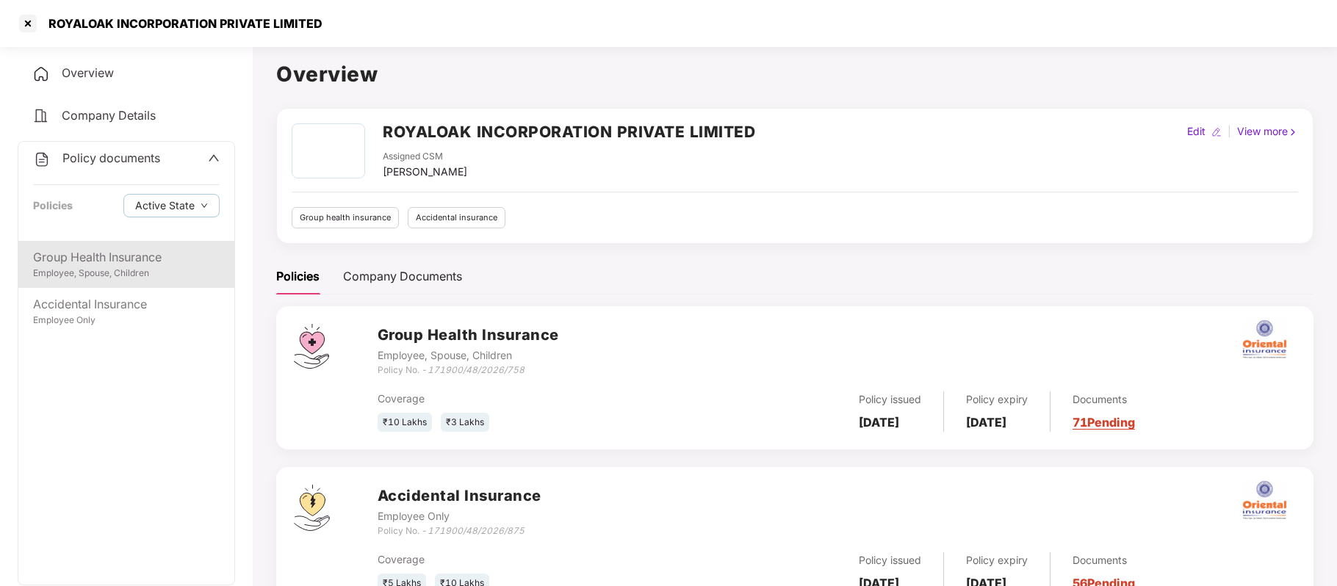
click at [153, 259] on div "Group Health Insurance" at bounding box center [126, 257] width 187 height 18
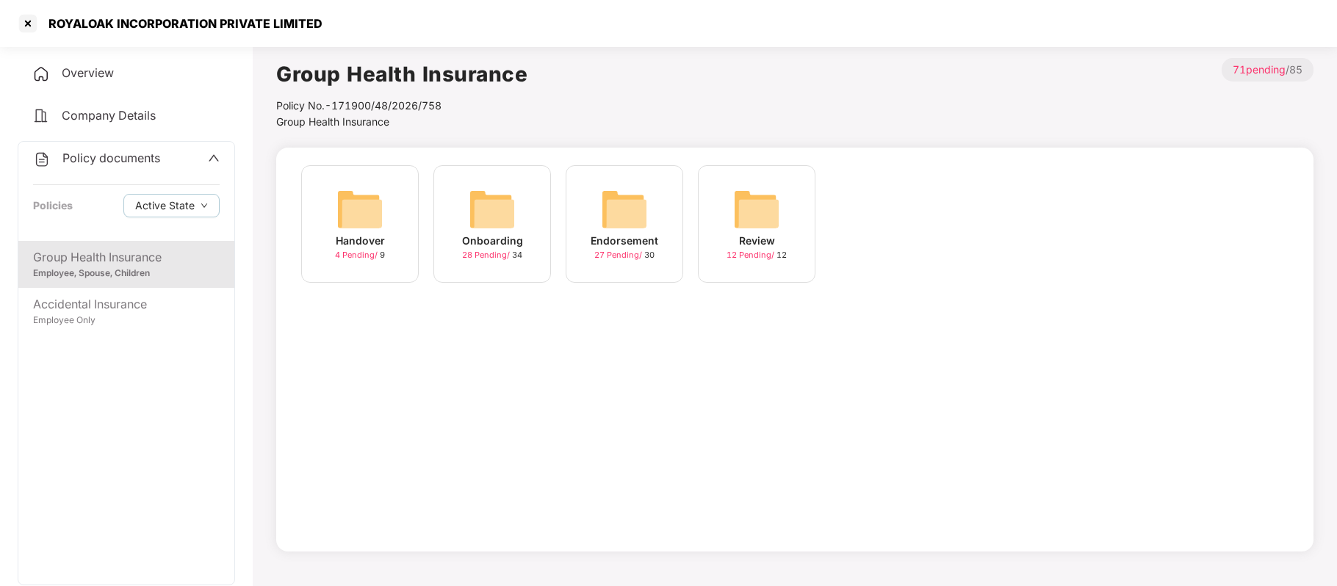
click at [366, 245] on div "Handover" at bounding box center [360, 241] width 49 height 16
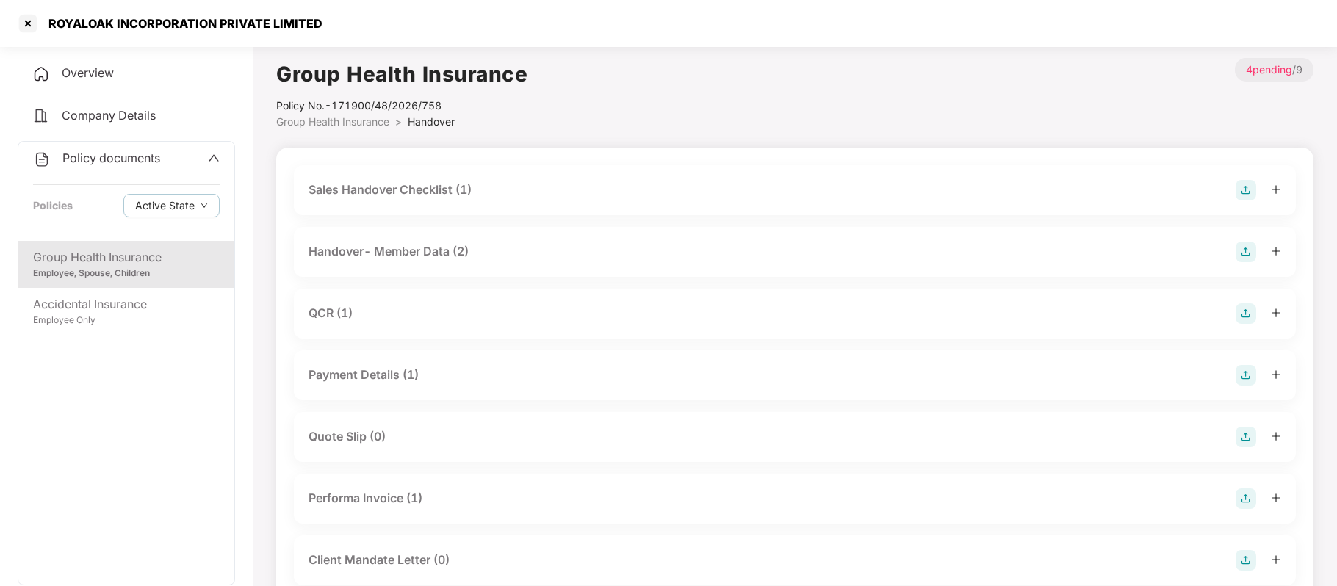
click at [344, 313] on div "QCR (1)" at bounding box center [330, 313] width 44 height 18
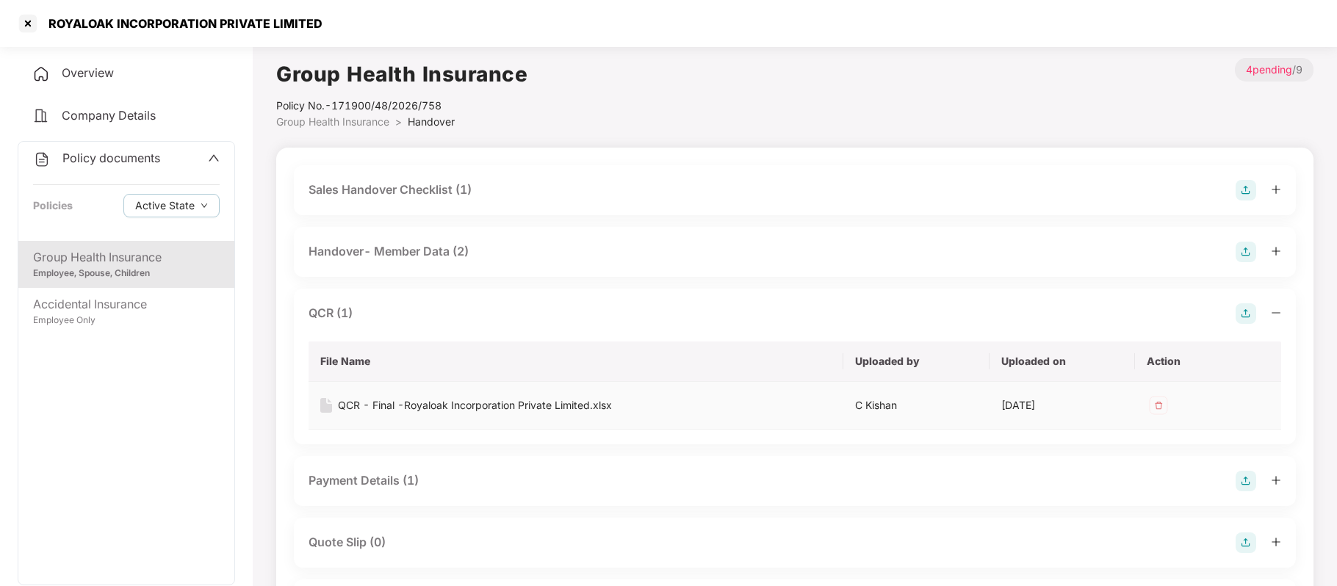
click at [409, 402] on div "QCR - Final -Royaloak Incorporation Private Limited.xlsx" at bounding box center [475, 405] width 274 height 16
click at [165, 292] on div "Accidental Insurance Employee Only" at bounding box center [126, 311] width 216 height 47
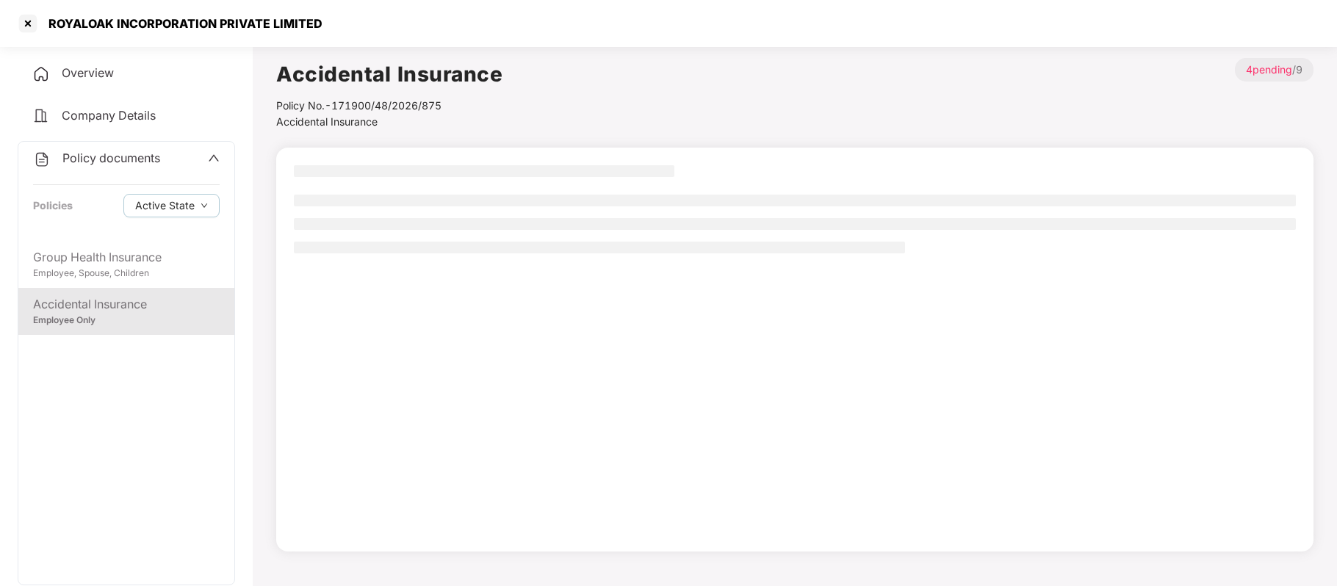
click at [115, 79] on div "Overview" at bounding box center [126, 74] width 217 height 34
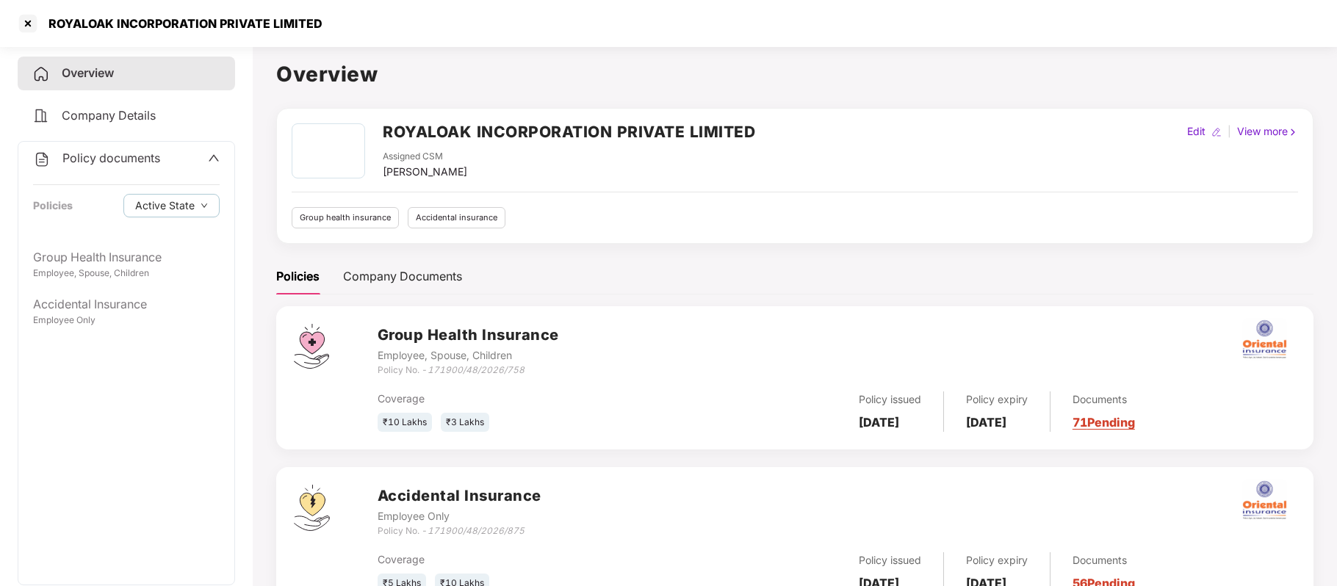
scroll to position [60, 0]
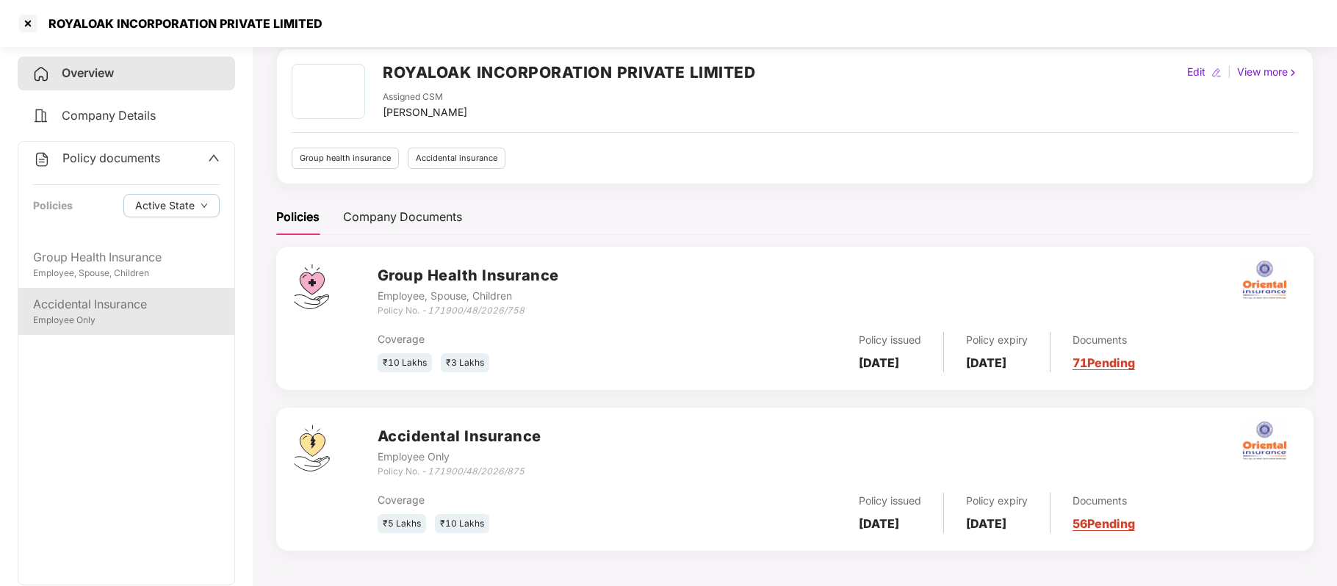
click at [162, 307] on div "Accidental Insurance" at bounding box center [126, 304] width 187 height 18
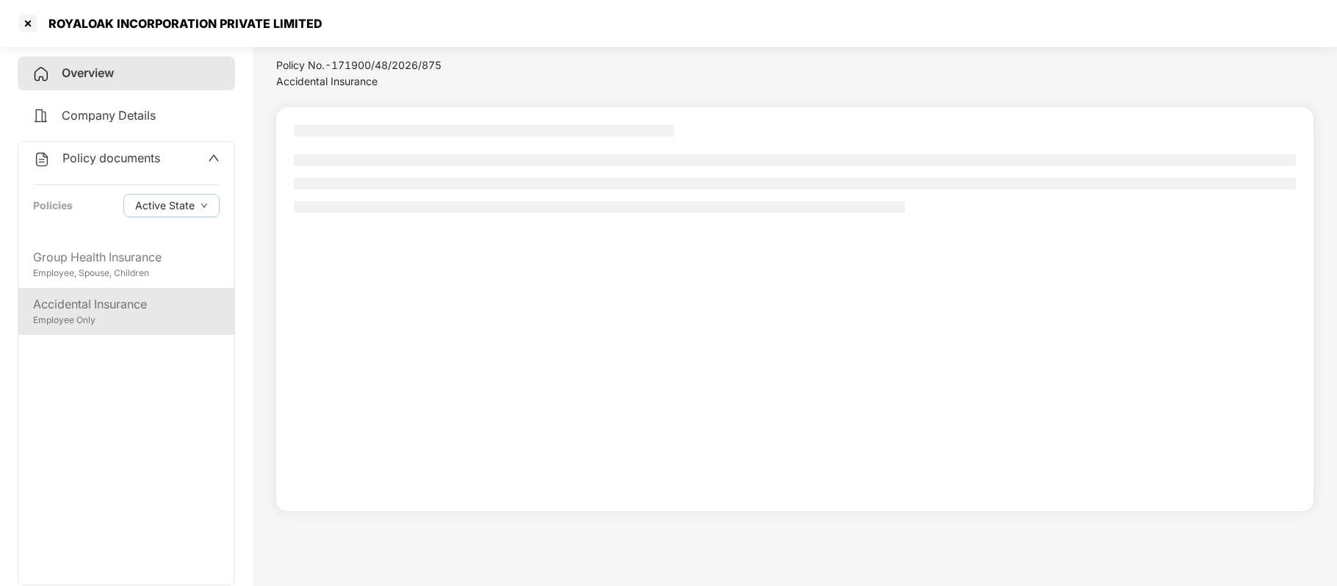
scroll to position [40, 0]
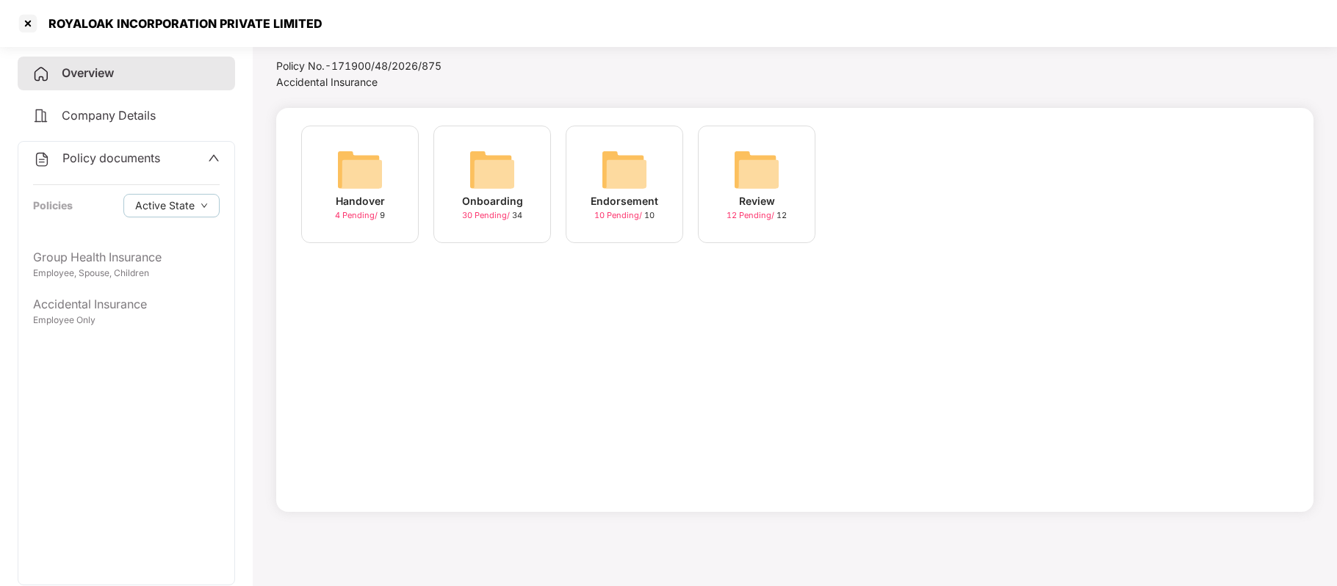
click at [503, 201] on div "Onboarding" at bounding box center [492, 201] width 61 height 16
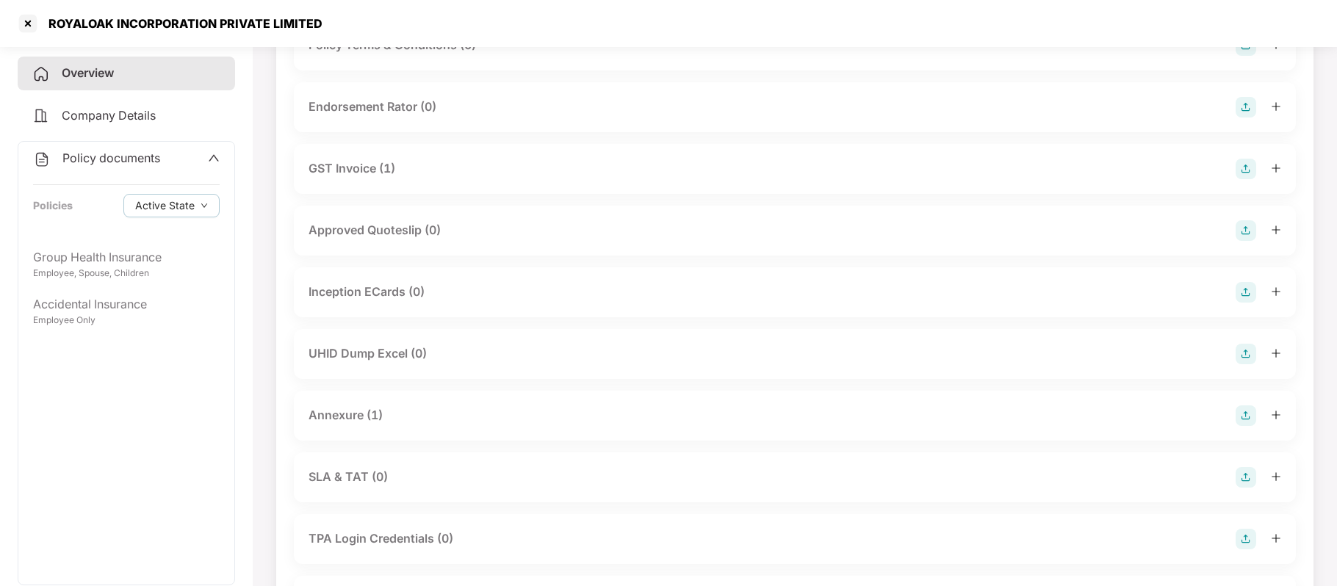
scroll to position [454, 0]
click at [358, 409] on div "Annexure (1)" at bounding box center [345, 414] width 74 height 18
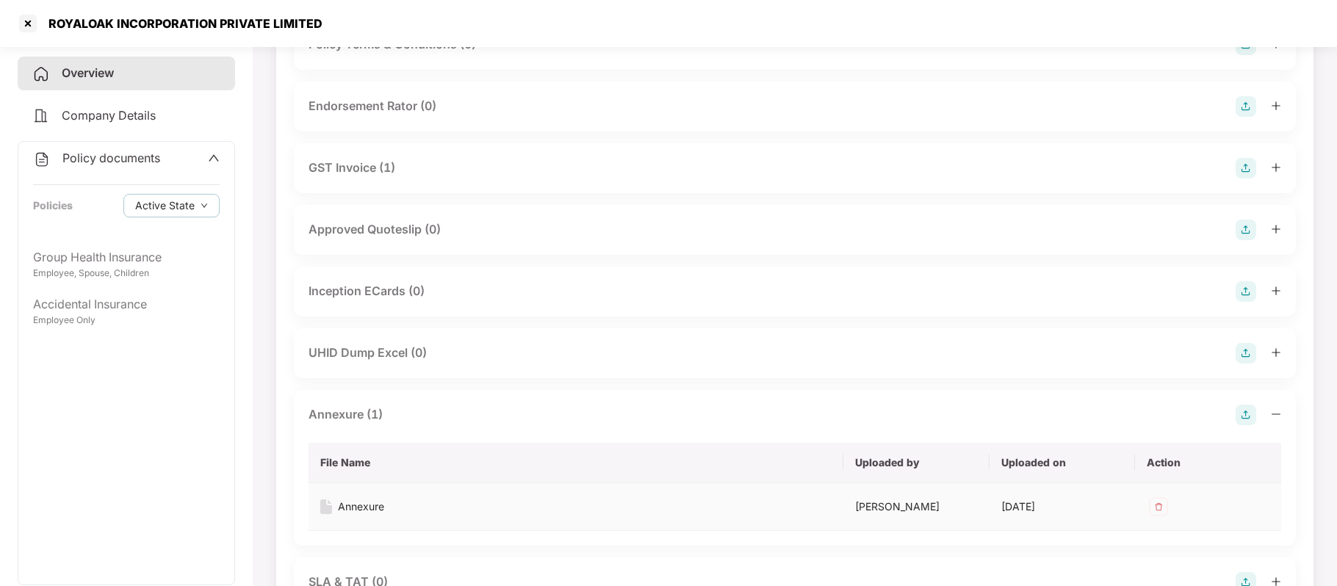
click at [378, 501] on div "Annexure" at bounding box center [361, 507] width 46 height 16
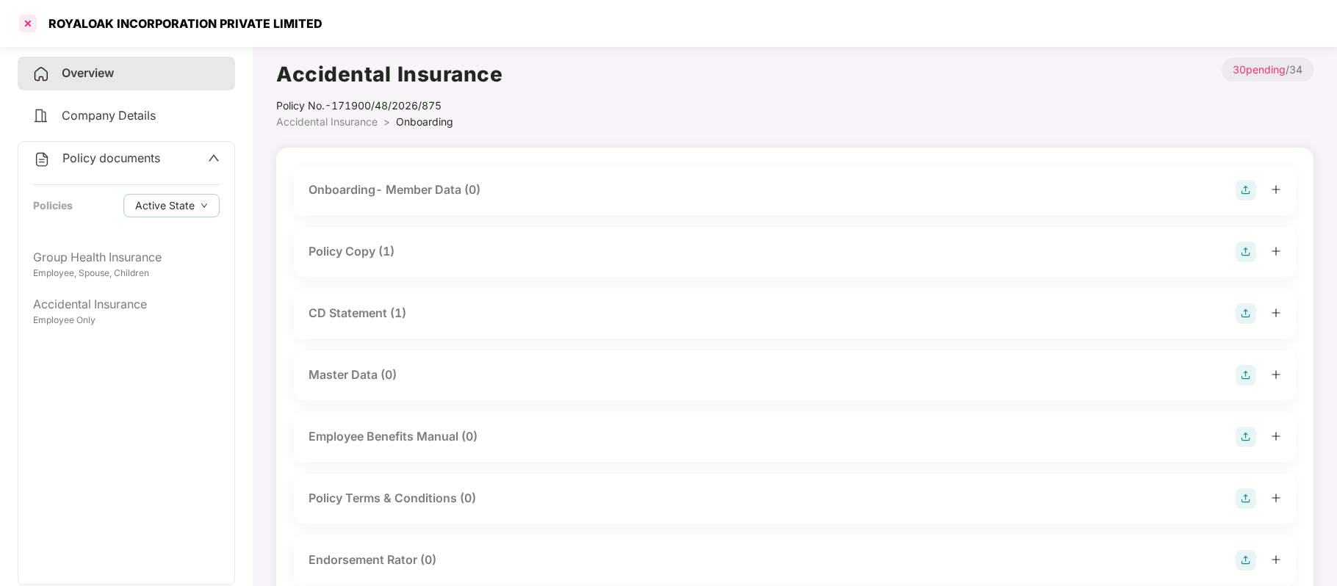
click at [32, 22] on div at bounding box center [28, 24] width 24 height 24
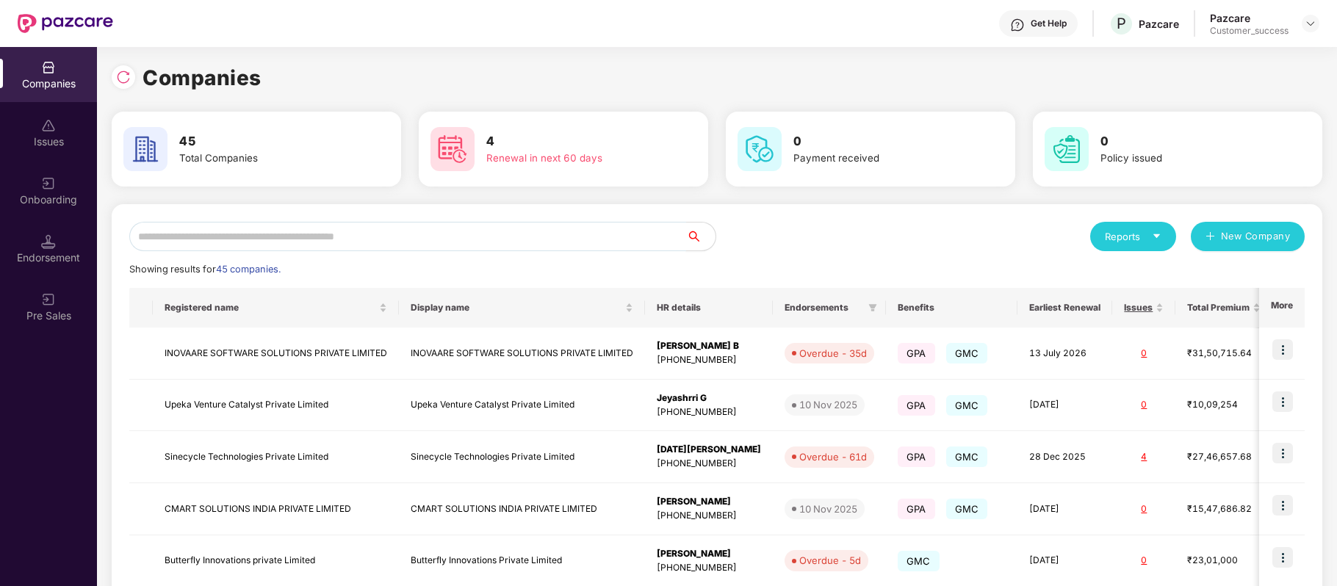
click at [286, 230] on input "text" at bounding box center [407, 236] width 557 height 29
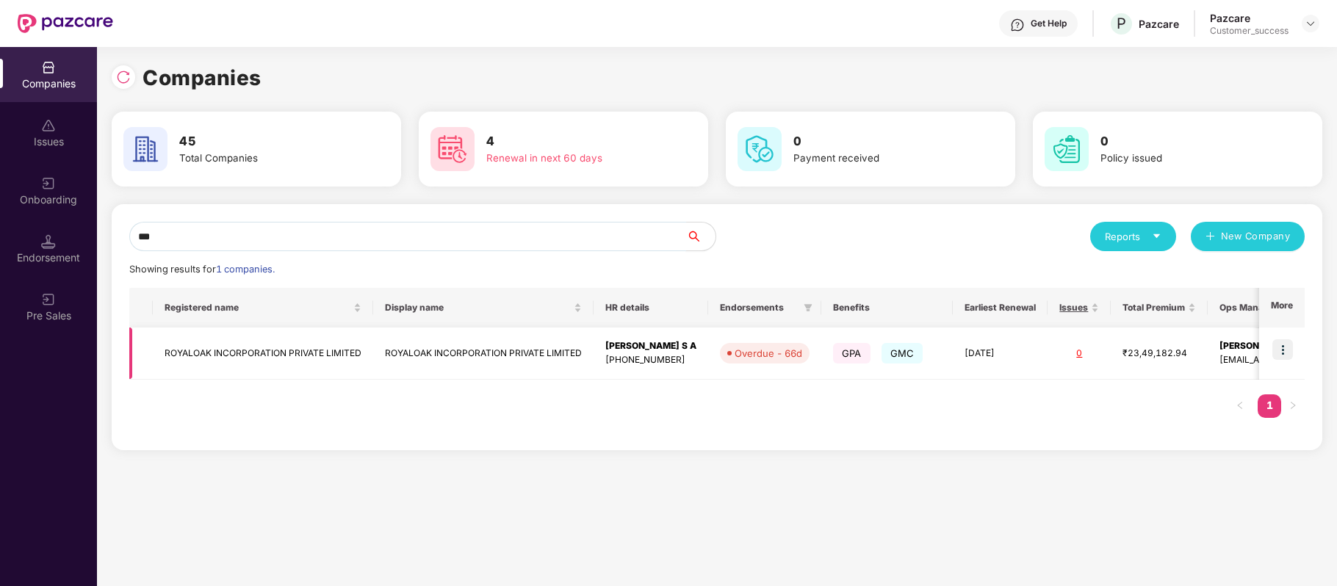
type input "***"
click at [1282, 351] on img at bounding box center [1282, 349] width 21 height 21
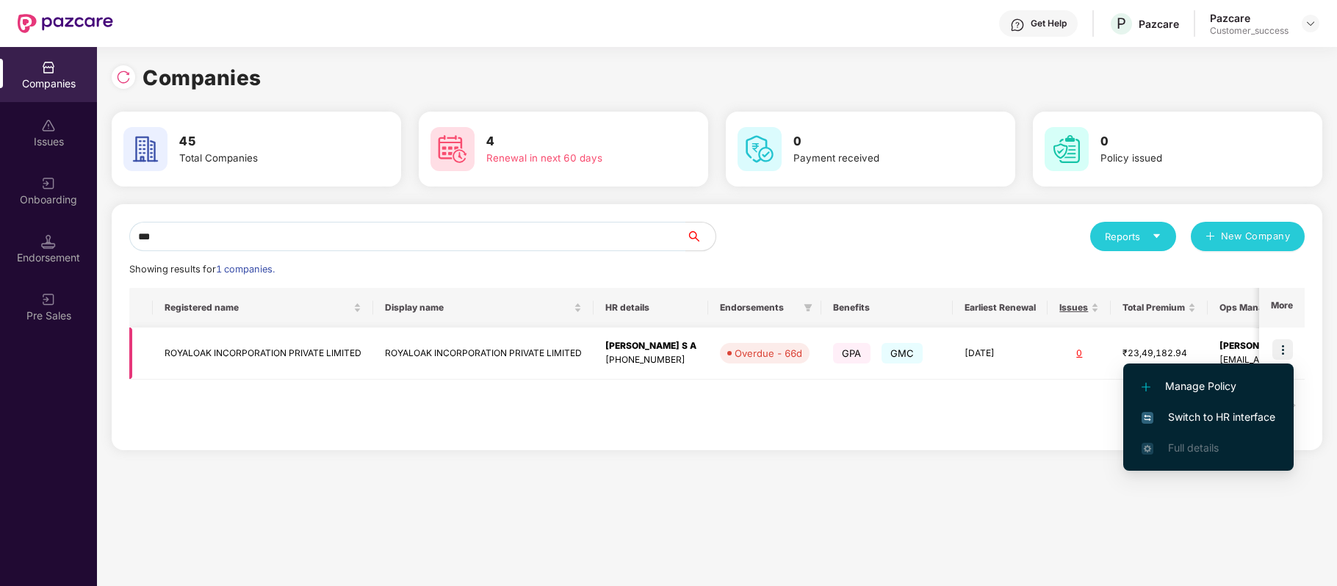
click at [1282, 351] on img at bounding box center [1282, 349] width 21 height 21
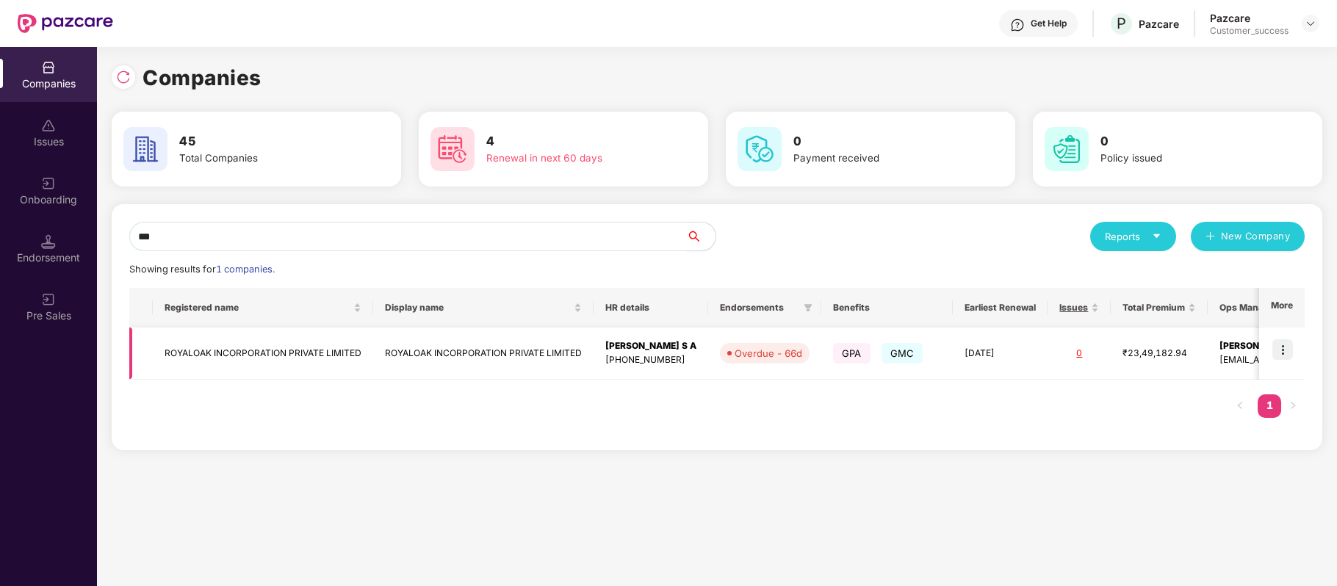
click at [1281, 350] on img at bounding box center [1282, 349] width 21 height 21
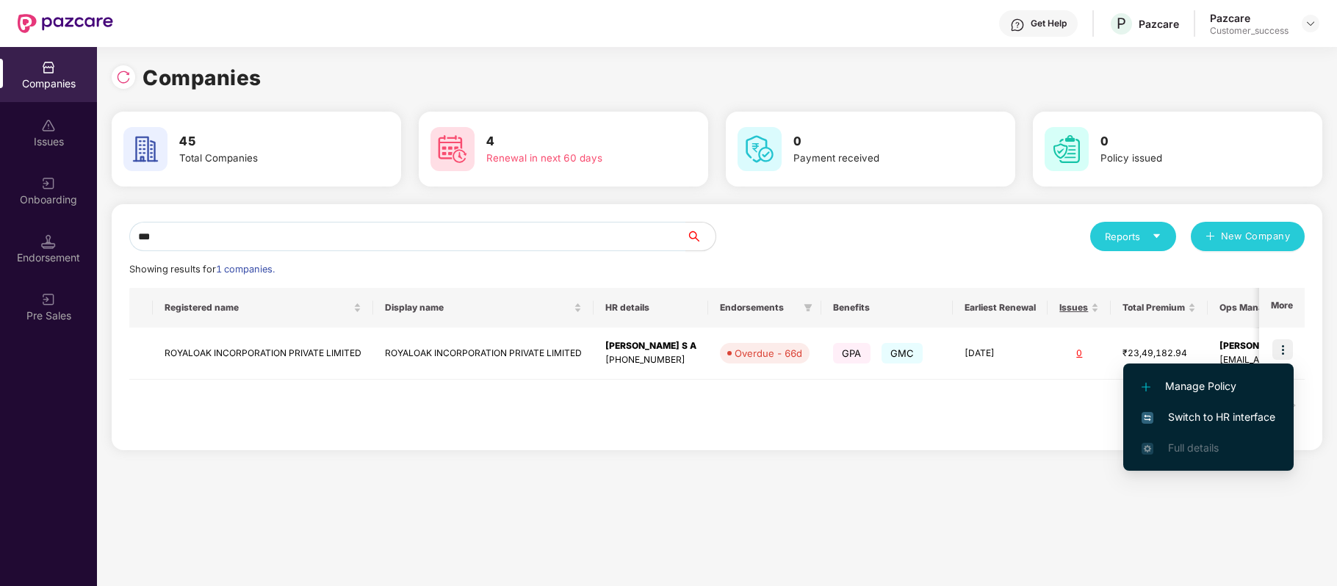
click at [1228, 421] on span "Switch to HR interface" at bounding box center [1208, 417] width 134 height 16
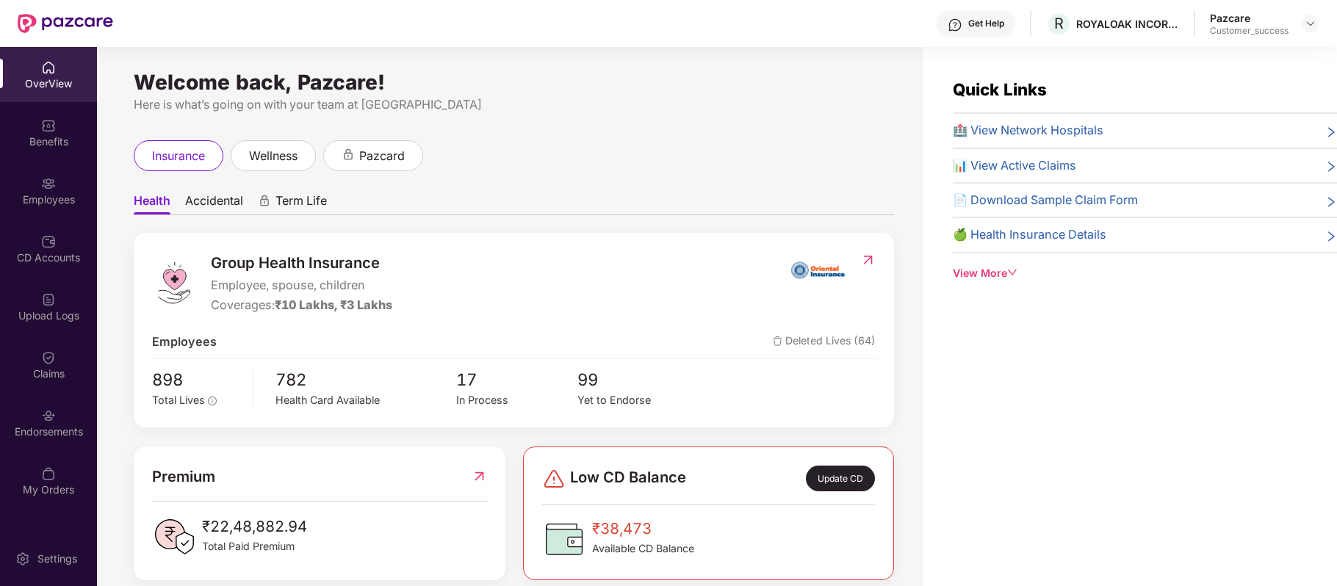
click at [42, 126] on img at bounding box center [48, 125] width 15 height 15
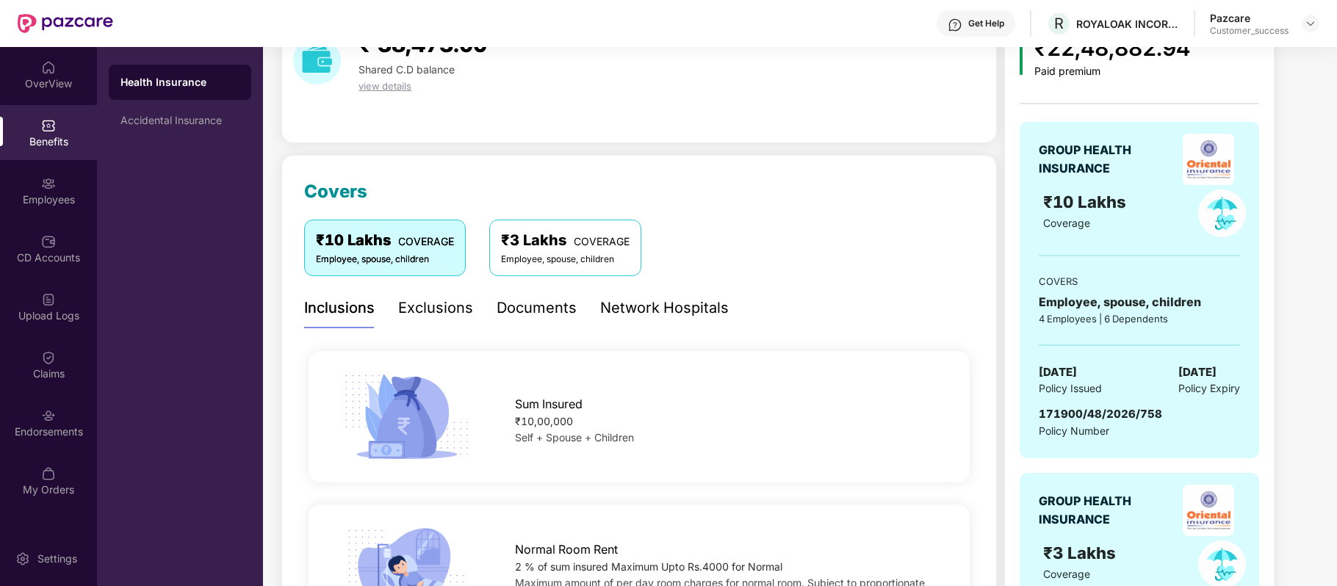
scroll to position [84, 0]
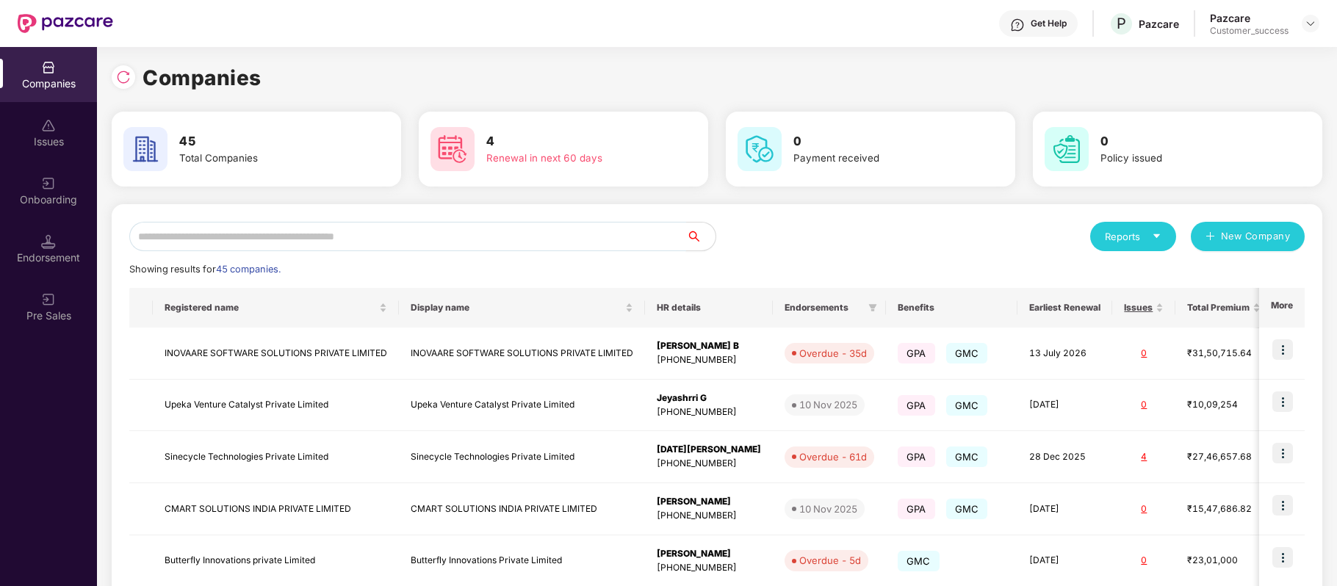
click at [421, 238] on input "text" at bounding box center [407, 236] width 557 height 29
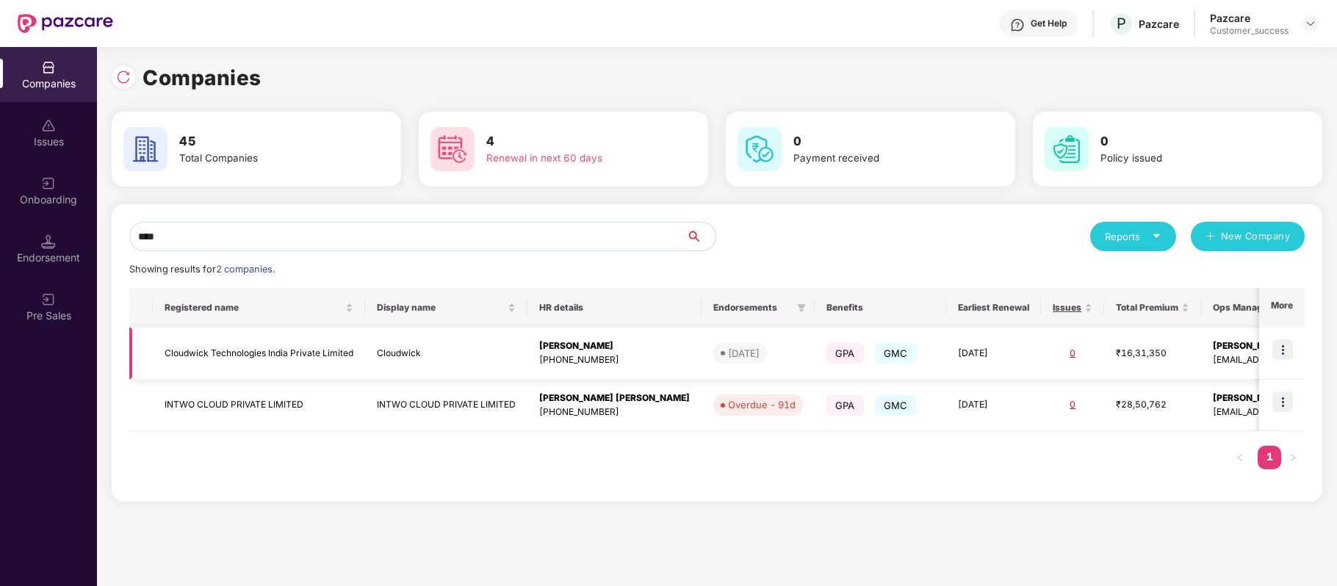
type input "****"
click at [1285, 353] on img at bounding box center [1282, 349] width 21 height 21
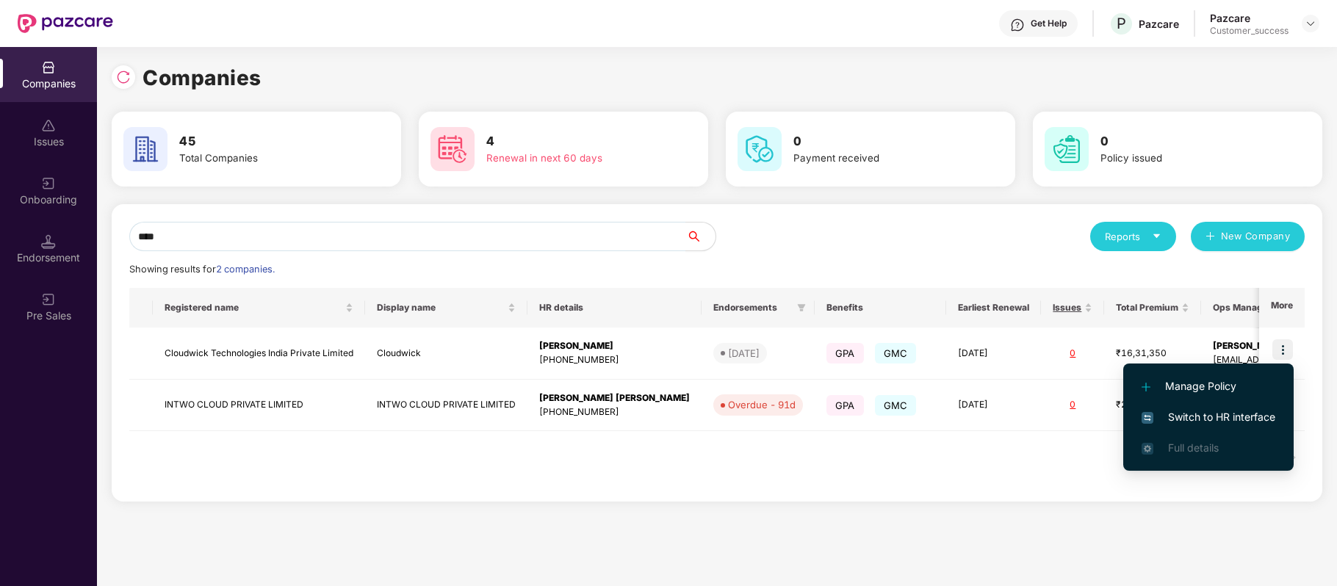
click at [1241, 423] on span "Switch to HR interface" at bounding box center [1208, 417] width 134 height 16
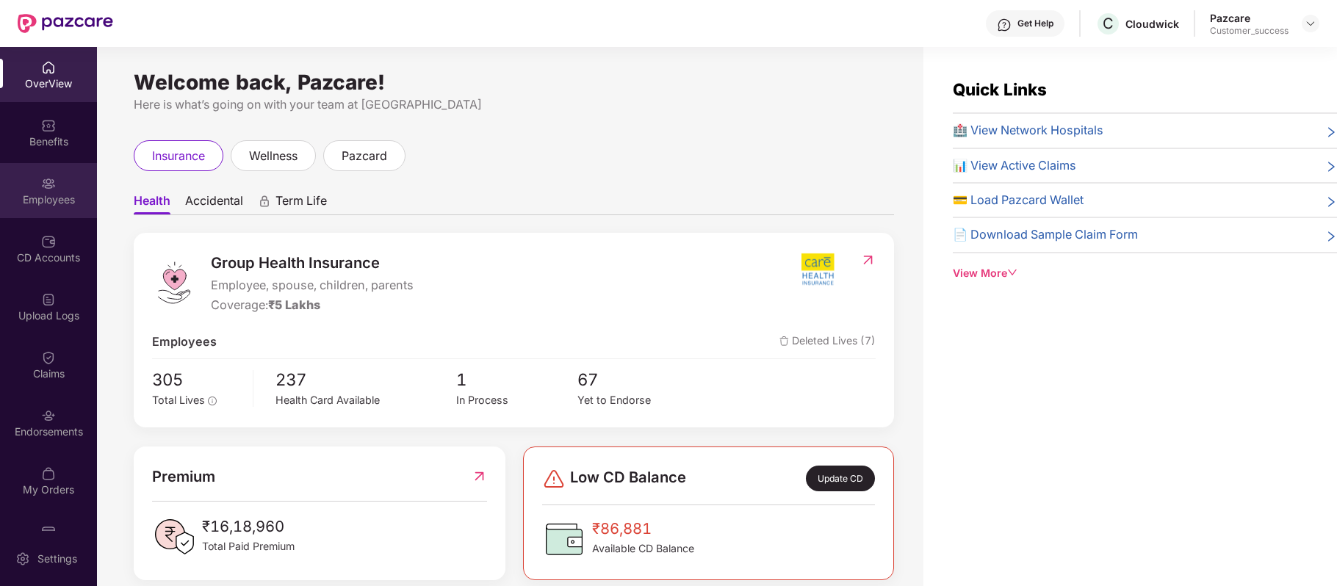
click at [54, 188] on div "Employees" at bounding box center [48, 190] width 97 height 55
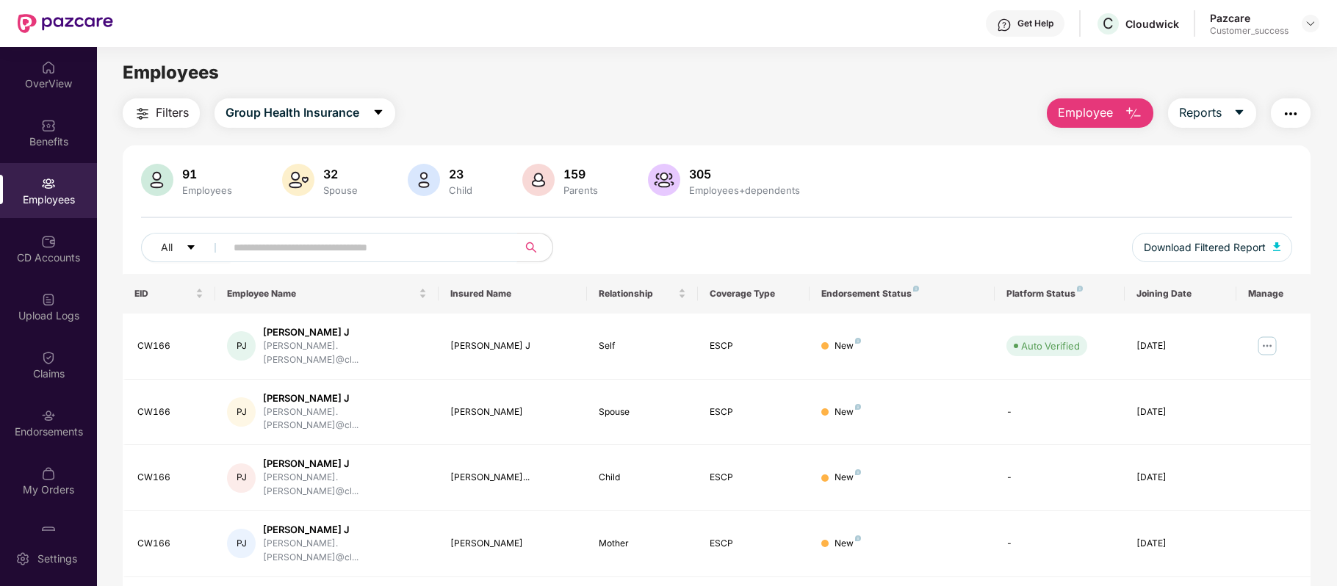
click at [380, 247] on input "text" at bounding box center [366, 248] width 264 height 22
paste input "**********"
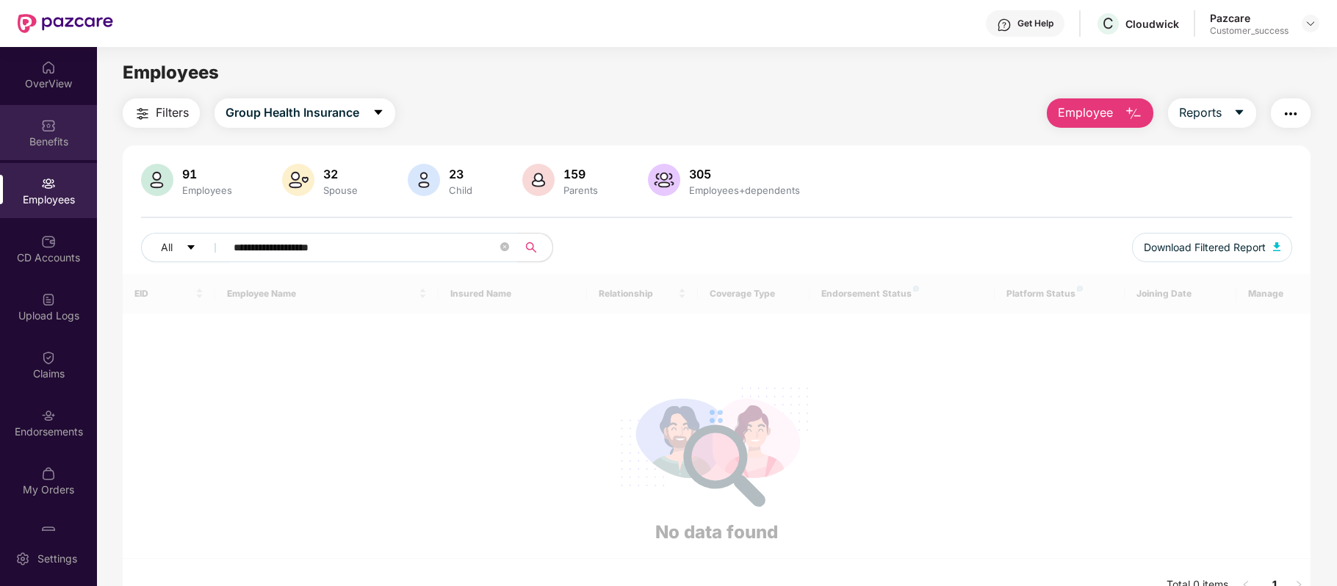
type input "**********"
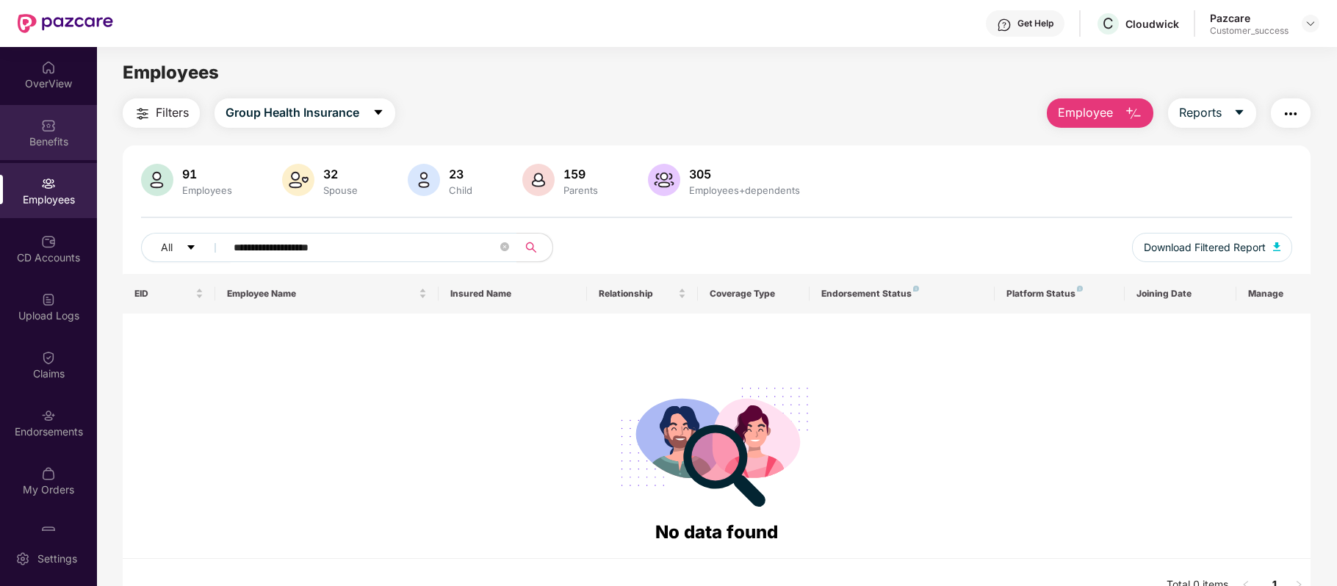
click at [53, 145] on div "Benefits" at bounding box center [48, 141] width 97 height 15
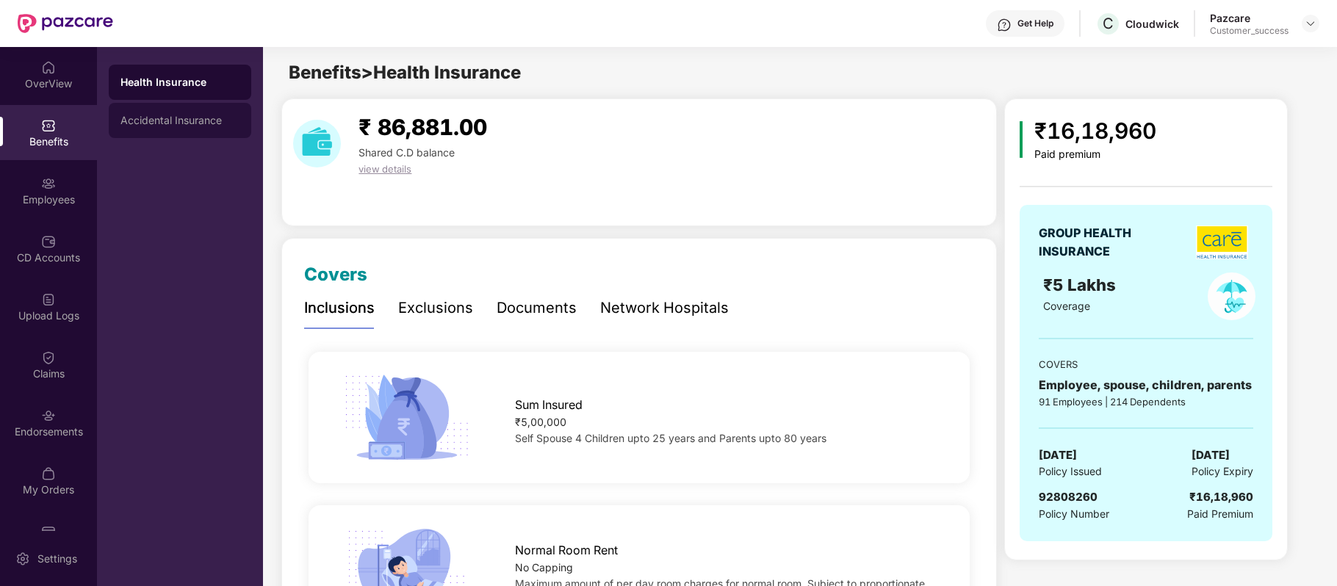
click at [203, 115] on div "Accidental Insurance" at bounding box center [179, 121] width 119 height 12
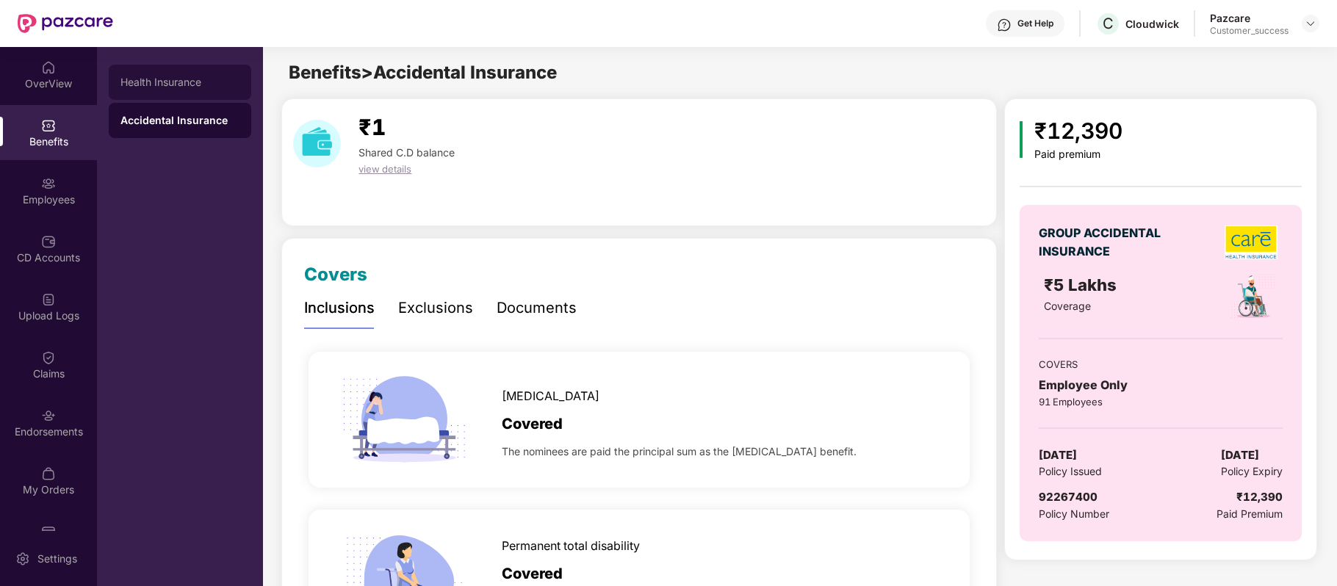
click at [209, 82] on div "Health Insurance" at bounding box center [179, 82] width 119 height 12
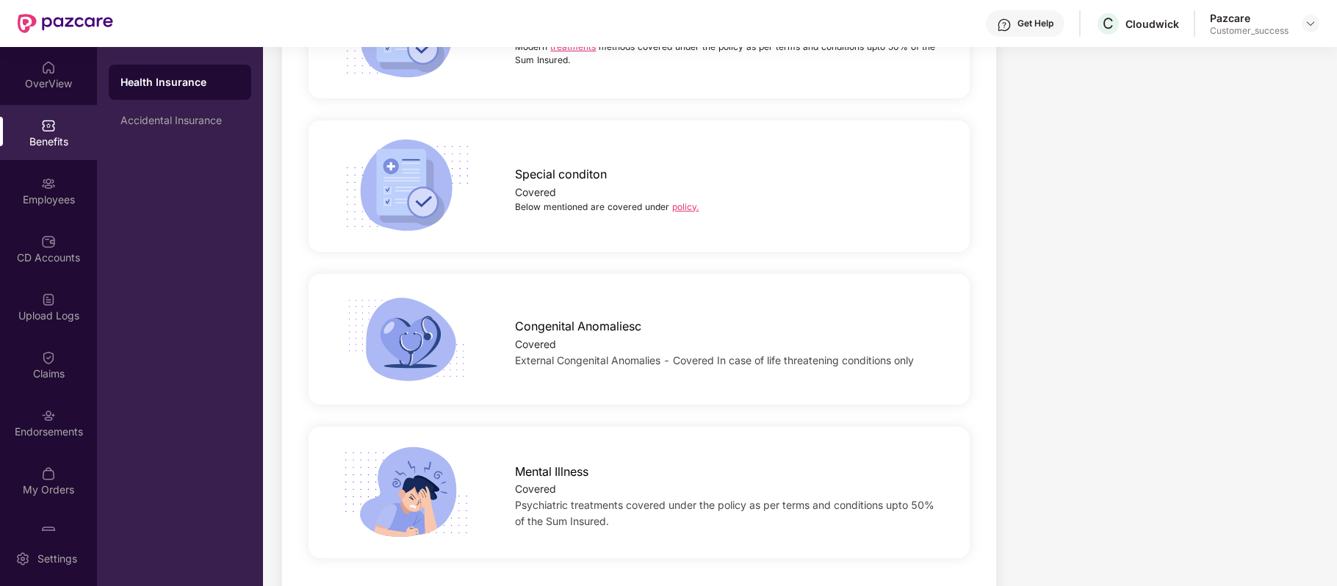
scroll to position [2739, 0]
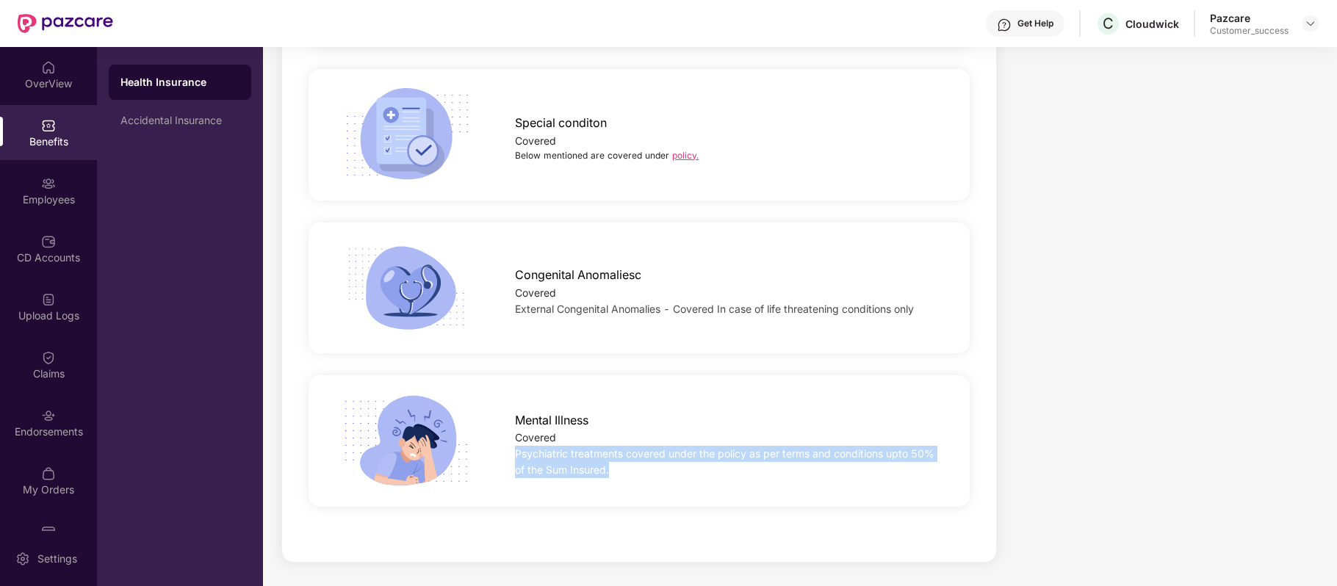
drag, startPoint x: 516, startPoint y: 452, endPoint x: 609, endPoint y: 467, distance: 94.4
click at [609, 467] on span "Psychiatric treatments covered under the policy as per terms and conditions upt…" at bounding box center [724, 461] width 419 height 29
copy span "Psychiatric treatments covered under the policy as per terms and conditions upt…"
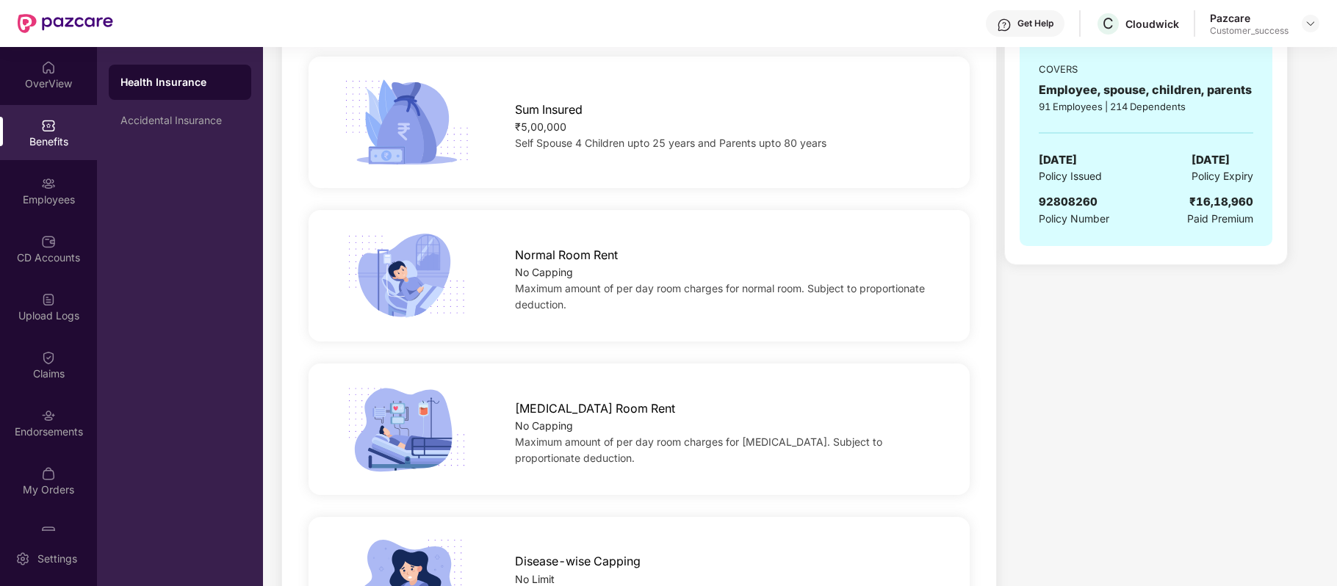
scroll to position [0, 0]
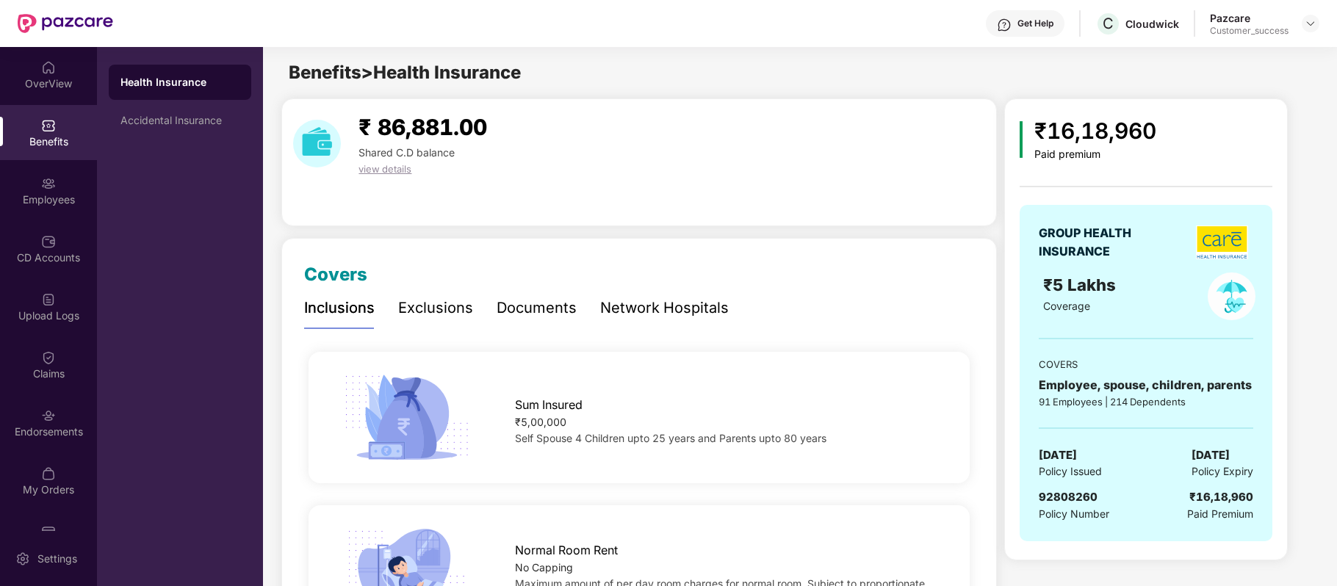
click at [1036, 26] on div "Get Help" at bounding box center [1035, 24] width 36 height 12
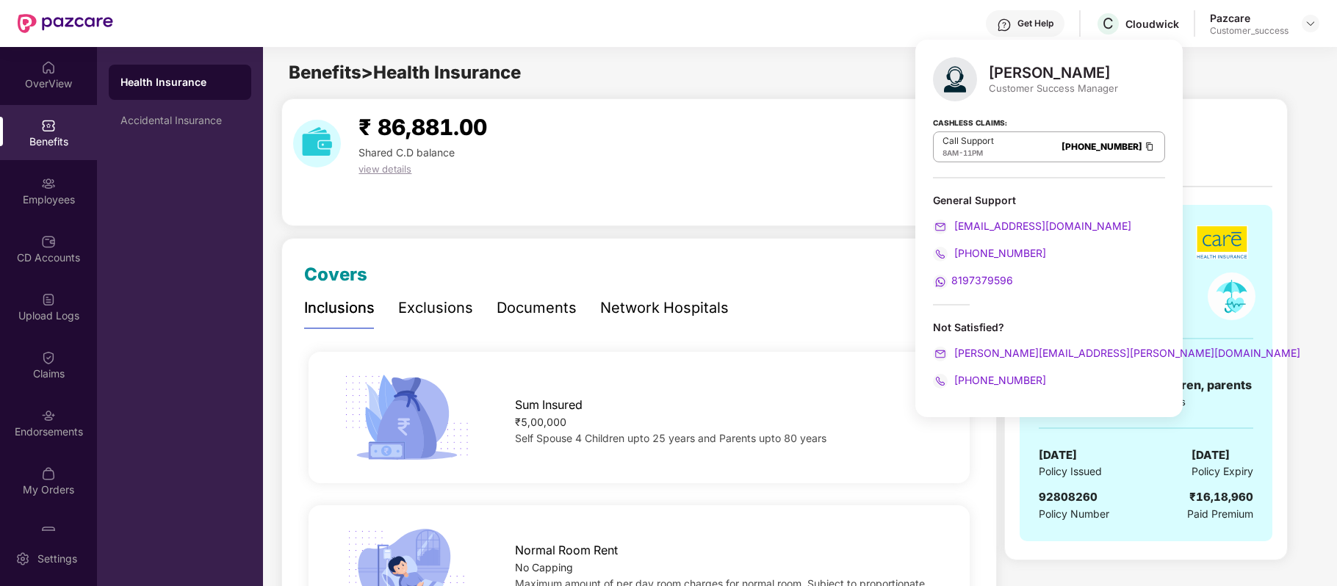
click at [717, 71] on div "Benefits > Health Insurance" at bounding box center [799, 73] width 1072 height 28
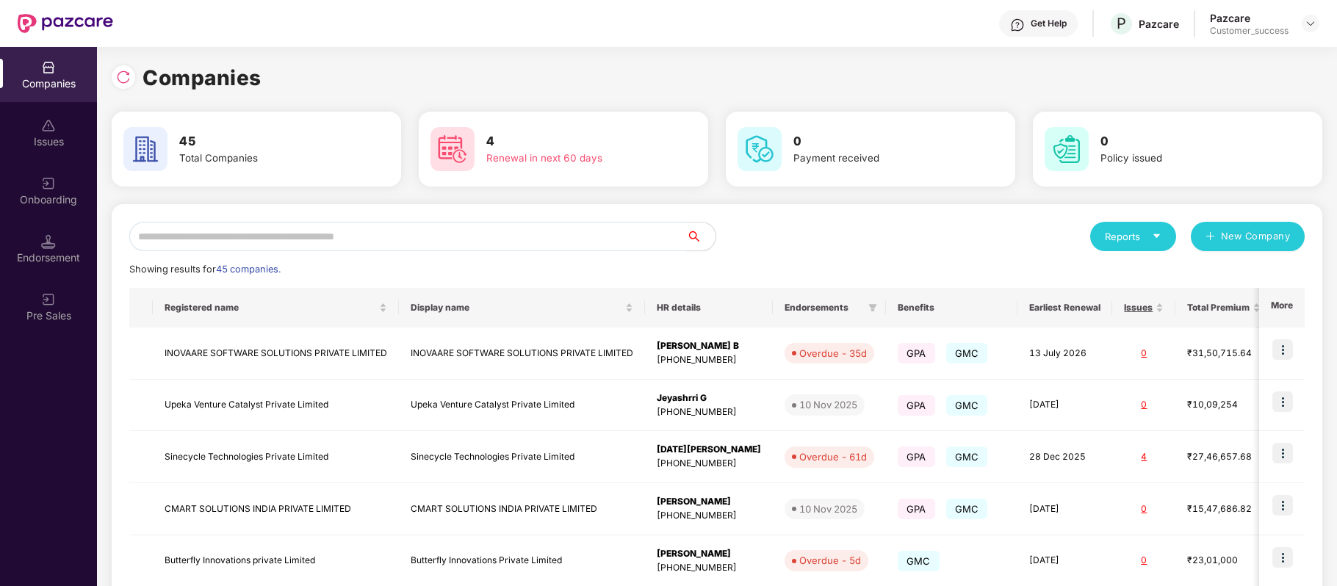
click at [427, 239] on input "text" at bounding box center [407, 236] width 557 height 29
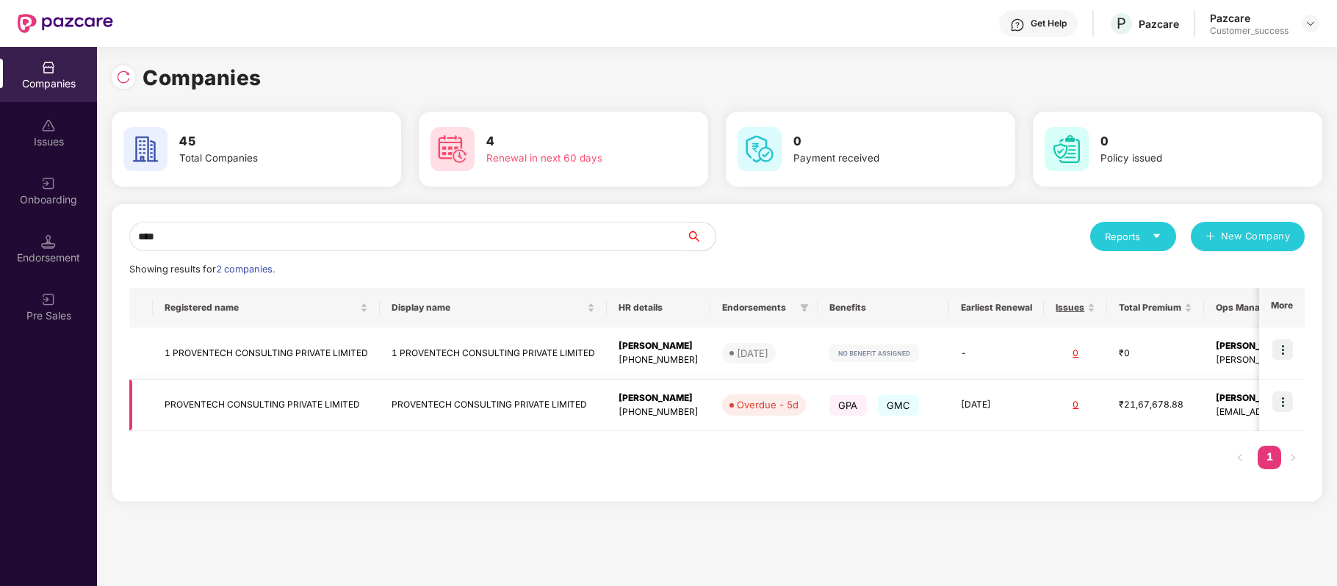
type input "****"
click at [1282, 404] on img at bounding box center [1282, 401] width 21 height 21
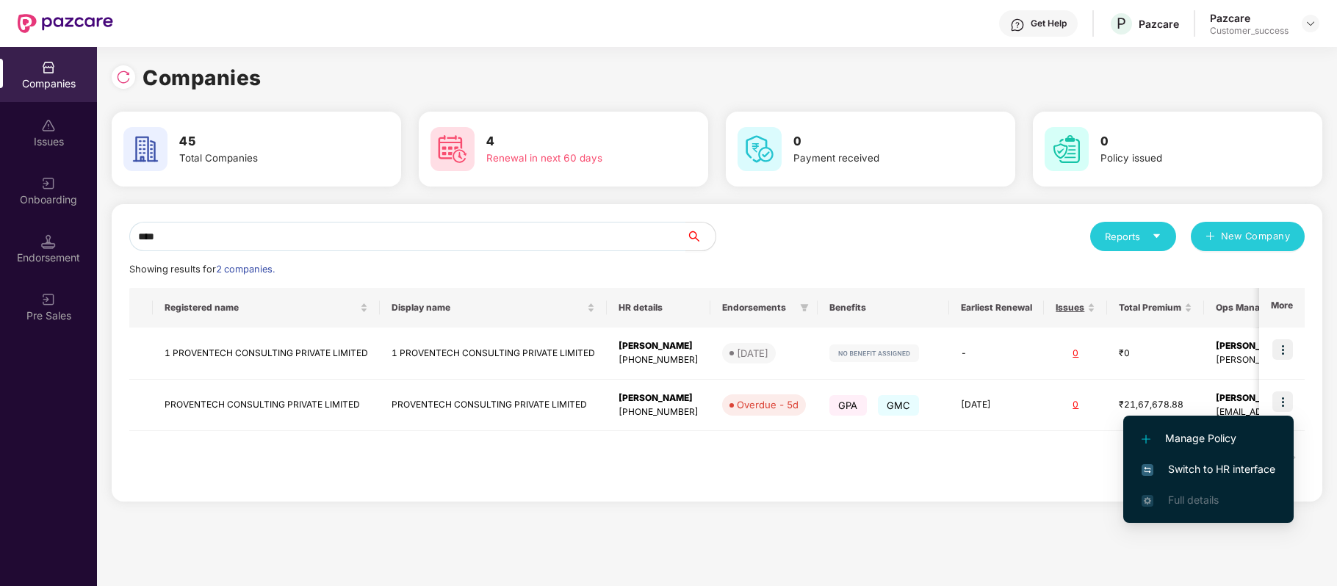
click at [1226, 480] on li "Switch to HR interface" at bounding box center [1208, 469] width 170 height 31
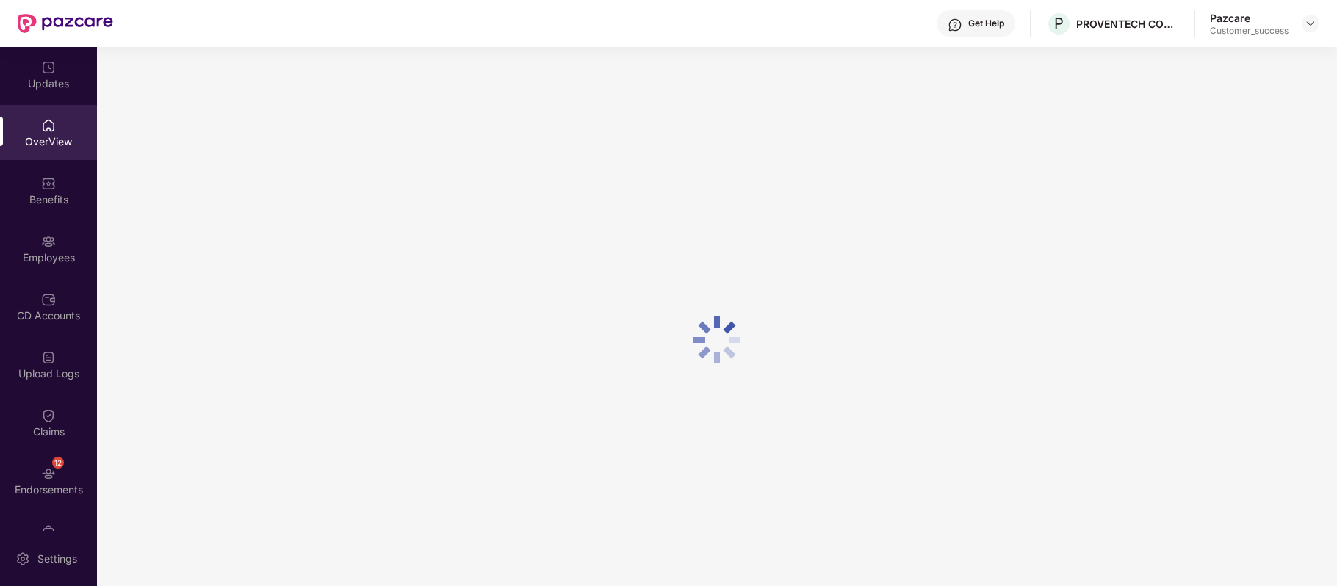
click at [48, 248] on img at bounding box center [48, 241] width 15 height 15
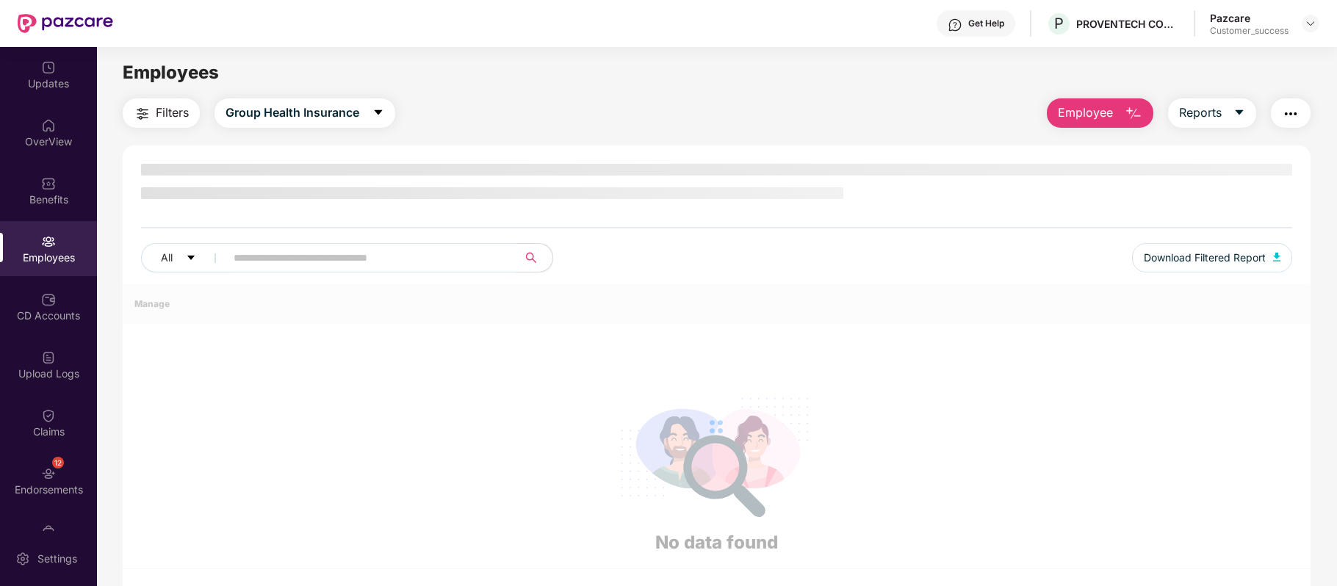
click at [48, 248] on img at bounding box center [48, 241] width 15 height 15
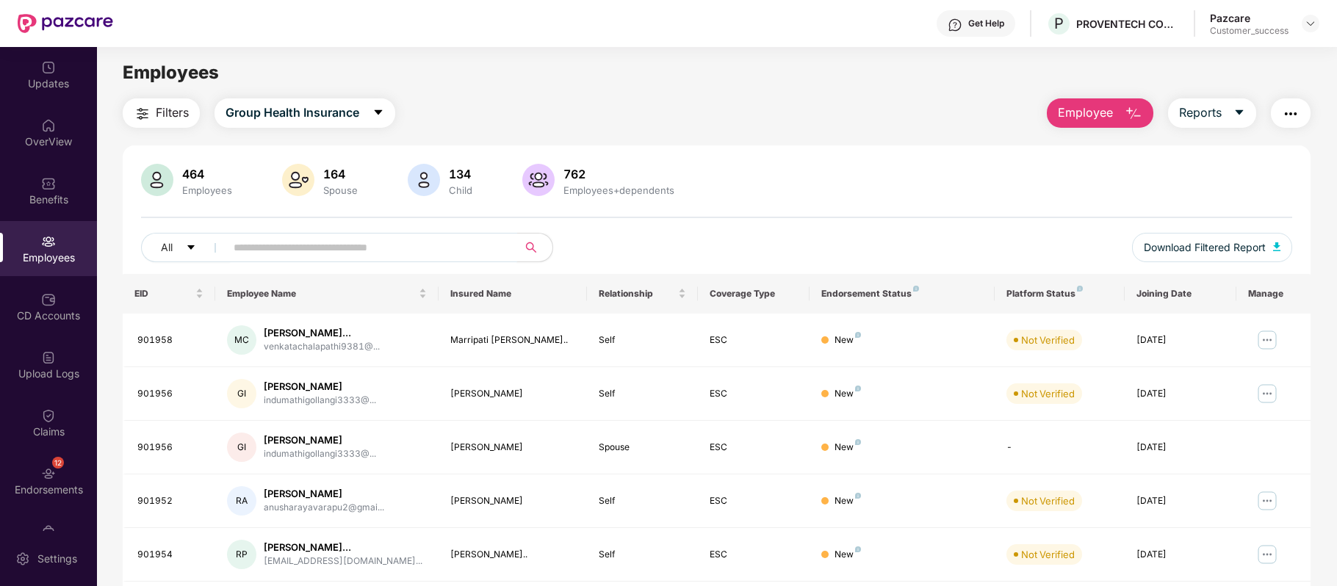
click at [439, 242] on input "text" at bounding box center [366, 248] width 264 height 22
paste input "******"
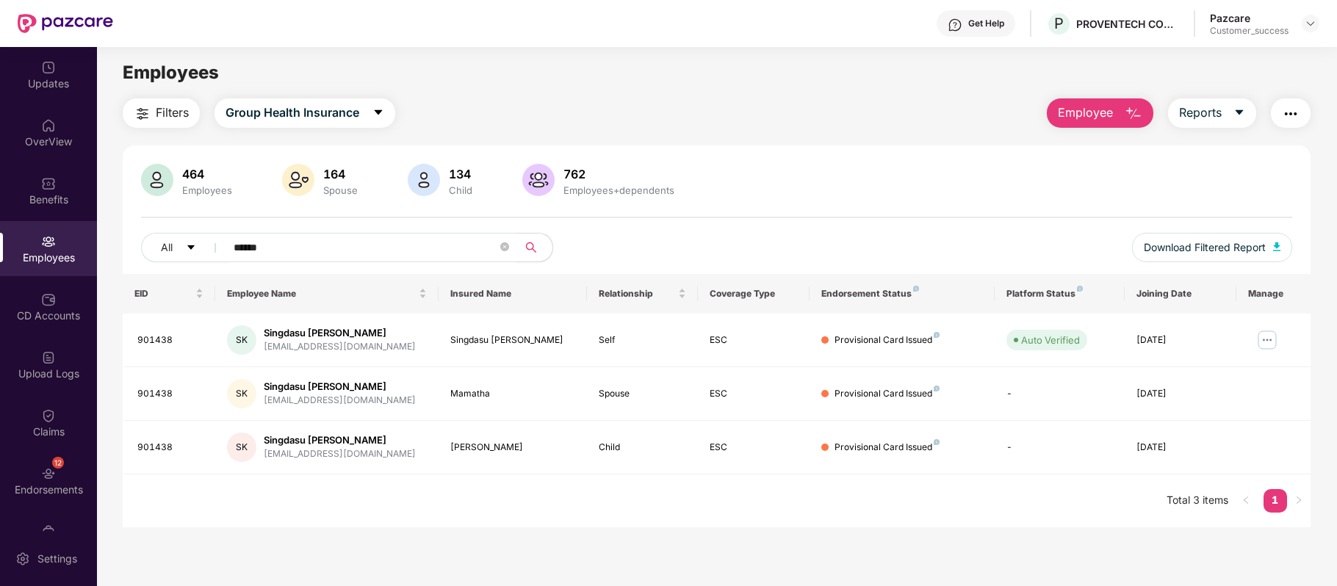
type input "******"
